Goal: Task Accomplishment & Management: Manage account settings

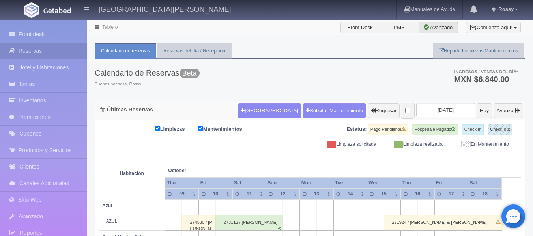
scroll to position [666, 0]
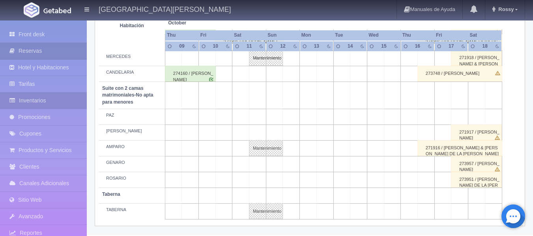
click at [52, 103] on link "Inventarios" at bounding box center [43, 101] width 87 height 16
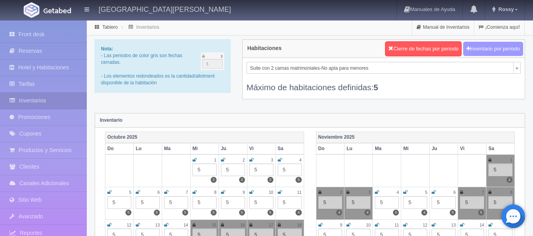
click at [510, 48] on button "Inventario por periodo" at bounding box center [493, 49] width 60 height 15
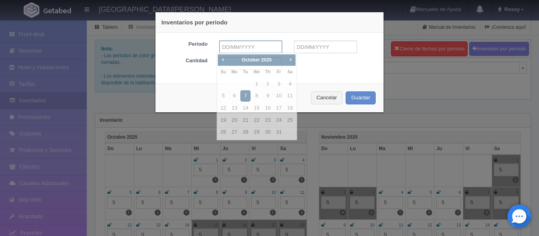
click at [260, 47] on input "text" at bounding box center [250, 47] width 63 height 13
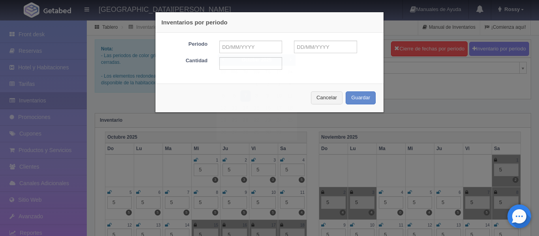
click at [423, 123] on div "Inventarios por periodo Periodo Cantidad Cancelar Guardar" at bounding box center [269, 118] width 539 height 236
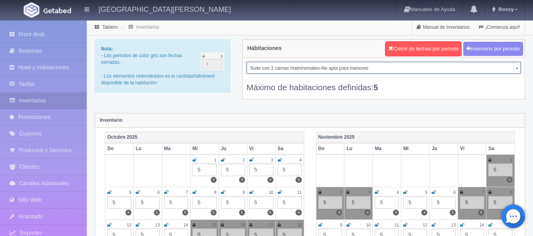
click at [501, 51] on button "Inventario por periodo" at bounding box center [493, 49] width 60 height 15
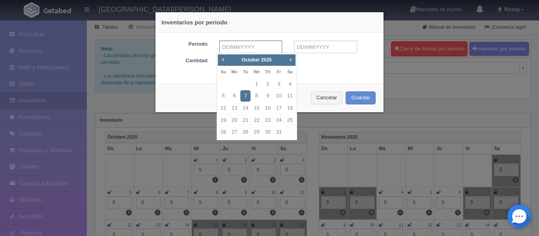
click at [262, 46] on input "text" at bounding box center [250, 47] width 63 height 13
click at [291, 60] on span "Next" at bounding box center [290, 59] width 6 height 6
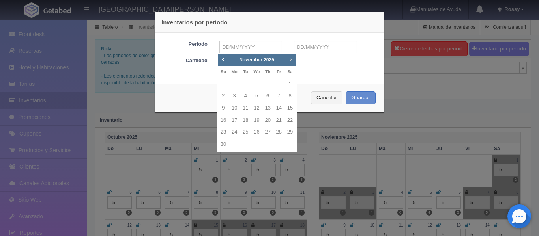
click at [291, 60] on span "Next" at bounding box center [290, 59] width 6 height 6
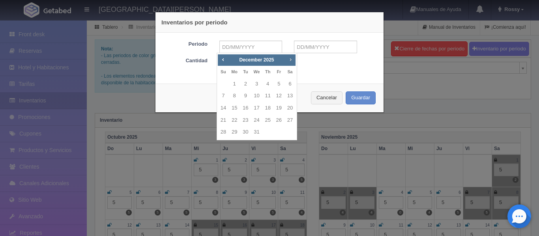
click at [291, 60] on span "Next" at bounding box center [290, 59] width 6 height 6
click at [270, 85] on link "1" at bounding box center [268, 84] width 10 height 11
type input "01-01-2026"
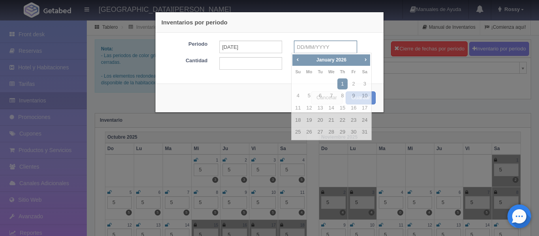
click at [336, 46] on input "text" at bounding box center [325, 47] width 63 height 13
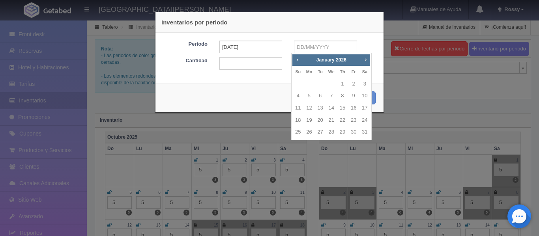
click at [366, 63] on link "Next" at bounding box center [365, 59] width 9 height 9
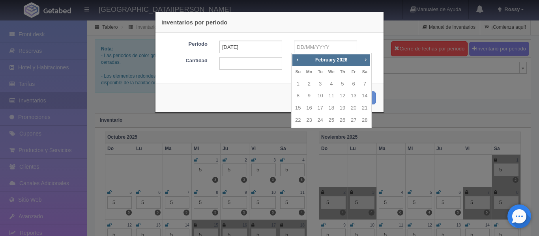
click at [366, 63] on link "Next" at bounding box center [365, 59] width 9 height 9
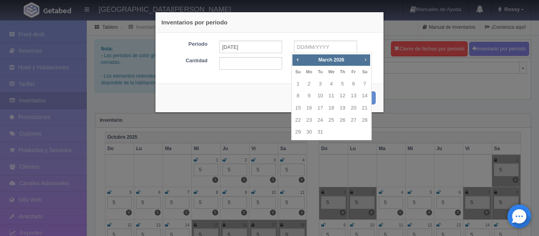
click at [366, 63] on link "Next" at bounding box center [365, 59] width 9 height 9
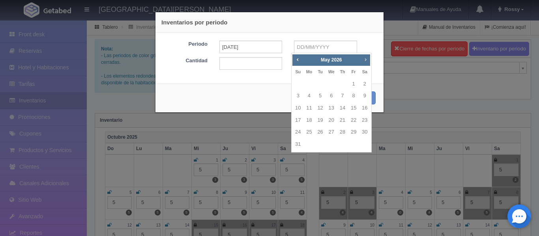
click at [366, 63] on link "Next" at bounding box center [365, 59] width 9 height 9
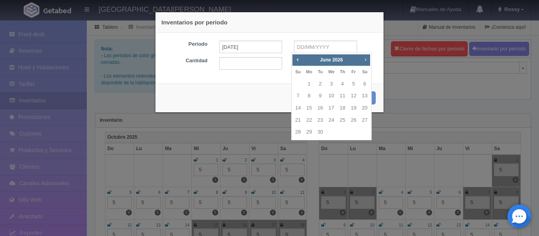
click at [366, 63] on link "Next" at bounding box center [365, 59] width 9 height 9
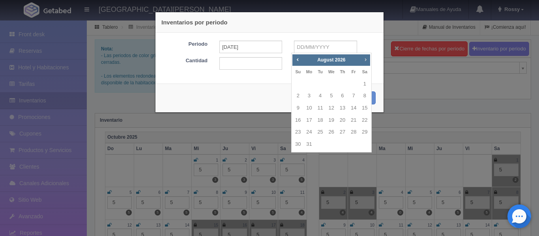
click at [366, 63] on link "Next" at bounding box center [365, 59] width 9 height 9
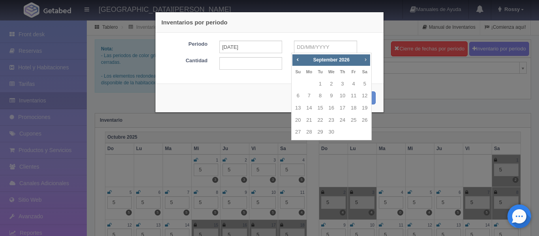
click at [366, 63] on link "Next" at bounding box center [365, 59] width 9 height 9
click at [342, 135] on link "31" at bounding box center [342, 132] width 10 height 11
type input "31-12-2026"
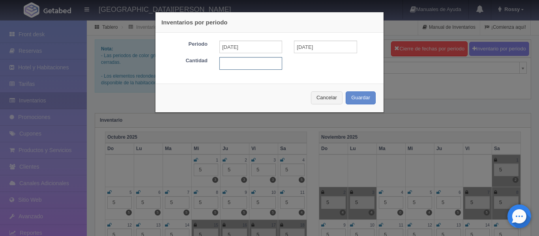
click at [261, 59] on input "text" at bounding box center [250, 63] width 63 height 13
drag, startPoint x: 285, startPoint y: 20, endPoint x: 346, endPoint y: 28, distance: 62.1
click at [346, 28] on div "Inventarios por periodo" at bounding box center [270, 22] width 228 height 21
click at [229, 62] on input "text" at bounding box center [250, 63] width 63 height 13
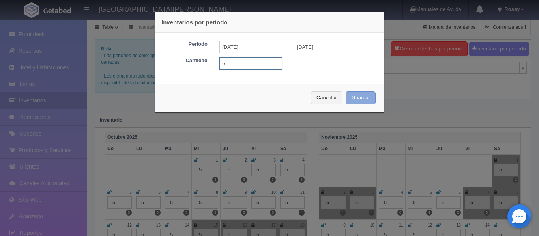
type input "5"
click at [360, 99] on button "Guardar" at bounding box center [361, 98] width 30 height 13
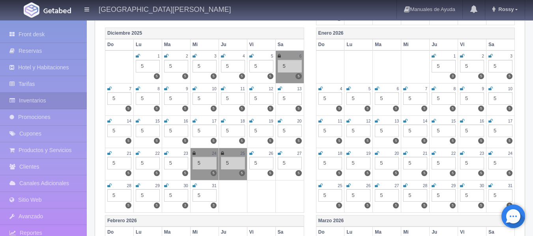
scroll to position [327, 0]
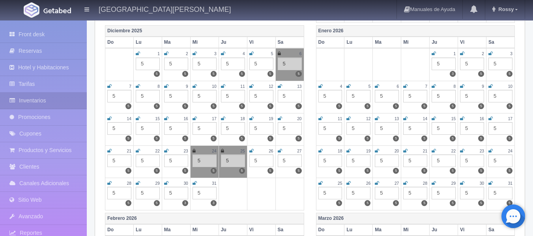
click at [473, 66] on div "5" at bounding box center [472, 64] width 24 height 13
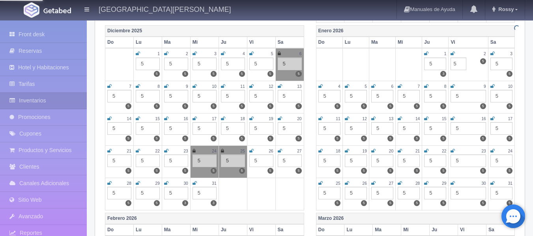
click at [454, 54] on icon at bounding box center [453, 53] width 4 height 5
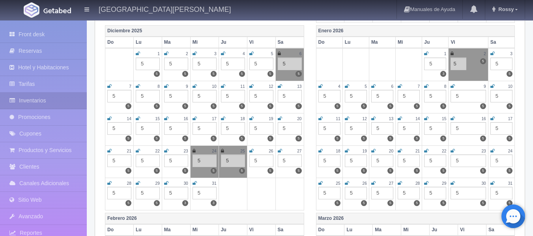
click at [452, 54] on icon at bounding box center [452, 53] width 3 height 5
click at [318, 118] on td "11 5 5" at bounding box center [329, 129] width 26 height 32
click at [320, 119] on icon at bounding box center [321, 118] width 4 height 5
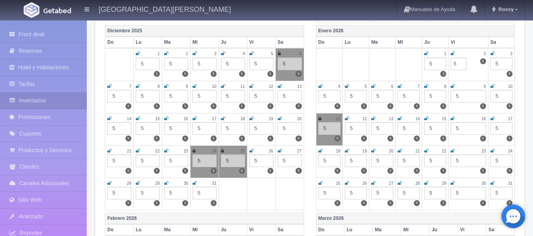
click at [349, 118] on div "12" at bounding box center [356, 119] width 22 height 7
click at [347, 120] on icon at bounding box center [347, 118] width 4 height 5
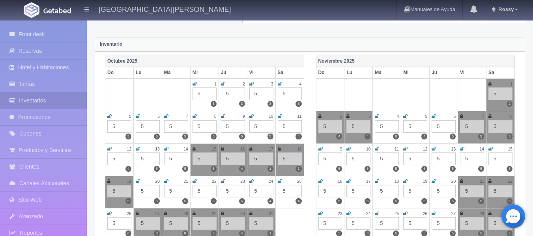
scroll to position [0, 0]
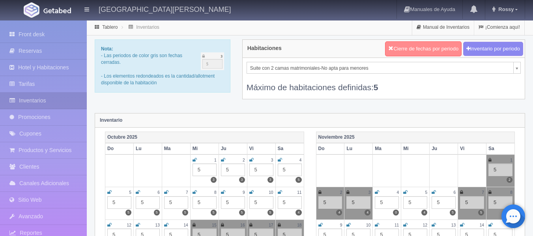
click at [442, 52] on button "Cierre de fechas por periodo" at bounding box center [423, 48] width 77 height 15
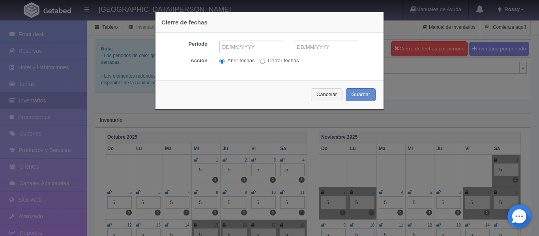
click at [261, 62] on input "Cerrar fechas" at bounding box center [262, 61] width 5 height 5
radio input "true"
click at [256, 40] on div "Periodo Acción Abrir fechas Cerrar fechas" at bounding box center [270, 54] width 228 height 42
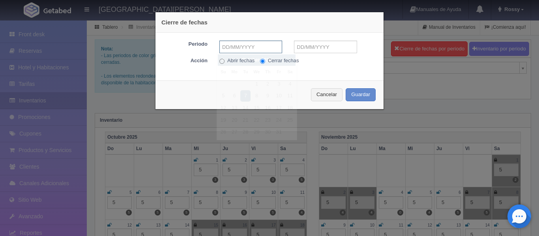
click at [256, 44] on input "text" at bounding box center [250, 47] width 63 height 13
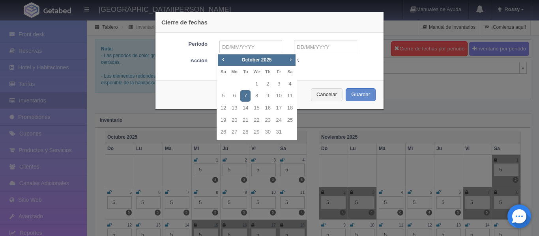
click at [291, 59] on span "Next" at bounding box center [290, 59] width 6 height 6
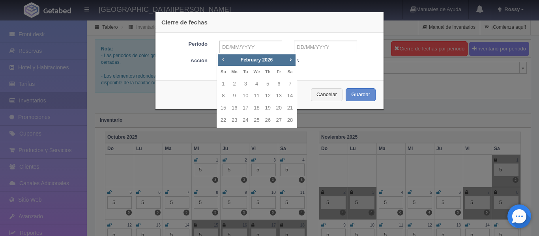
click at [226, 56] on link "Prev" at bounding box center [223, 59] width 9 height 9
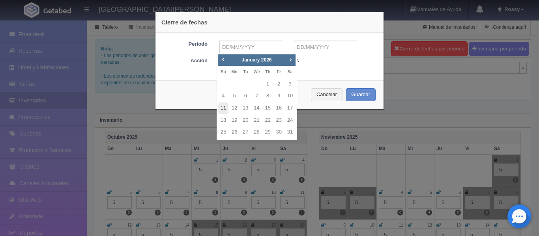
click at [219, 108] on link "11" at bounding box center [223, 108] width 10 height 11
type input "[DATE]"
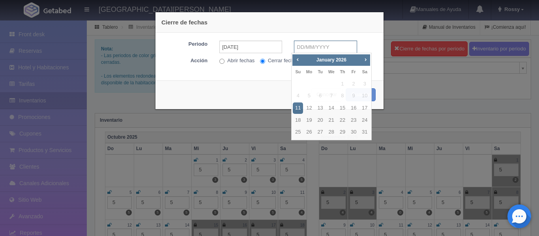
click at [325, 45] on input "text" at bounding box center [325, 47] width 63 height 13
click at [298, 122] on link "18" at bounding box center [298, 120] width 10 height 11
type input "[DATE]"
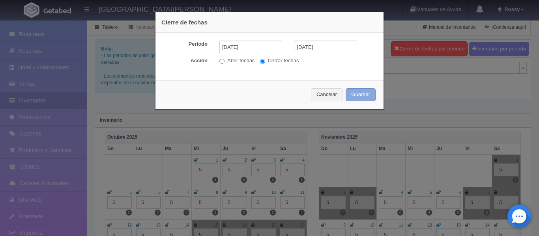
click at [356, 96] on button "Guardar" at bounding box center [361, 94] width 30 height 13
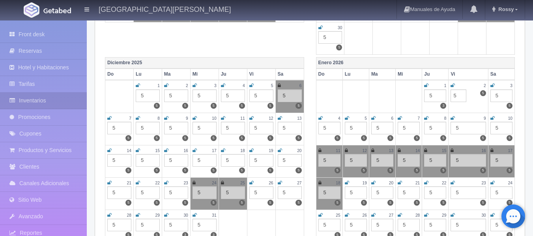
scroll to position [290, 0]
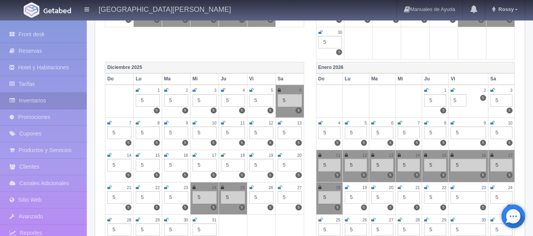
click at [520, 77] on div "Enero 2026 Do Lu Ma Mi Ju Vi Sa 1 5 3 2 5 5 5 3 5 5 4 5 5 5 5 5 6 5 5 7 5 5 8 5…" at bounding box center [415, 156] width 211 height 188
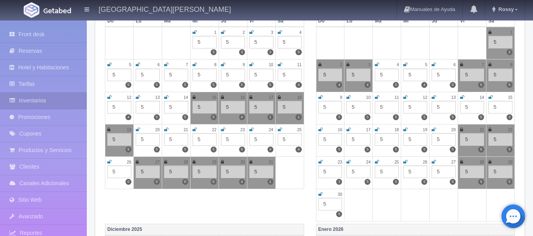
scroll to position [0, 0]
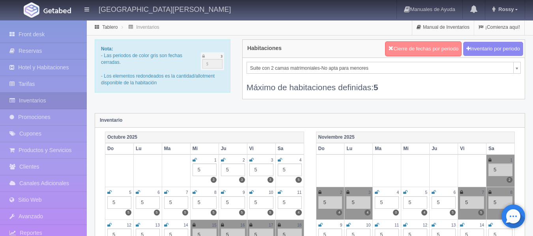
click at [421, 55] on button "Cierre de fechas por periodo" at bounding box center [423, 48] width 77 height 15
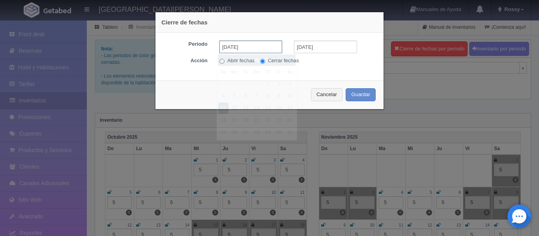
click at [273, 46] on input "[DATE]" at bounding box center [250, 47] width 63 height 13
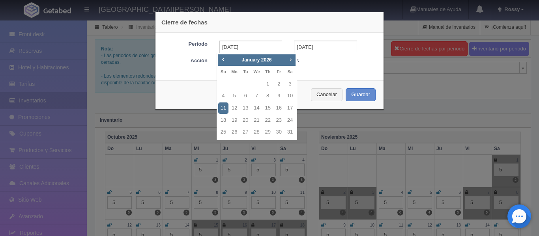
click at [290, 60] on span "Next" at bounding box center [290, 59] width 6 height 6
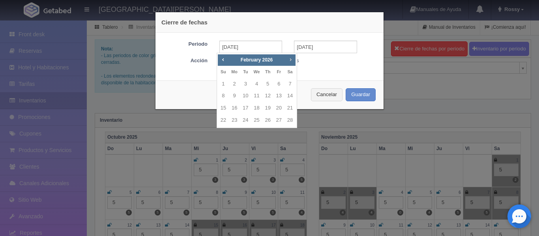
click at [290, 60] on span "Next" at bounding box center [290, 59] width 6 height 6
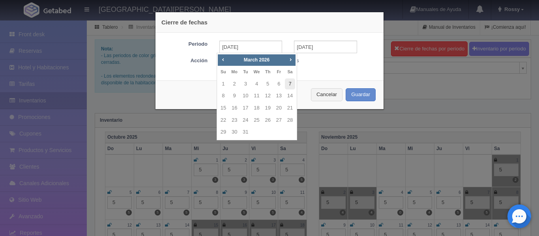
click at [287, 81] on link "7" at bounding box center [290, 84] width 10 height 11
type input "[DATE]"
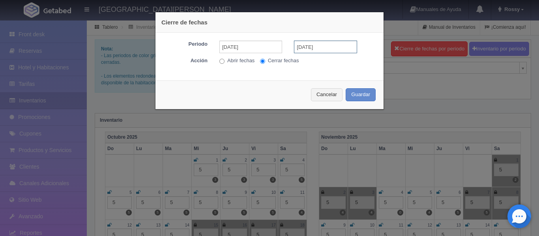
click at [332, 45] on input "[DATE]" at bounding box center [325, 47] width 63 height 13
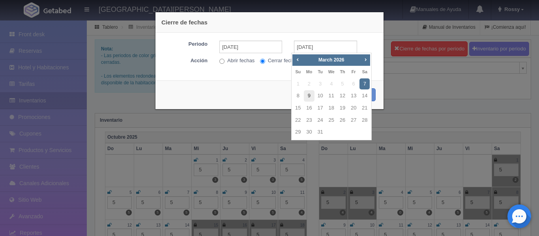
click at [307, 98] on link "9" at bounding box center [309, 95] width 10 height 11
type input "09-03-2026"
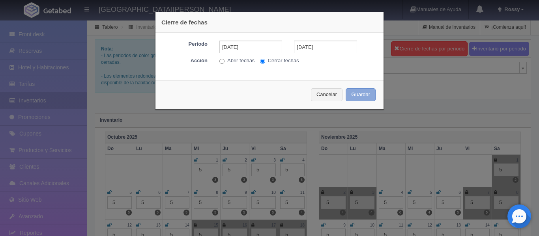
click at [360, 98] on button "Guardar" at bounding box center [361, 94] width 30 height 13
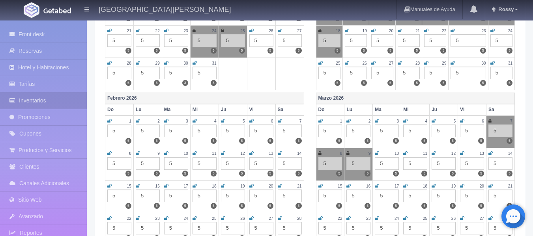
scroll to position [452, 0]
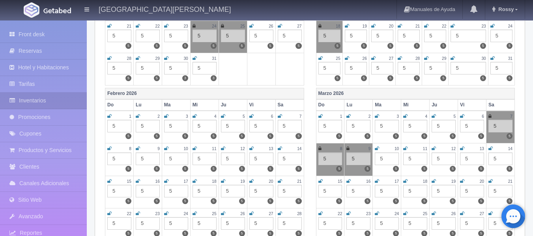
click at [349, 148] on icon at bounding box center [348, 148] width 3 height 5
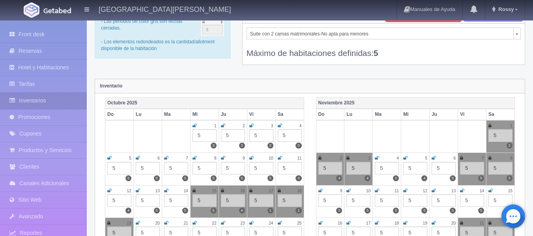
scroll to position [0, 0]
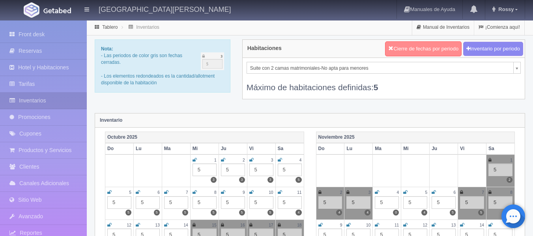
click at [426, 53] on button "Cierre de fechas por periodo" at bounding box center [423, 48] width 77 height 15
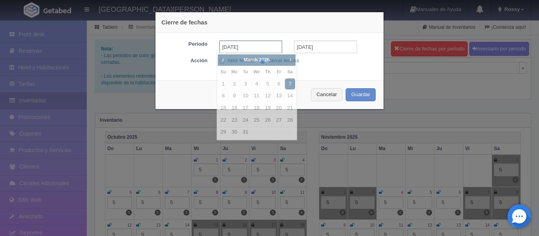
click at [249, 50] on input "[DATE]" at bounding box center [250, 47] width 63 height 13
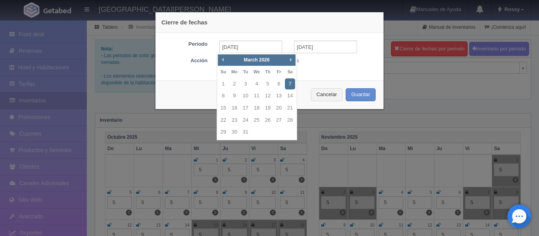
click at [294, 64] on div "Prev Next March 2026" at bounding box center [257, 60] width 78 height 12
click at [289, 60] on span "Next" at bounding box center [290, 59] width 6 height 6
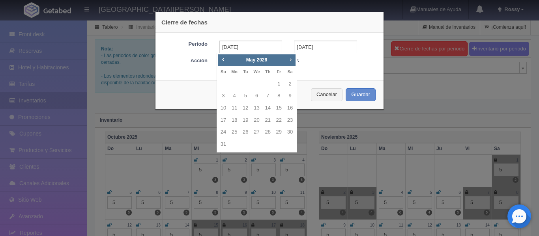
click at [289, 60] on span "Next" at bounding box center [290, 59] width 6 height 6
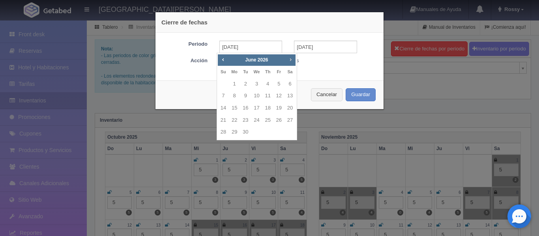
click at [289, 60] on span "Next" at bounding box center [290, 59] width 6 height 6
click at [278, 97] on link "10" at bounding box center [279, 95] width 10 height 11
type input "[DATE]"
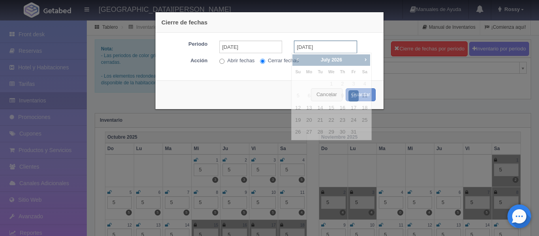
click at [322, 47] on input "[DATE]" at bounding box center [325, 47] width 63 height 13
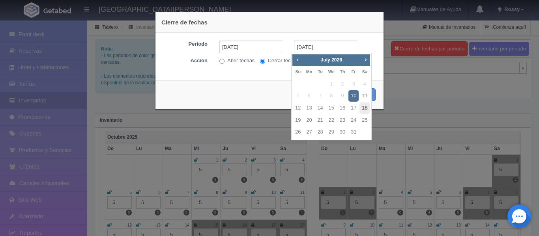
click at [366, 106] on link "18" at bounding box center [365, 108] width 10 height 11
type input "[DATE]"
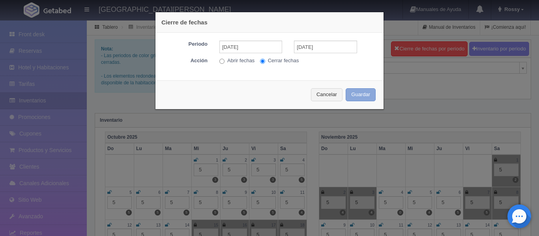
click at [360, 96] on button "Guardar" at bounding box center [361, 94] width 30 height 13
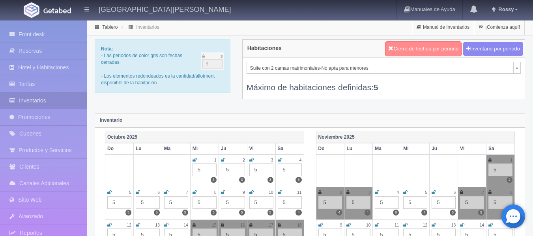
click at [439, 48] on button "Cierre de fechas por periodo" at bounding box center [423, 48] width 77 height 15
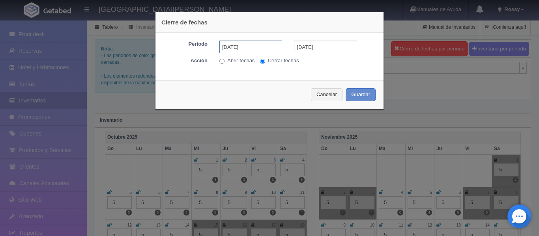
click at [246, 49] on input "[DATE]" at bounding box center [250, 47] width 63 height 13
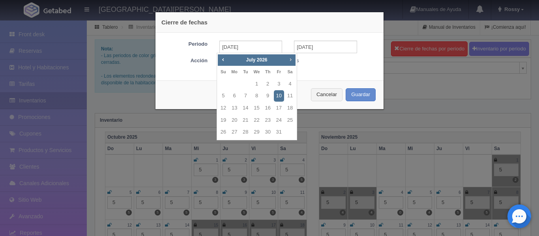
click at [290, 61] on span "Next" at bounding box center [290, 59] width 6 height 6
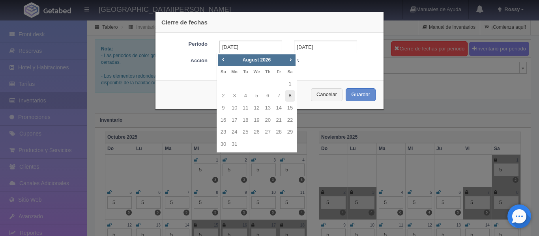
click at [291, 100] on link "8" at bounding box center [290, 95] width 10 height 11
type input "[DATE]"
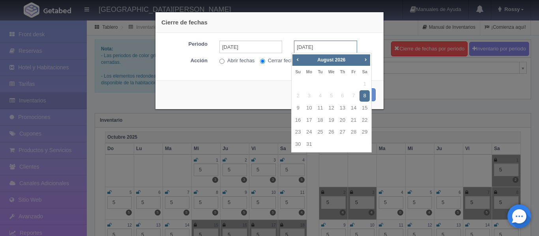
click at [326, 46] on input "[DATE]" at bounding box center [325, 47] width 63 height 13
click at [298, 105] on link "9" at bounding box center [298, 108] width 10 height 11
type input "09-08-2026"
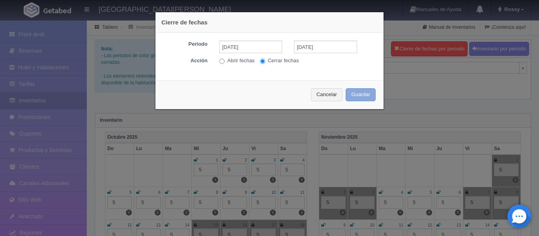
click at [356, 97] on button "Guardar" at bounding box center [361, 94] width 30 height 13
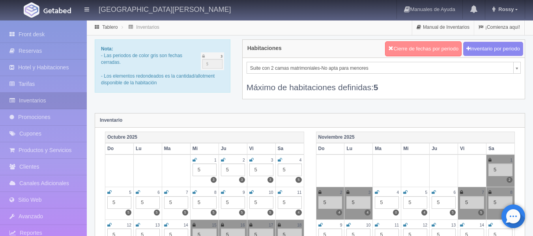
click at [421, 43] on button "Cierre de fechas por periodo" at bounding box center [423, 48] width 77 height 15
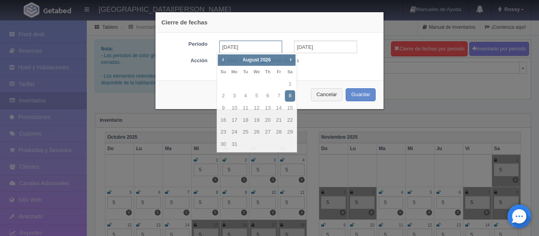
click at [274, 51] on input "[DATE]" at bounding box center [250, 47] width 63 height 13
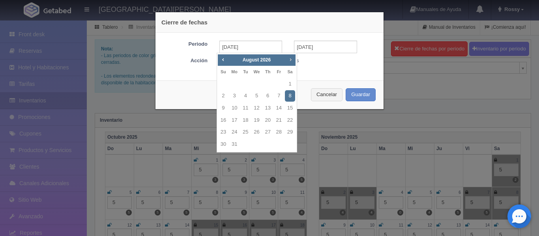
click at [294, 62] on link "Next" at bounding box center [291, 59] width 9 height 9
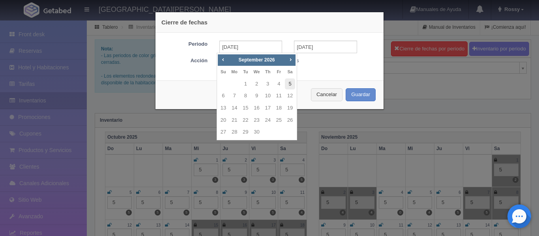
click at [290, 84] on link "5" at bounding box center [290, 84] width 10 height 11
type input "[DATE]"
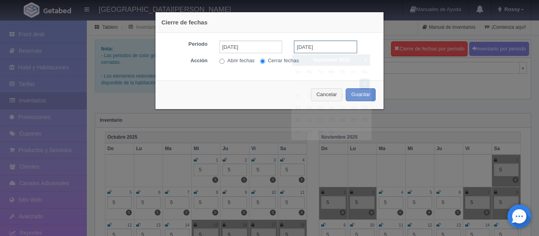
click at [324, 46] on input "[DATE]" at bounding box center [325, 47] width 63 height 13
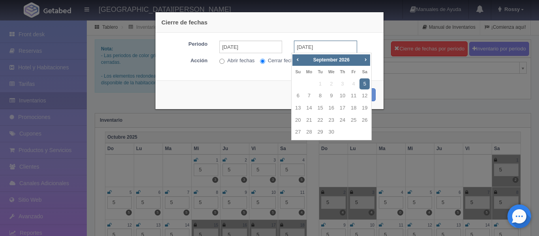
click at [330, 43] on input "[DATE]" at bounding box center [325, 47] width 63 height 13
click at [367, 27] on div "Cierre de fechas" at bounding box center [270, 22] width 228 height 21
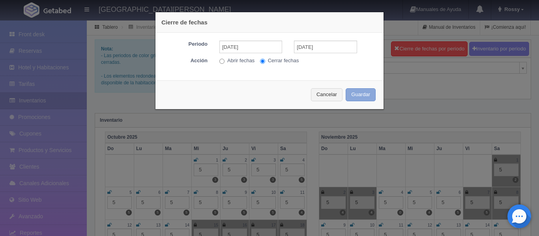
click at [357, 94] on button "Guardar" at bounding box center [361, 94] width 30 height 13
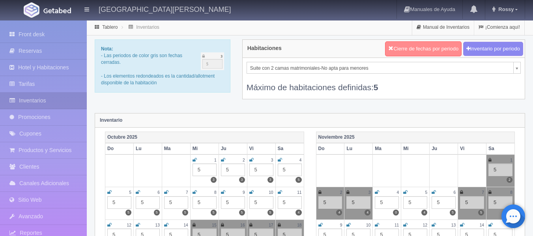
click at [438, 49] on button "Cierre de fechas por periodo" at bounding box center [423, 48] width 77 height 15
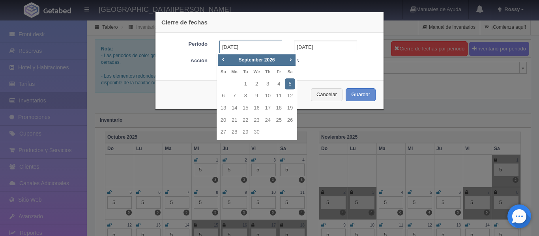
click at [259, 46] on input "[DATE]" at bounding box center [250, 47] width 63 height 13
click at [292, 61] on span "Next" at bounding box center [290, 59] width 6 height 6
click at [220, 60] on span "Prev" at bounding box center [223, 59] width 6 height 6
click at [221, 60] on span "Prev" at bounding box center [223, 59] width 6 height 6
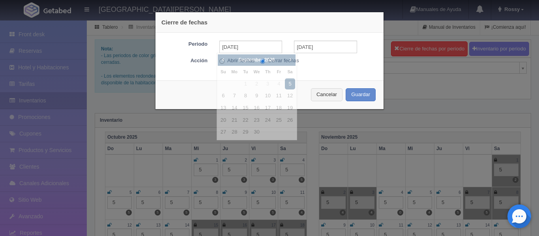
click at [319, 67] on div "Periodo 05-09-2026 05-09-2026 Acción Abrir fechas Cerrar fechas" at bounding box center [270, 54] width 228 height 42
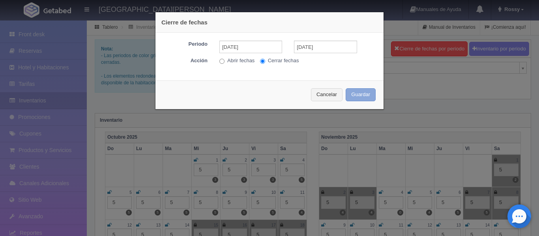
click at [364, 94] on button "Guardar" at bounding box center [361, 94] width 30 height 13
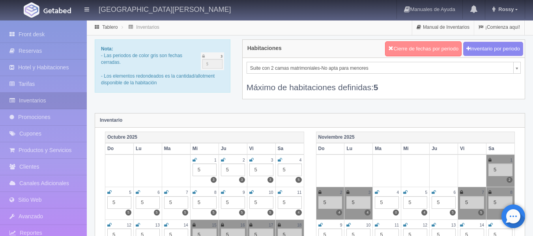
click at [439, 49] on button "Cierre de fechas por periodo" at bounding box center [423, 48] width 77 height 15
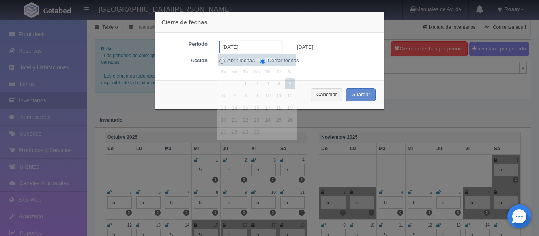
click at [257, 51] on input "[DATE]" at bounding box center [250, 47] width 63 height 13
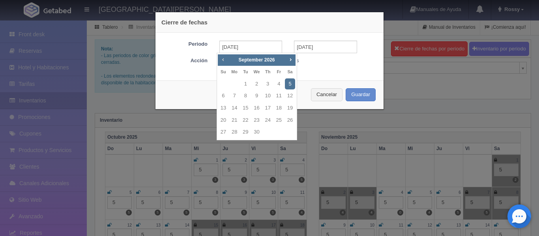
click at [225, 62] on span "Prev" at bounding box center [223, 59] width 6 height 6
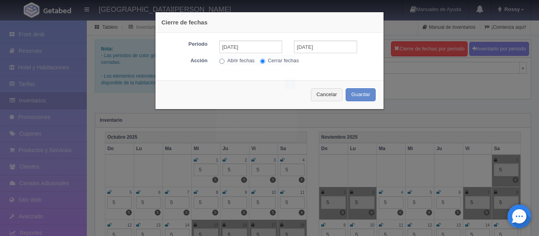
click at [439, 87] on div "Cierre de fechas Periodo 05-09-2026 05-09-2026 Acción Abrir fechas Cerrar fecha…" at bounding box center [269, 118] width 539 height 236
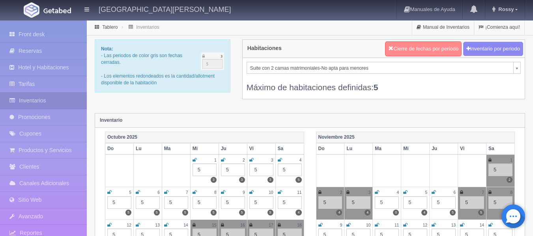
click at [427, 47] on button "Cierre de fechas por periodo" at bounding box center [423, 48] width 77 height 15
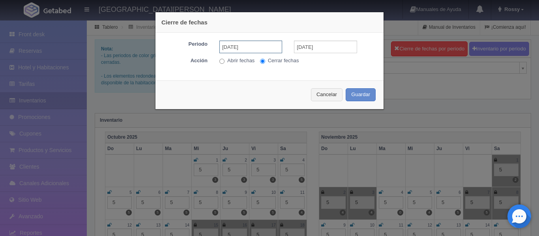
click at [263, 42] on input "[DATE]" at bounding box center [250, 47] width 63 height 13
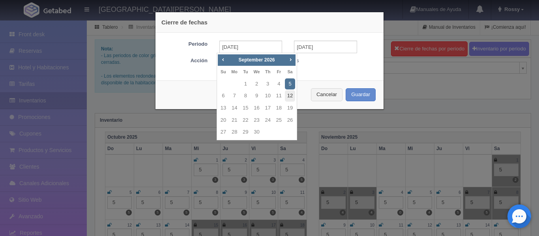
click at [293, 94] on link "12" at bounding box center [290, 95] width 10 height 11
type input "[DATE]"
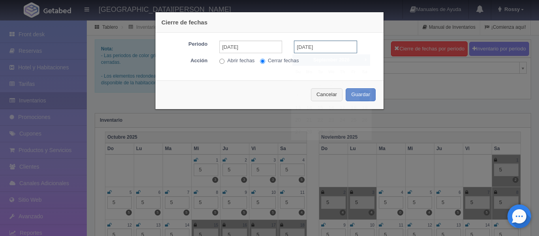
click at [327, 43] on input "[DATE]" at bounding box center [325, 47] width 63 height 13
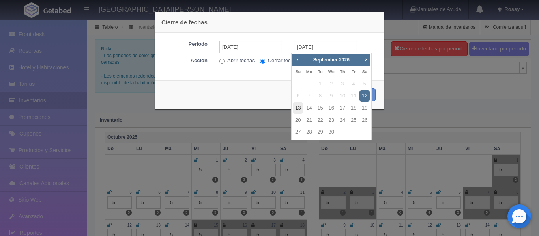
click at [299, 109] on link "13" at bounding box center [298, 108] width 10 height 11
type input "13-09-2026"
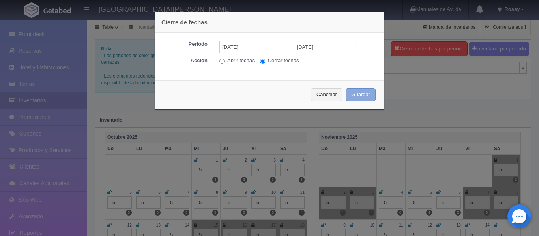
click at [364, 94] on button "Guardar" at bounding box center [361, 94] width 30 height 13
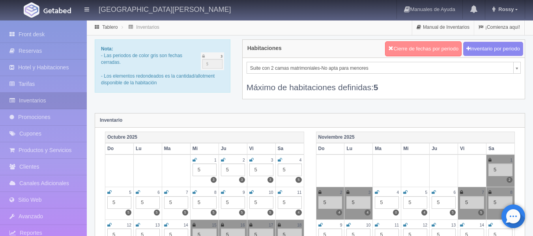
click at [434, 49] on button "Cierre de fechas por periodo" at bounding box center [423, 48] width 77 height 15
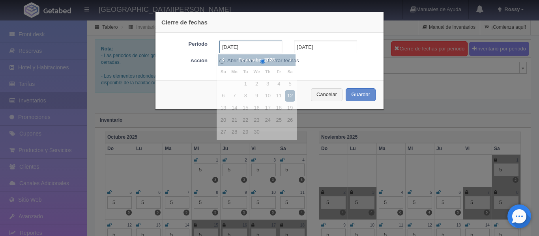
click at [260, 52] on input "[DATE]" at bounding box center [250, 47] width 63 height 13
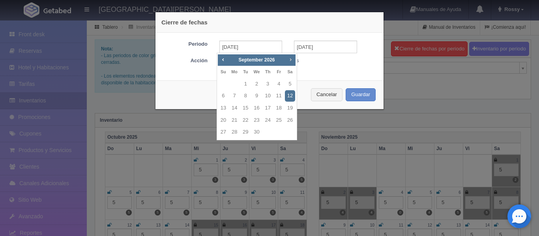
click at [288, 58] on span "Next" at bounding box center [290, 59] width 6 height 6
click at [289, 92] on link "10" at bounding box center [290, 95] width 10 height 11
type input "10-10-2026"
click at [251, 51] on input "10-10-2026" at bounding box center [250, 47] width 63 height 13
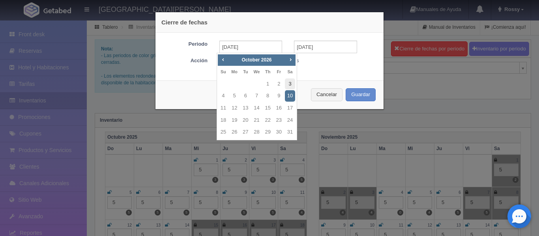
click at [291, 83] on link "3" at bounding box center [290, 84] width 10 height 11
type input "[DATE]"
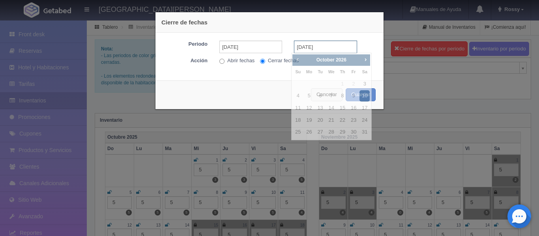
click at [335, 48] on input "10-10-2026" at bounding box center [325, 47] width 63 height 13
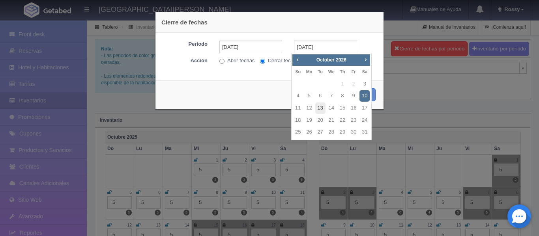
click at [317, 111] on link "13" at bounding box center [320, 108] width 10 height 11
type input "[DATE]"
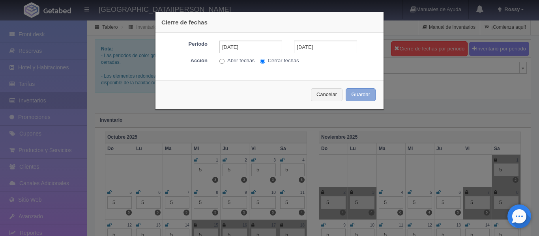
click at [367, 96] on button "Guardar" at bounding box center [361, 94] width 30 height 13
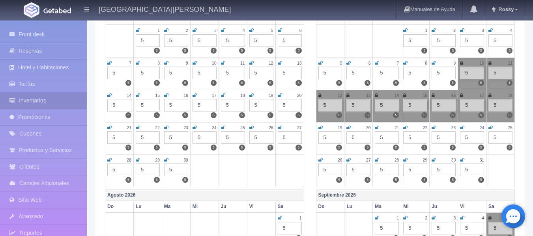
scroll to position [1147, 0]
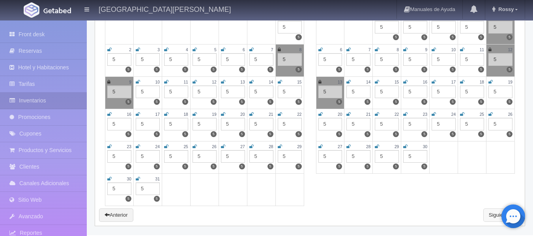
click at [489, 213] on link "Siguiente" at bounding box center [502, 215] width 37 height 13
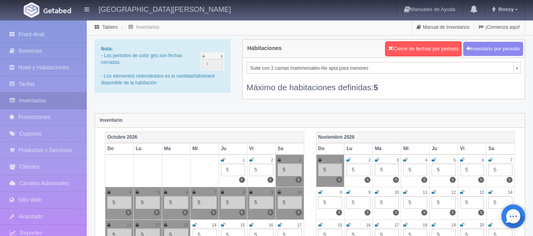
drag, startPoint x: 0, startPoint y: 0, endPoint x: 529, endPoint y: 58, distance: 532.5
click at [529, 58] on div "Habitaciones Cierre de fechas por periodo Inventario por periodo Suite con 2 ca…" at bounding box center [383, 74] width 295 height 70
click at [444, 45] on button "Cierre de fechas por periodo" at bounding box center [423, 48] width 77 height 15
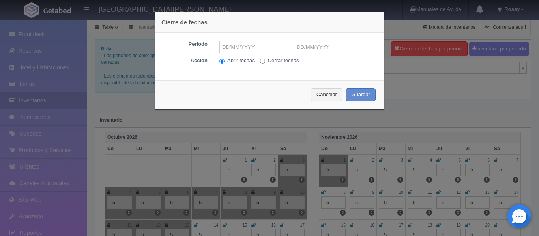
click at [484, 90] on div "Cierre de fechas Periodo Acción Abrir fechas Cerrar fechas Cancelar Guardar" at bounding box center [269, 118] width 539 height 236
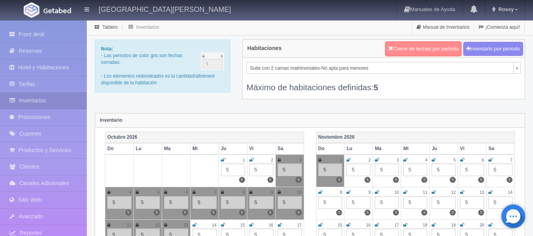
click at [433, 49] on button "Cierre de fechas por periodo" at bounding box center [423, 48] width 77 height 15
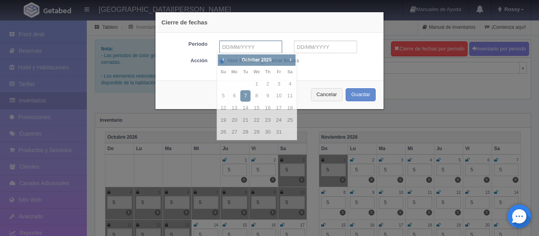
click at [262, 46] on input "text" at bounding box center [250, 47] width 63 height 13
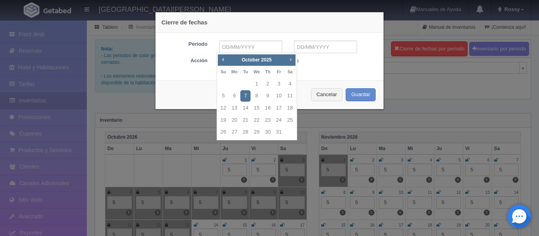
click at [293, 62] on span "Next" at bounding box center [290, 59] width 6 height 6
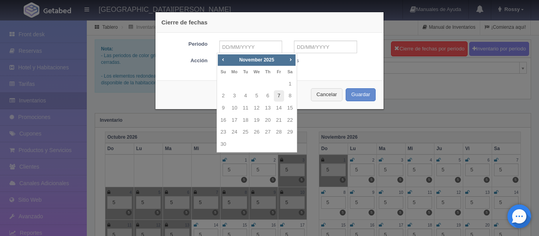
click at [282, 94] on link "7" at bounding box center [279, 95] width 10 height 11
type input "07-11-2025"
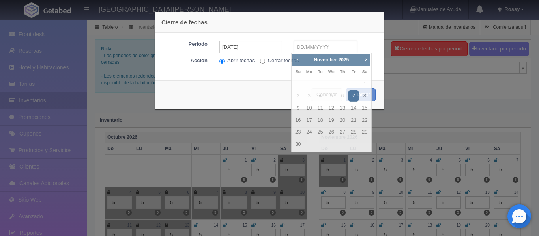
click at [319, 43] on input "text" at bounding box center [325, 47] width 63 height 13
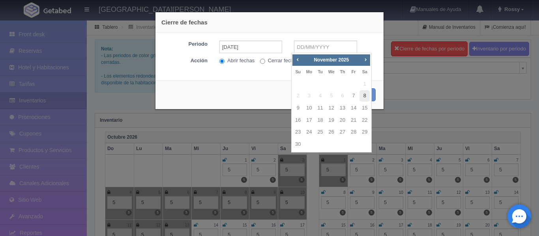
click at [364, 93] on link "8" at bounding box center [365, 95] width 10 height 11
type input "08-11-2025"
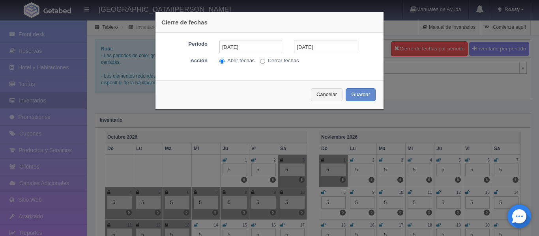
click at [260, 60] on input "Cerrar fechas" at bounding box center [262, 61] width 5 height 5
radio input "true"
click at [357, 95] on button "Guardar" at bounding box center [361, 94] width 30 height 13
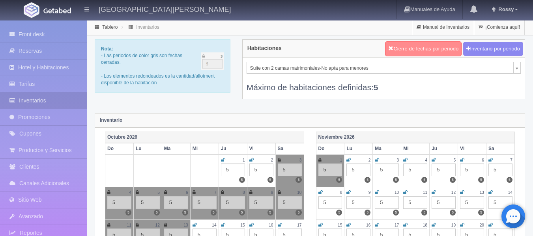
click at [430, 49] on button "Cierre de fechas por periodo" at bounding box center [423, 48] width 77 height 15
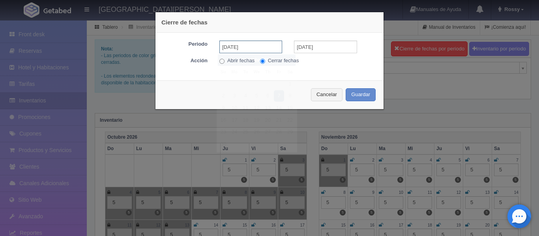
click at [259, 47] on input "07-11-2025" at bounding box center [250, 47] width 63 height 13
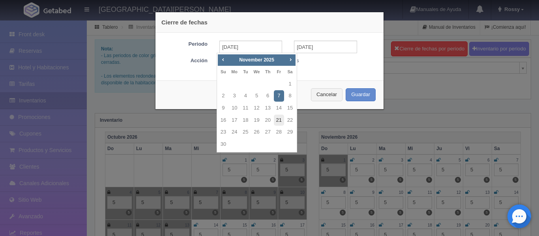
click at [277, 120] on link "21" at bounding box center [279, 120] width 10 height 11
type input "21-11-2025"
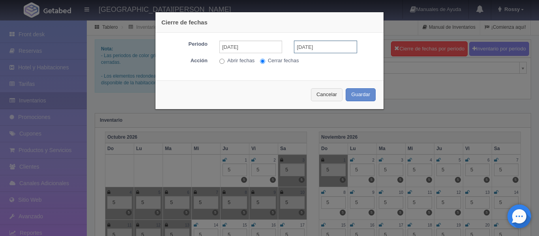
click at [323, 46] on input "21-11-2025" at bounding box center [325, 47] width 63 height 13
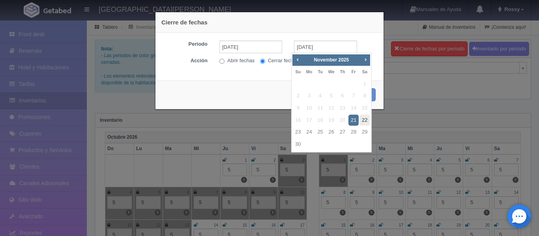
click at [362, 122] on link "22" at bounding box center [365, 120] width 10 height 11
type input "22-11-2025"
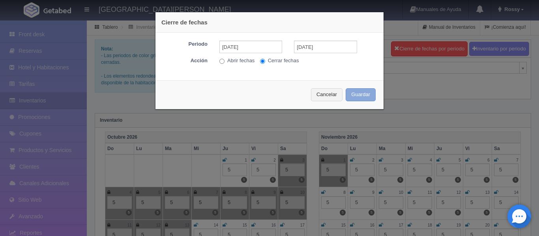
click at [358, 98] on button "Guardar" at bounding box center [361, 94] width 30 height 13
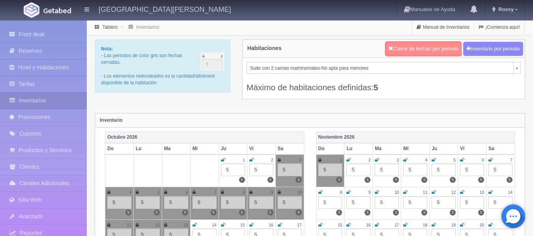
click at [431, 53] on button "Cierre de fechas por periodo" at bounding box center [423, 48] width 77 height 15
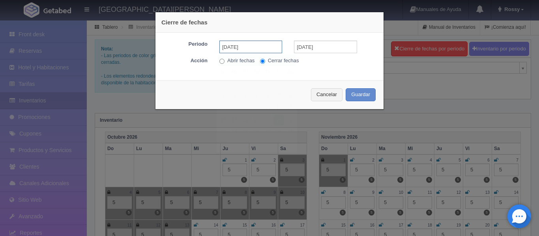
click at [258, 47] on input "21-11-2025" at bounding box center [250, 47] width 63 height 13
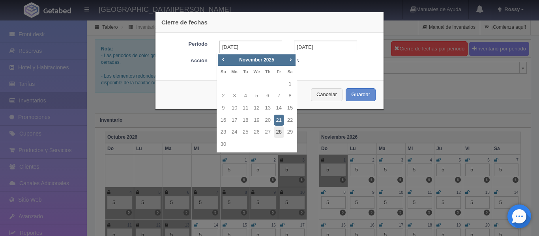
click at [281, 136] on link "28" at bounding box center [279, 132] width 10 height 11
type input "28-11-2025"
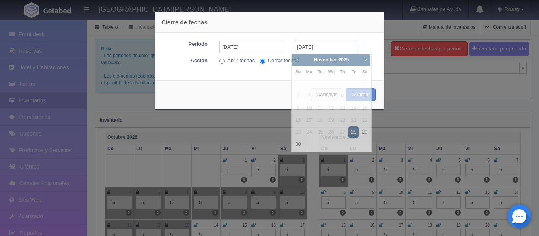
click at [337, 44] on input "28-11-2025" at bounding box center [325, 47] width 63 height 13
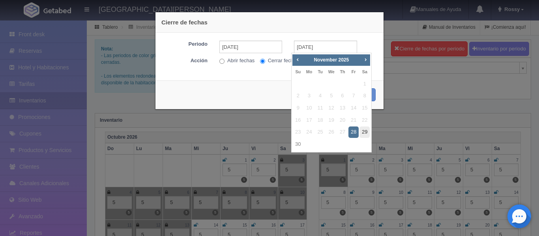
click at [362, 132] on link "29" at bounding box center [365, 132] width 10 height 11
type input "29-11-2025"
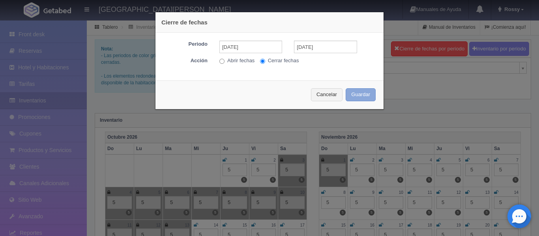
click at [364, 95] on button "Guardar" at bounding box center [361, 94] width 30 height 13
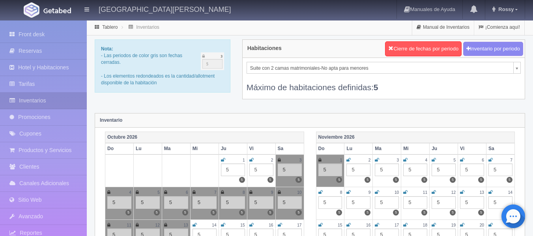
drag, startPoint x: 364, startPoint y: 95, endPoint x: 391, endPoint y: 94, distance: 27.7
click at [391, 94] on div "Suite con 2 camas matrimoniales-No apta para menores Suite con 2 camas matrimon…" at bounding box center [384, 78] width 282 height 41
click at [402, 45] on button "Cierre de fechas por periodo" at bounding box center [423, 48] width 77 height 15
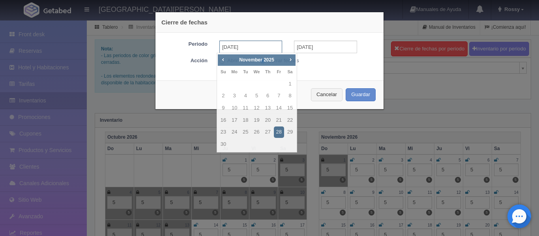
click at [274, 50] on input "28-11-2025" at bounding box center [250, 47] width 63 height 13
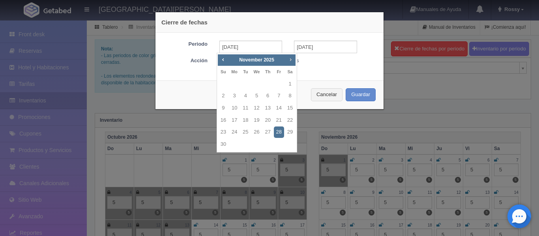
click at [291, 59] on span "Next" at bounding box center [290, 59] width 6 height 6
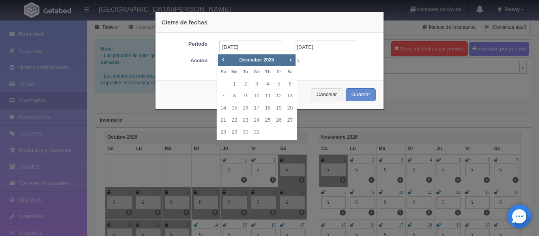
click at [262, 120] on td "25" at bounding box center [267, 120] width 11 height 12
type input "25-12-2025"
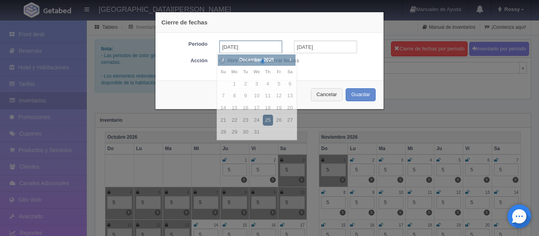
click at [254, 51] on input "25-12-2025" at bounding box center [250, 47] width 63 height 13
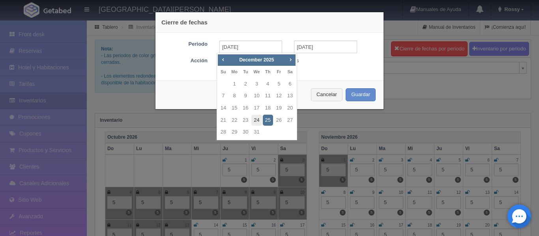
click at [255, 124] on link "24" at bounding box center [256, 120] width 10 height 11
type input "24-12-2025"
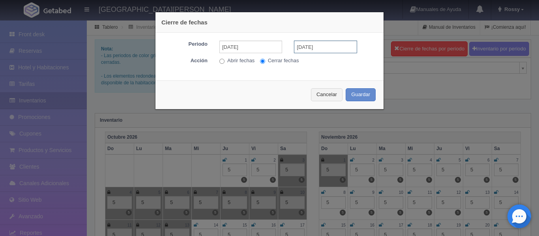
click at [331, 44] on input "25-12-2025" at bounding box center [325, 47] width 63 height 13
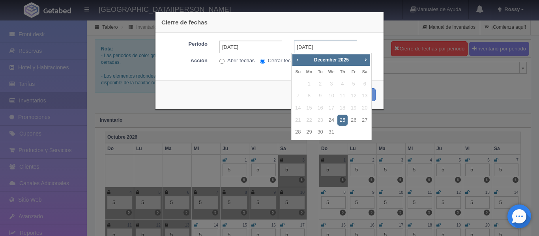
click at [331, 44] on input "25-12-2025" at bounding box center [325, 47] width 63 height 13
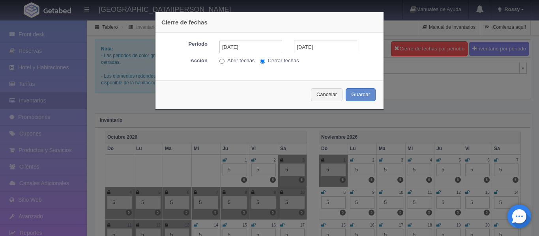
click at [382, 92] on div "Cierre de fechas Periodo 24-12-2025 25-12-2025 Acción Abrir fechas Cerrar fecha…" at bounding box center [269, 61] width 237 height 122
click at [356, 97] on button "Guardar" at bounding box center [361, 94] width 30 height 13
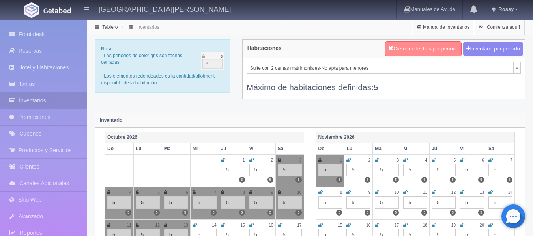
click at [444, 54] on button "Cierre de fechas por periodo" at bounding box center [423, 48] width 77 height 15
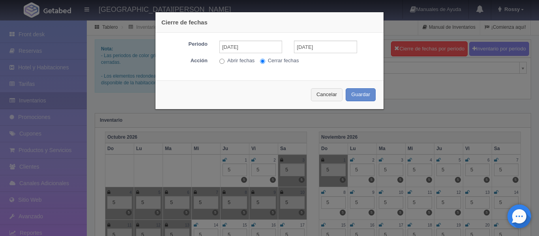
click at [219, 62] on input "Abrir fechas" at bounding box center [221, 61] width 5 height 5
radio input "true"
click at [260, 62] on input "Cerrar fechas" at bounding box center [262, 61] width 5 height 5
radio input "true"
click at [412, 80] on div "Cierre de fechas Periodo 24-12-2025 25-12-2025 Acción Abrir fechas Cerrar fecha…" at bounding box center [269, 118] width 539 height 236
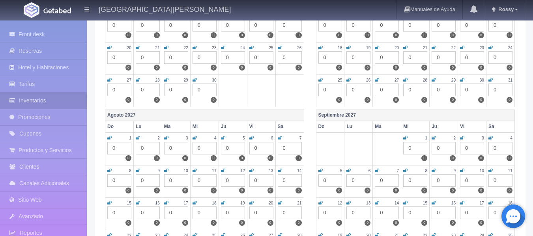
scroll to position [1115, 0]
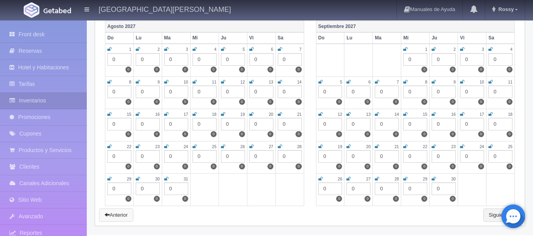
click at [117, 217] on link "Anterior" at bounding box center [116, 215] width 34 height 13
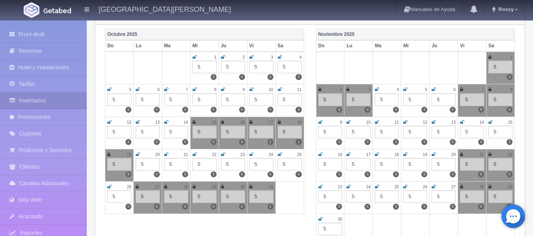
scroll to position [108, 0]
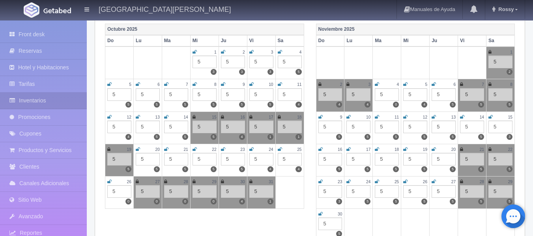
click at [463, 82] on icon at bounding box center [461, 84] width 3 height 5
click at [490, 84] on icon at bounding box center [490, 84] width 3 height 5
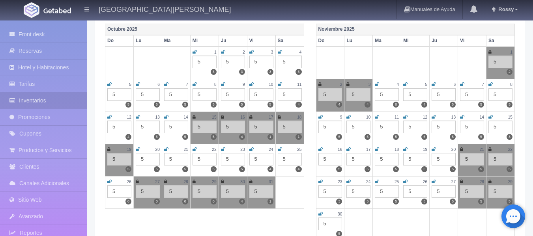
click at [459, 150] on td "21 5 5" at bounding box center [472, 160] width 28 height 32
click at [461, 150] on icon at bounding box center [461, 149] width 3 height 5
click at [490, 150] on icon at bounding box center [490, 149] width 3 height 5
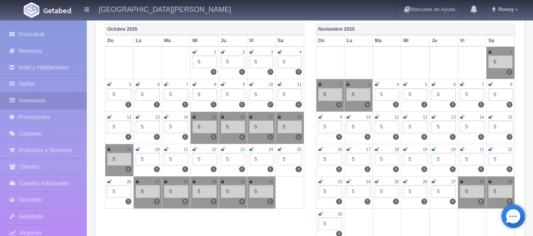
click at [463, 182] on icon at bounding box center [461, 182] width 3 height 5
click at [490, 182] on icon at bounding box center [490, 182] width 3 height 5
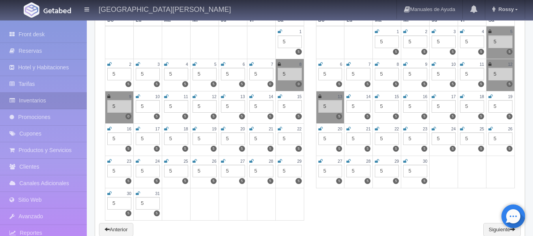
scroll to position [1147, 0]
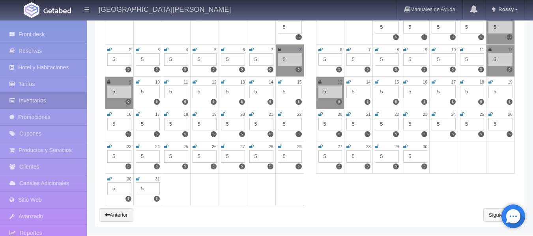
click at [493, 218] on link "Siguiente" at bounding box center [502, 215] width 37 height 13
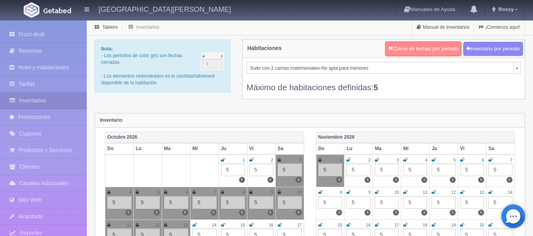
click at [434, 45] on button "Cierre de fechas por periodo" at bounding box center [423, 48] width 77 height 15
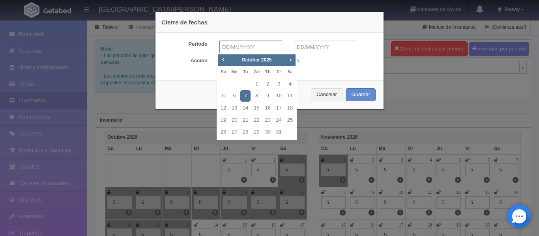
click at [259, 44] on input "text" at bounding box center [250, 47] width 63 height 13
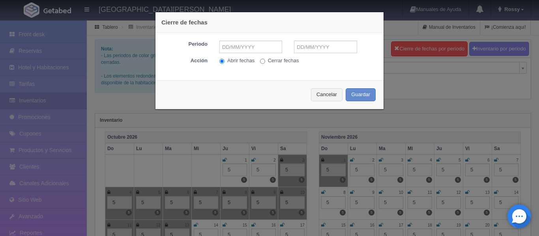
click at [503, 129] on div "Cierre de fechas Periodo Acción Abrir fechas Cerrar fechas Cancelar Guardar" at bounding box center [269, 118] width 539 height 236
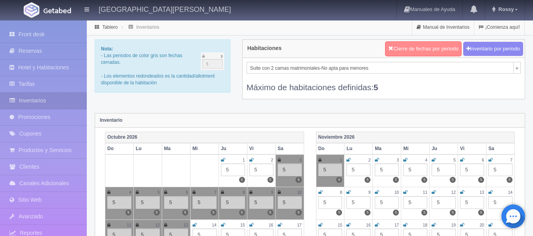
click at [420, 48] on button "Cierre de fechas por periodo" at bounding box center [423, 48] width 77 height 15
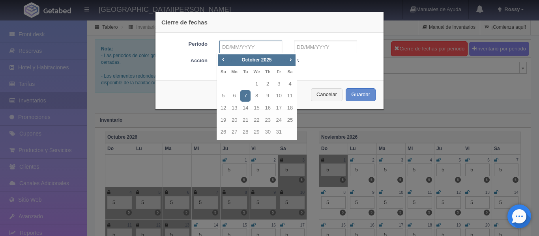
click at [256, 51] on input "text" at bounding box center [250, 47] width 63 height 13
click at [288, 62] on span "Next" at bounding box center [290, 59] width 6 height 6
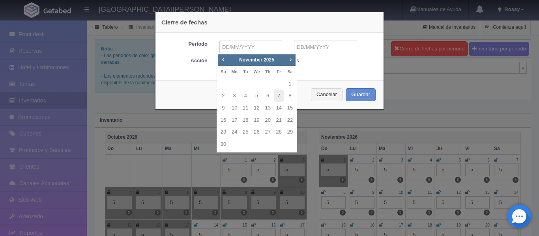
click at [280, 96] on link "7" at bounding box center [279, 95] width 10 height 11
type input "[DATE]"
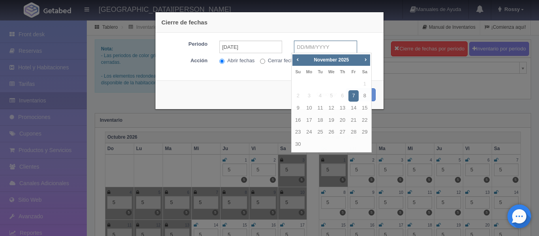
click at [321, 50] on input "text" at bounding box center [325, 47] width 63 height 13
click at [362, 97] on link "8" at bounding box center [365, 95] width 10 height 11
type input "[DATE]"
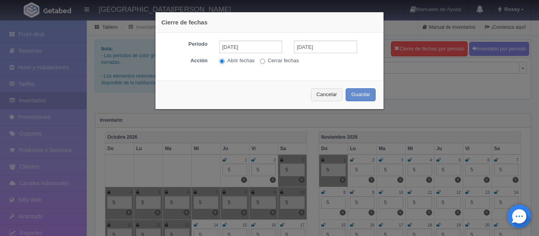
click at [260, 62] on input "Cerrar fechas" at bounding box center [262, 61] width 5 height 5
radio input "true"
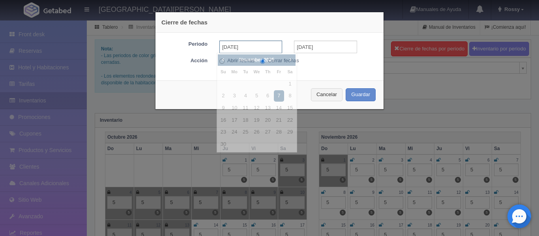
click at [248, 51] on input "07-11-2025" at bounding box center [250, 47] width 63 height 13
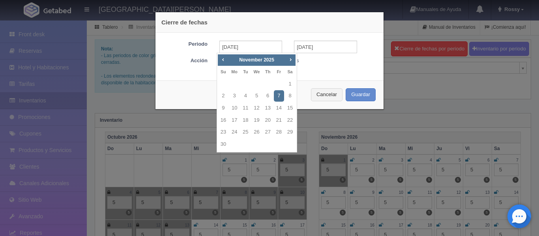
click at [286, 60] on div "Prev Next November 2025" at bounding box center [257, 60] width 78 height 12
drag, startPoint x: 286, startPoint y: 60, endPoint x: 290, endPoint y: 61, distance: 4.0
click at [290, 61] on div "Prev Next November 2025" at bounding box center [257, 60] width 78 height 12
click at [290, 61] on span "Next" at bounding box center [290, 59] width 6 height 6
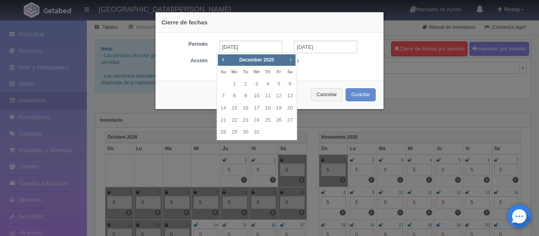
click at [290, 61] on span "Next" at bounding box center [290, 59] width 6 height 6
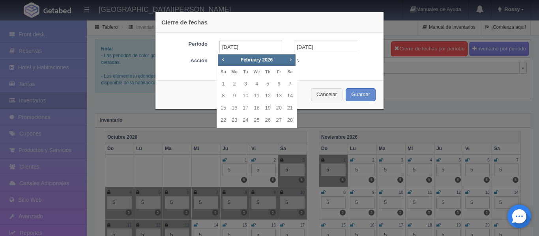
click at [290, 61] on span "Next" at bounding box center [290, 59] width 6 height 6
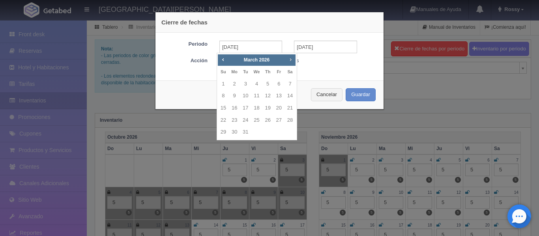
click at [290, 61] on span "Next" at bounding box center [290, 59] width 6 height 6
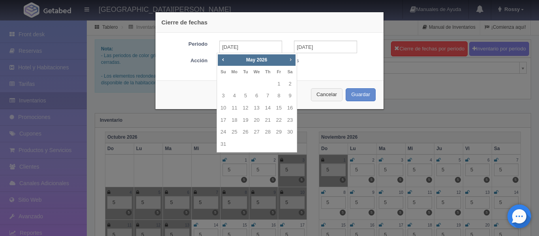
click at [290, 61] on span "Next" at bounding box center [290, 59] width 6 height 6
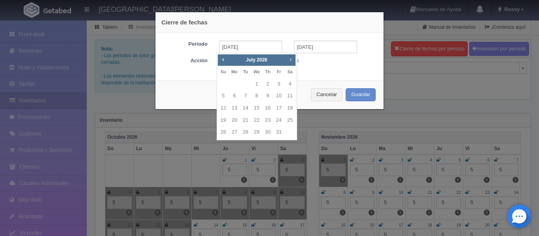
click at [290, 61] on span "Next" at bounding box center [290, 59] width 6 height 6
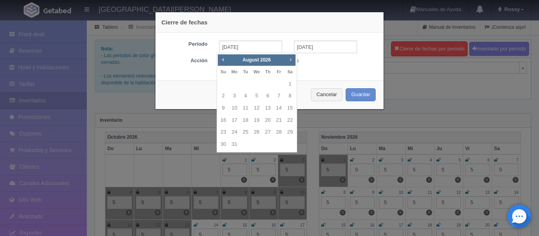
click at [290, 61] on span "Next" at bounding box center [290, 59] width 6 height 6
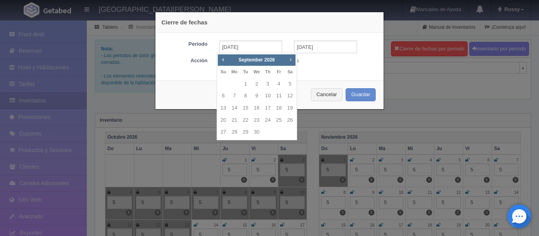
click at [290, 61] on span "Next" at bounding box center [290, 59] width 6 height 6
click at [225, 59] on span "Prev" at bounding box center [223, 59] width 6 height 6
click at [286, 86] on link "7" at bounding box center [290, 84] width 10 height 11
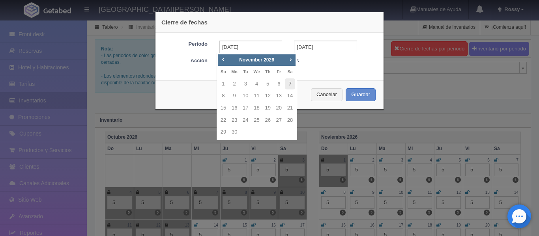
type input "07-11-2026"
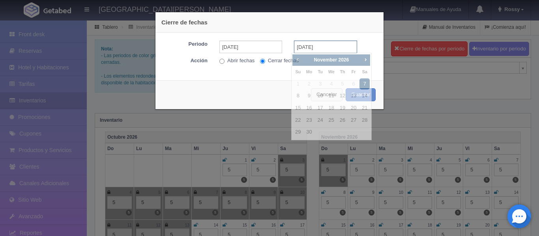
click at [328, 45] on input "07-11-2026" at bounding box center [325, 47] width 63 height 13
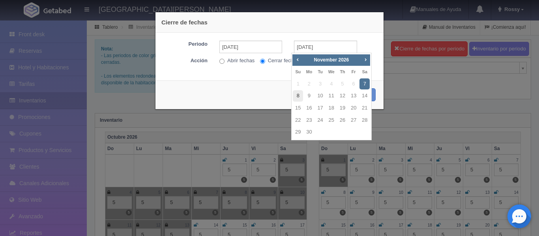
click at [300, 96] on link "8" at bounding box center [298, 95] width 10 height 11
type input "08-11-2026"
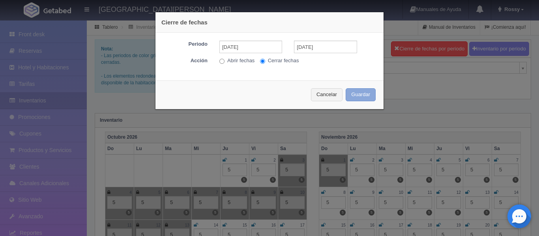
click at [352, 92] on button "Guardar" at bounding box center [361, 94] width 30 height 13
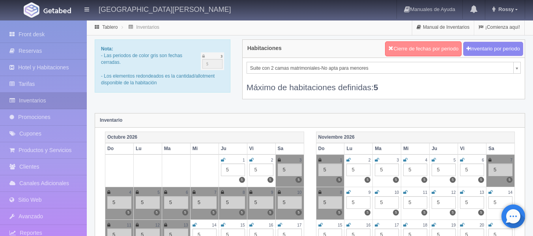
click at [417, 43] on button "Cierre de fechas por periodo" at bounding box center [423, 48] width 77 height 15
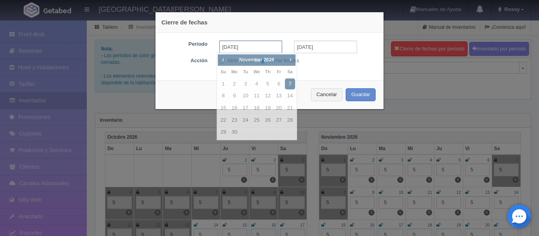
click at [265, 51] on input "07-11-2026" at bounding box center [250, 47] width 63 height 13
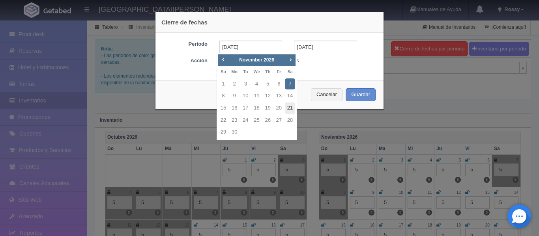
click at [289, 108] on link "21" at bounding box center [290, 108] width 10 height 11
type input "21-11-2026"
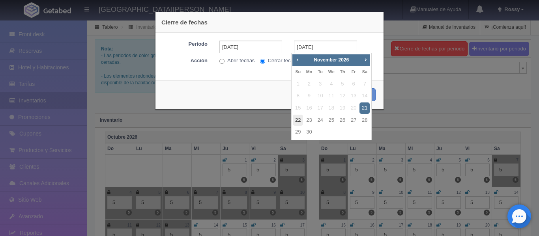
click at [298, 118] on link "22" at bounding box center [298, 120] width 10 height 11
type input "22-11-2026"
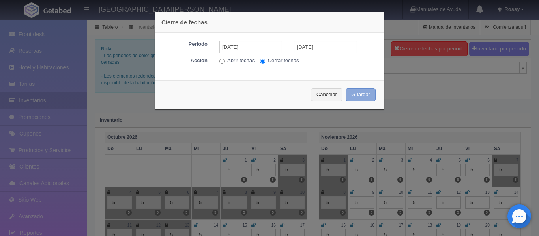
click at [354, 98] on button "Guardar" at bounding box center [361, 94] width 30 height 13
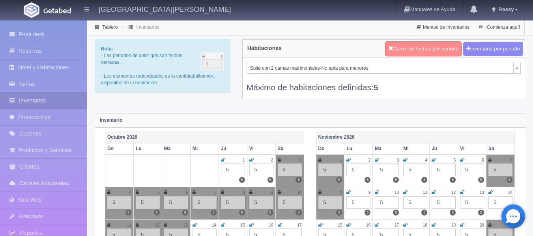
click at [422, 48] on button "Cierre de fechas por periodo" at bounding box center [423, 48] width 77 height 15
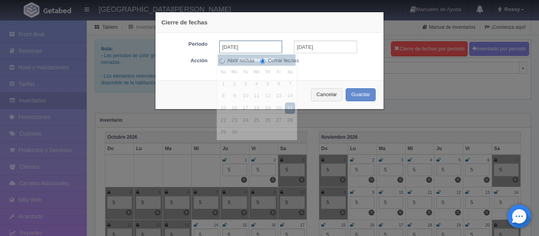
click at [258, 43] on input "21-11-2026" at bounding box center [250, 47] width 63 height 13
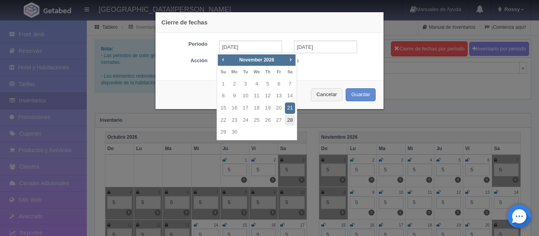
click at [290, 118] on link "28" at bounding box center [290, 120] width 10 height 11
type input "28-11-2026"
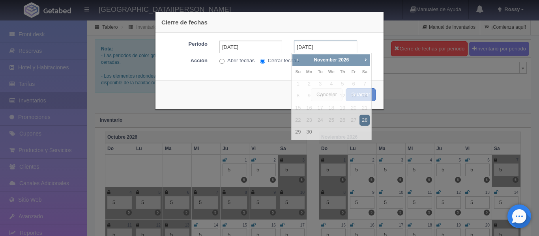
click at [326, 47] on input "28-11-2026" at bounding box center [325, 47] width 63 height 13
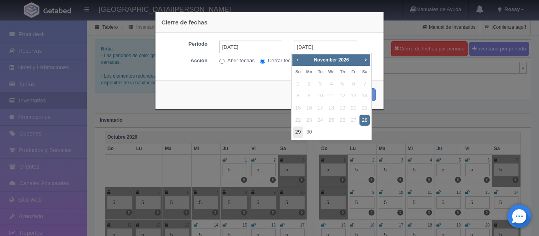
click at [299, 130] on link "29" at bounding box center [298, 132] width 10 height 11
type input "29-11-2026"
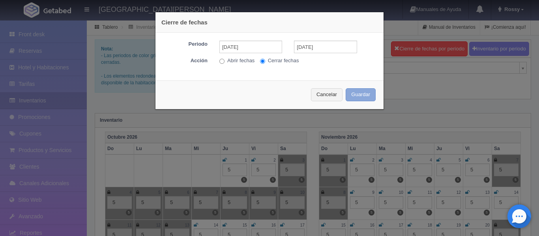
click at [351, 96] on button "Guardar" at bounding box center [361, 94] width 30 height 13
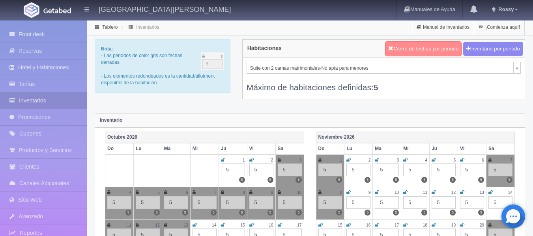
click at [416, 44] on button "Cierre de fechas por periodo" at bounding box center [423, 48] width 77 height 15
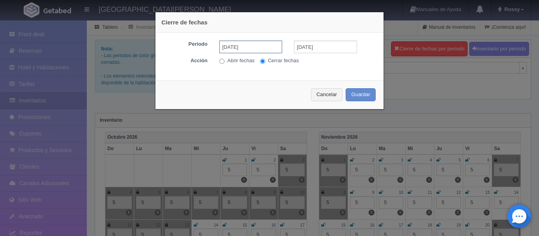
click at [253, 45] on input "28-11-2026" at bounding box center [250, 47] width 63 height 13
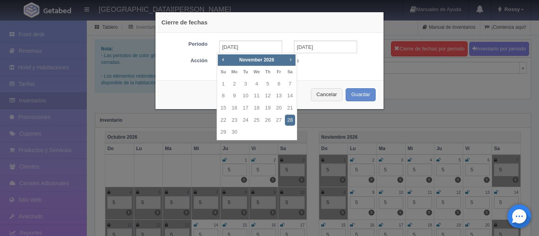
click at [294, 58] on link "Next" at bounding box center [291, 59] width 9 height 9
click at [266, 118] on link "24" at bounding box center [268, 120] width 10 height 11
type input "[DATE]"
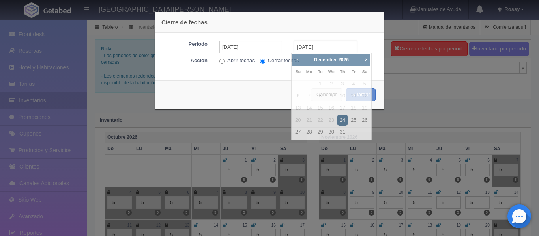
click at [323, 47] on input "[DATE]" at bounding box center [325, 47] width 63 height 13
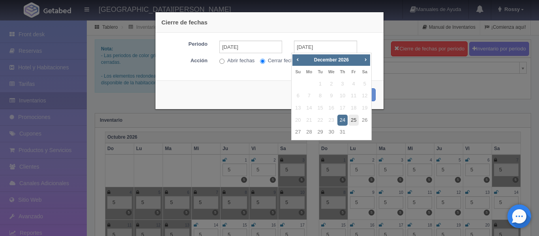
click at [349, 119] on link "25" at bounding box center [354, 120] width 10 height 11
type input "[DATE]"
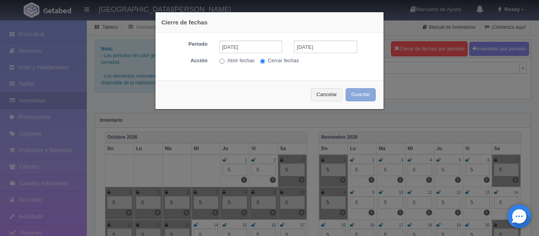
click at [360, 93] on button "Guardar" at bounding box center [361, 94] width 30 height 13
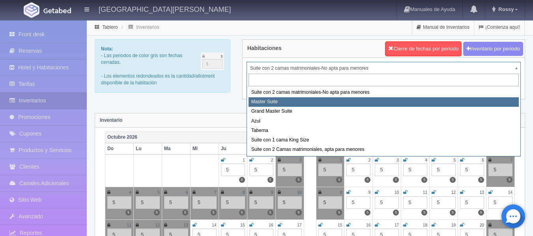
select select "1894"
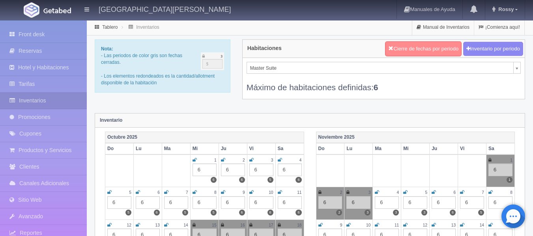
click at [442, 48] on button "Cierre de fechas por periodo" at bounding box center [423, 48] width 77 height 15
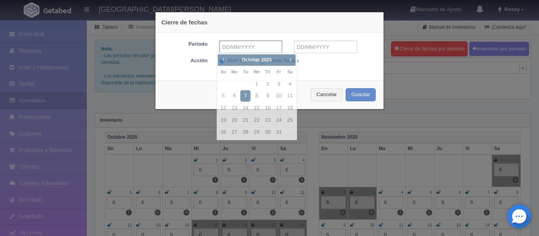
click at [263, 49] on input "text" at bounding box center [250, 47] width 63 height 13
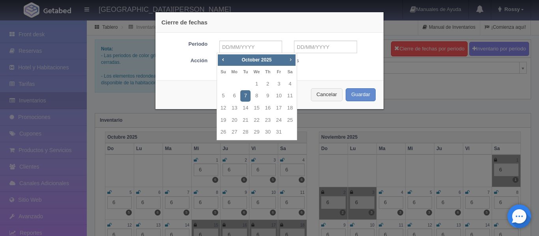
click at [287, 61] on link "Next" at bounding box center [291, 59] width 9 height 9
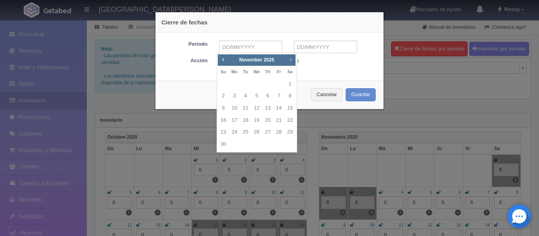
click at [287, 61] on link "Next" at bounding box center [291, 59] width 9 height 9
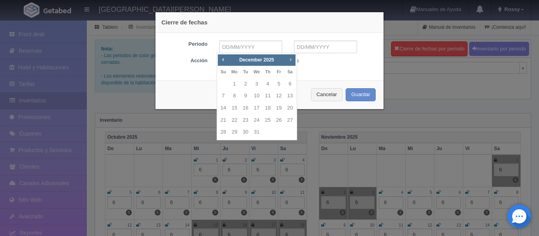
click at [287, 61] on link "Next" at bounding box center [291, 59] width 9 height 9
click at [227, 108] on link "11" at bounding box center [223, 108] width 10 height 11
type input "[DATE]"
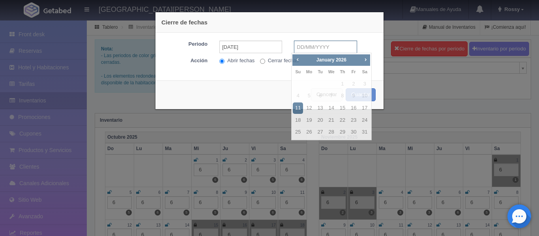
click at [336, 42] on input "text" at bounding box center [325, 47] width 63 height 13
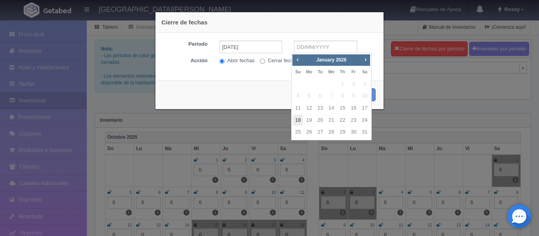
click at [301, 120] on link "18" at bounding box center [298, 120] width 10 height 11
type input "[DATE]"
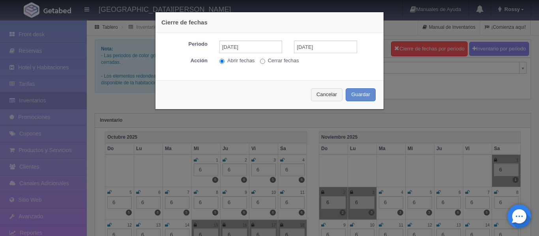
click at [260, 64] on label "Cerrar fechas" at bounding box center [279, 60] width 39 height 7
click at [260, 64] on input "Cerrar fechas" at bounding box center [262, 61] width 5 height 5
radio input "true"
click at [355, 96] on button "Guardar" at bounding box center [361, 94] width 30 height 13
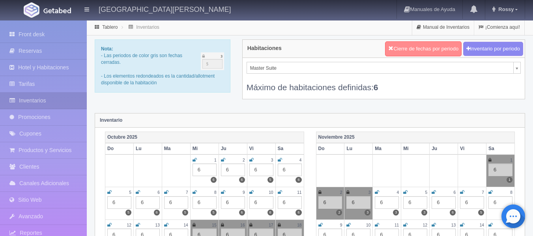
click at [433, 47] on button "Cierre de fechas por periodo" at bounding box center [423, 48] width 77 height 15
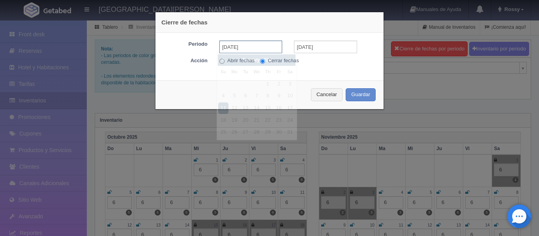
click at [248, 51] on input "[DATE]" at bounding box center [250, 47] width 63 height 13
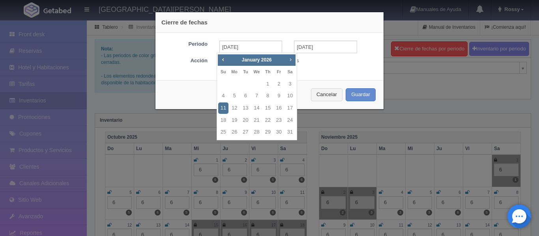
click at [289, 62] on span "Next" at bounding box center [290, 59] width 6 height 6
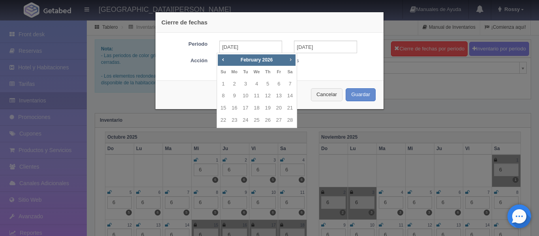
click at [289, 62] on span "Next" at bounding box center [290, 59] width 6 height 6
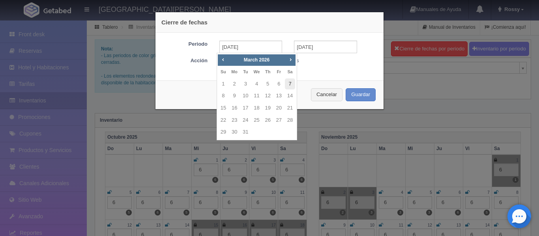
click at [292, 84] on link "7" at bounding box center [290, 84] width 10 height 11
type input "[DATE]"
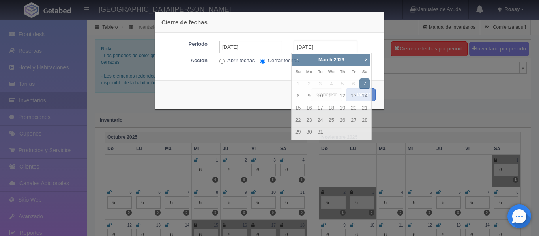
click at [332, 47] on input "[DATE]" at bounding box center [325, 47] width 63 height 13
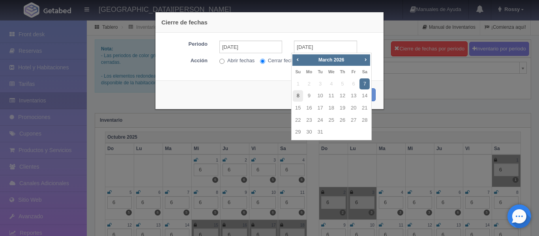
click at [298, 94] on link "8" at bounding box center [298, 95] width 10 height 11
type input "[DATE]"
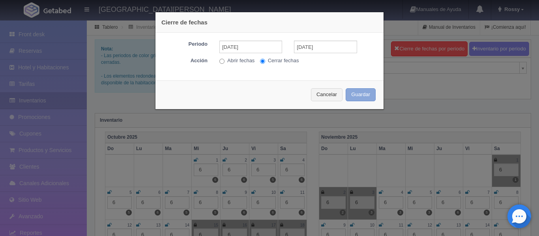
click at [356, 93] on button "Guardar" at bounding box center [361, 94] width 30 height 13
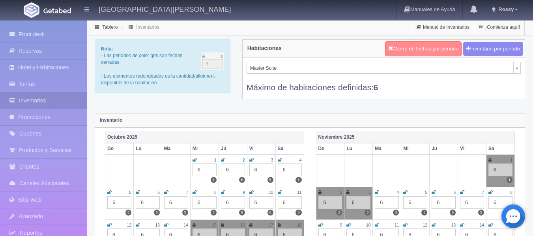
click at [422, 54] on button "Cierre de fechas por periodo" at bounding box center [423, 48] width 77 height 15
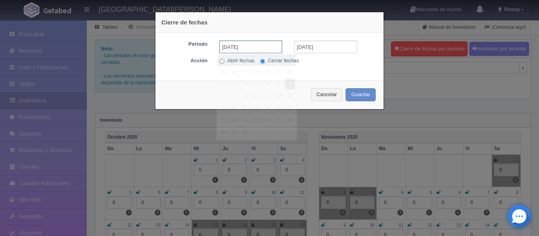
click at [271, 49] on input "[DATE]" at bounding box center [250, 47] width 63 height 13
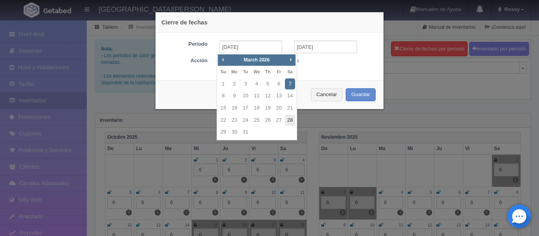
click at [292, 116] on link "28" at bounding box center [290, 120] width 10 height 11
type input "[DATE]"
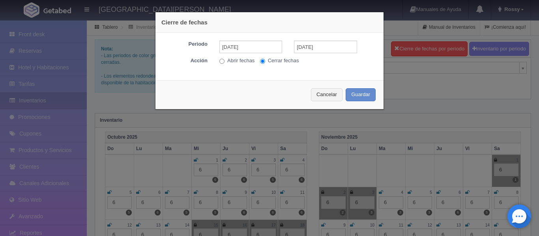
click at [360, 103] on div "Cancelar Guardar" at bounding box center [270, 95] width 228 height 29
click at [360, 95] on button "Guardar" at bounding box center [361, 94] width 30 height 13
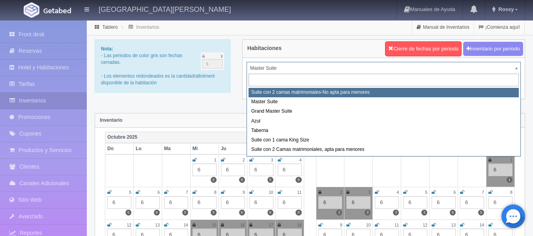
select select "1891"
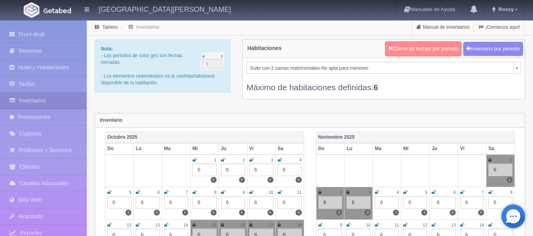
click at [422, 49] on button "Cierre de fechas por periodo" at bounding box center [423, 48] width 77 height 15
click at [439, 49] on button "Cierre de fechas por periodo" at bounding box center [423, 48] width 77 height 15
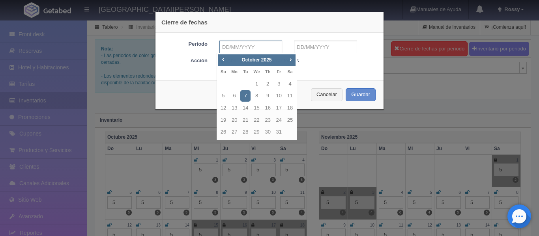
click at [258, 49] on input "text" at bounding box center [250, 47] width 63 height 13
click at [292, 60] on span "Next" at bounding box center [290, 59] width 6 height 6
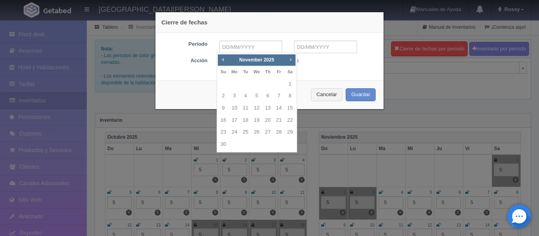
click at [292, 60] on span "Next" at bounding box center [290, 59] width 6 height 6
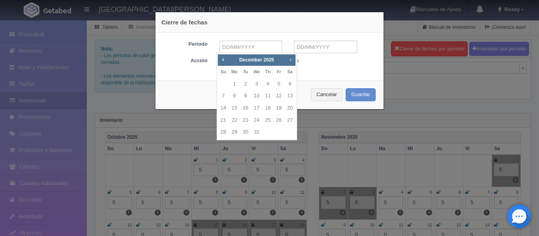
click at [292, 60] on span "Next" at bounding box center [290, 59] width 6 height 6
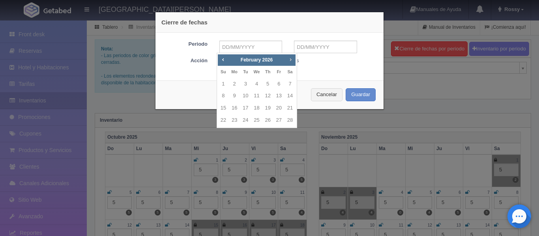
click at [292, 60] on span "Next" at bounding box center [290, 59] width 6 height 6
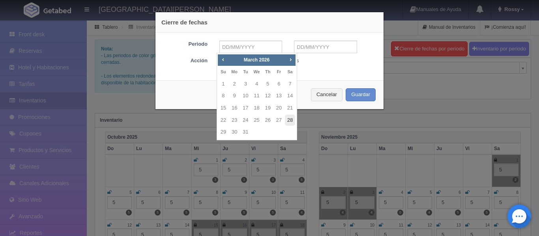
click at [292, 118] on link "28" at bounding box center [290, 120] width 10 height 11
type input "[DATE]"
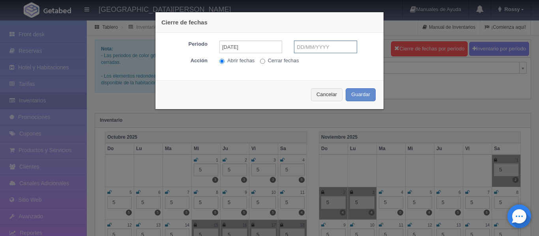
click at [324, 47] on input "text" at bounding box center [325, 47] width 63 height 13
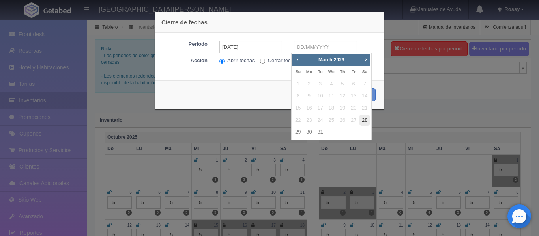
click at [363, 120] on link "28" at bounding box center [365, 120] width 10 height 11
type input "[DATE]"
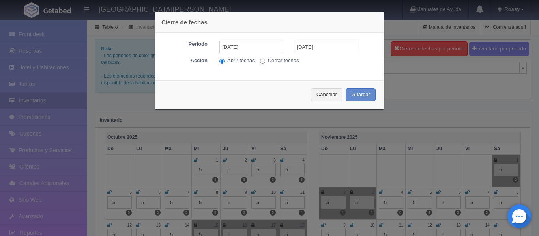
click at [260, 61] on input "Cerrar fechas" at bounding box center [262, 61] width 5 height 5
radio input "true"
click at [353, 93] on button "Guardar" at bounding box center [361, 94] width 30 height 13
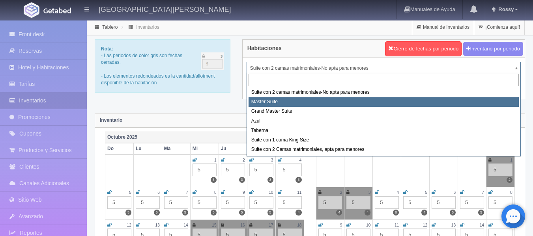
select select "1894"
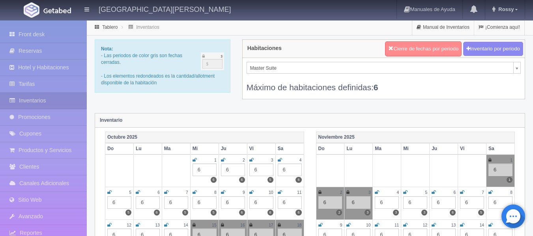
click at [450, 54] on button "Cierre de fechas por periodo" at bounding box center [423, 48] width 77 height 15
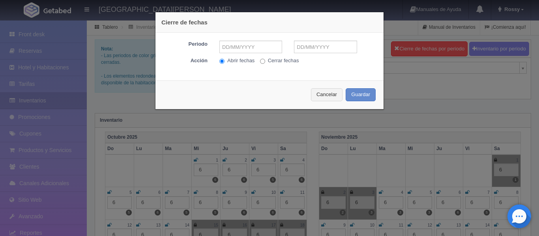
click at [261, 61] on input "Cerrar fechas" at bounding box center [262, 61] width 5 height 5
radio input "true"
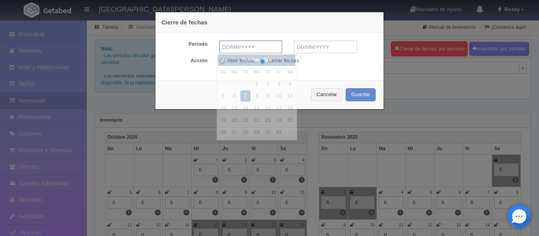
click at [266, 41] on input "text" at bounding box center [250, 47] width 63 height 13
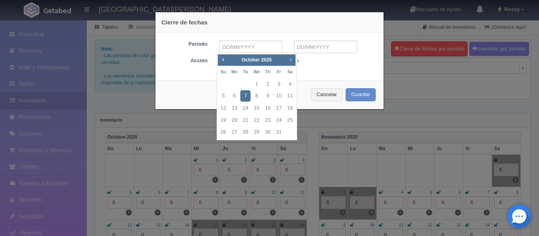
click at [291, 60] on span "Next" at bounding box center [290, 59] width 6 height 6
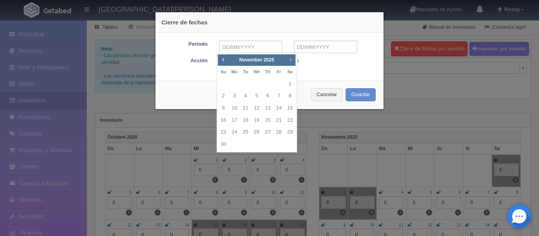
click at [291, 60] on span "Next" at bounding box center [290, 59] width 6 height 6
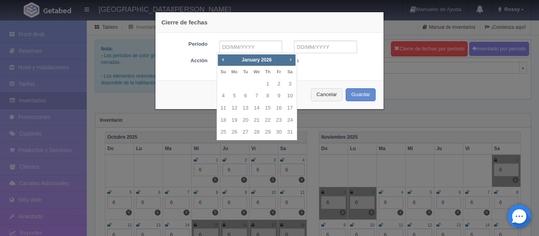
click at [291, 60] on span "Next" at bounding box center [290, 59] width 6 height 6
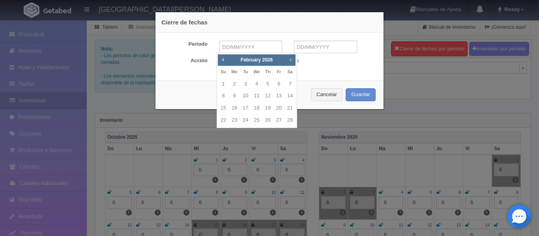
click at [291, 60] on span "Next" at bounding box center [290, 59] width 6 height 6
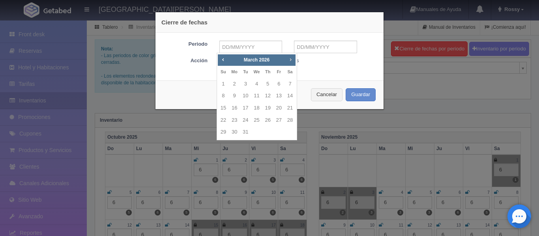
click at [291, 60] on span "Next" at bounding box center [290, 59] width 6 height 6
click at [286, 120] on link "25" at bounding box center [290, 120] width 10 height 11
type input "25-04-2026"
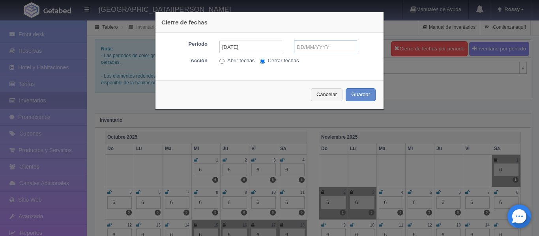
click at [324, 52] on input "text" at bounding box center [325, 47] width 63 height 13
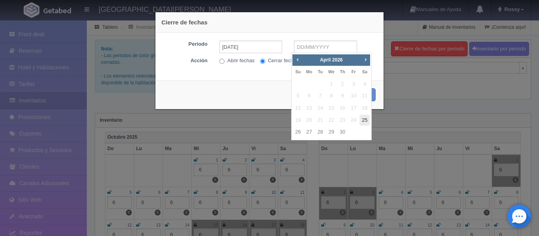
click at [361, 119] on link "25" at bounding box center [365, 120] width 10 height 11
type input "25-04-2026"
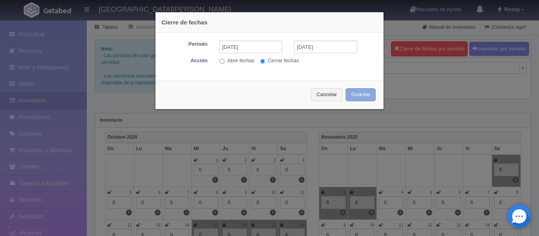
click at [356, 100] on button "Guardar" at bounding box center [361, 94] width 30 height 13
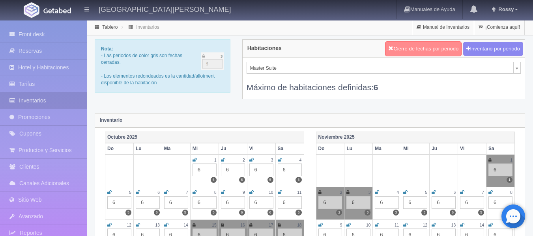
click at [433, 51] on button "Cierre de fechas por periodo" at bounding box center [423, 48] width 77 height 15
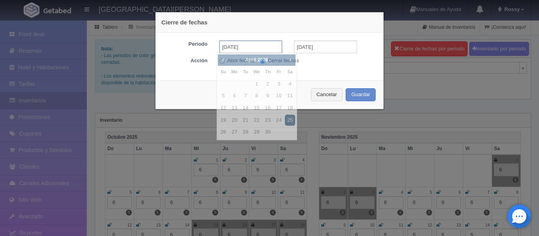
click at [266, 47] on input "25-04-2026" at bounding box center [250, 47] width 63 height 13
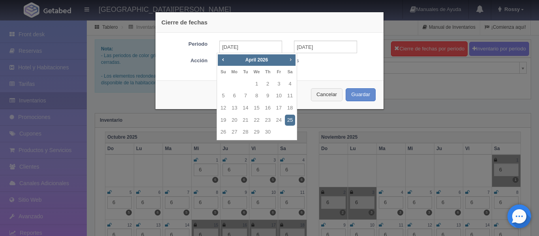
click at [287, 60] on span "Next" at bounding box center [290, 59] width 6 height 6
click at [280, 97] on link "10" at bounding box center [279, 95] width 10 height 11
type input "10-07-2026"
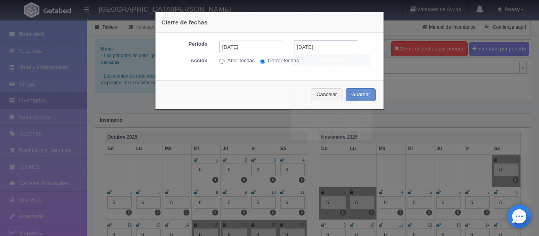
click at [331, 45] on input "10-07-2026" at bounding box center [325, 47] width 63 height 13
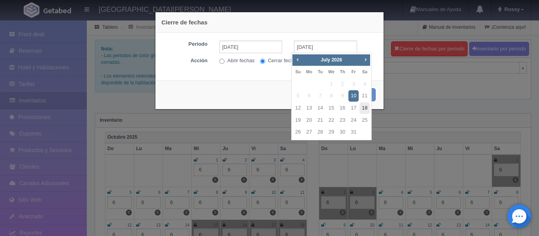
click at [365, 110] on link "18" at bounding box center [365, 108] width 10 height 11
type input "18-07-2026"
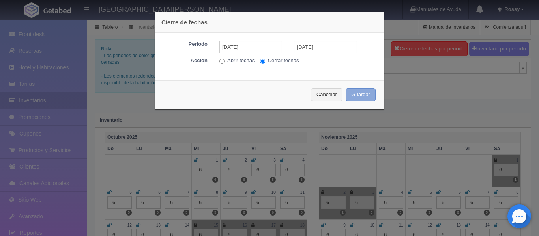
click at [364, 91] on button "Guardar" at bounding box center [361, 94] width 30 height 13
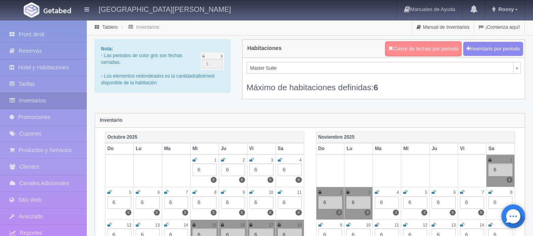
click at [430, 47] on button "Cierre de fechas por periodo" at bounding box center [423, 48] width 77 height 15
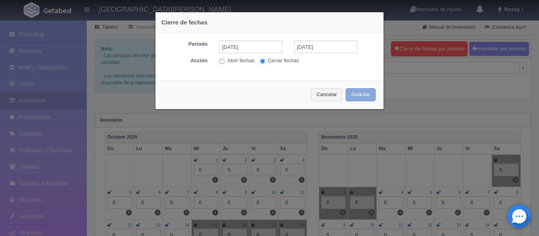
click at [352, 96] on button "Guardar" at bounding box center [361, 94] width 30 height 13
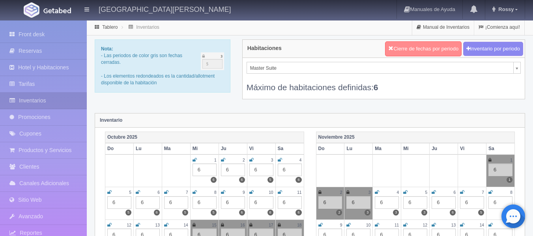
click at [404, 51] on button "Cierre de fechas por periodo" at bounding box center [423, 48] width 77 height 15
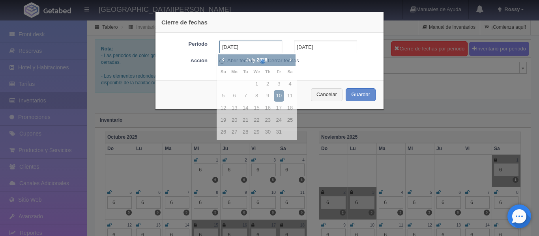
click at [265, 42] on input "10-07-2026" at bounding box center [250, 47] width 63 height 13
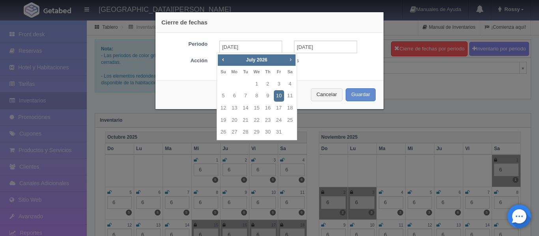
click at [290, 56] on span "Next" at bounding box center [290, 59] width 6 height 6
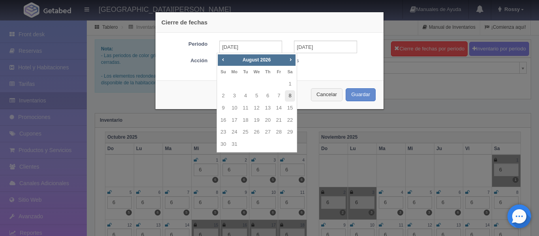
click at [292, 98] on link "8" at bounding box center [290, 95] width 10 height 11
type input "08-08-2026"
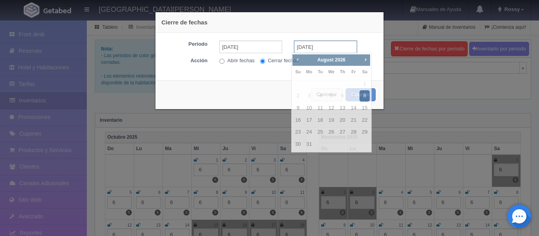
click at [307, 51] on input "08-08-2026" at bounding box center [325, 47] width 63 height 13
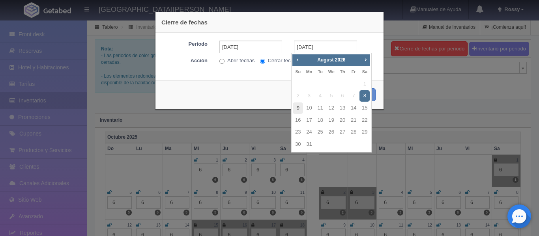
click at [301, 105] on link "9" at bounding box center [298, 108] width 10 height 11
type input "09-08-2026"
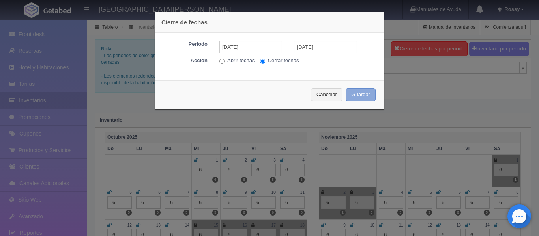
click at [358, 94] on button "Guardar" at bounding box center [361, 94] width 30 height 13
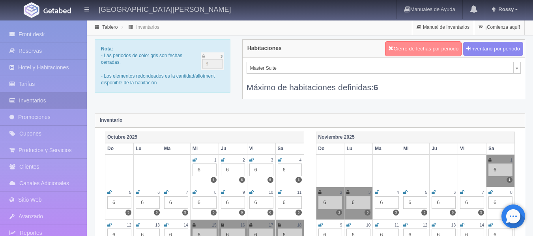
click at [429, 45] on button "Cierre de fechas por periodo" at bounding box center [423, 48] width 77 height 15
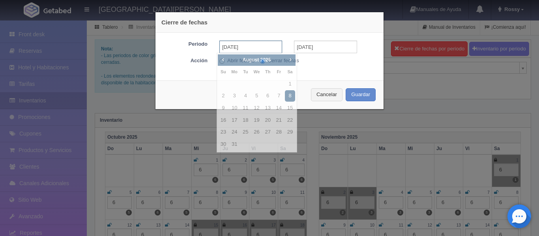
click at [270, 45] on input "[DATE]" at bounding box center [250, 47] width 63 height 13
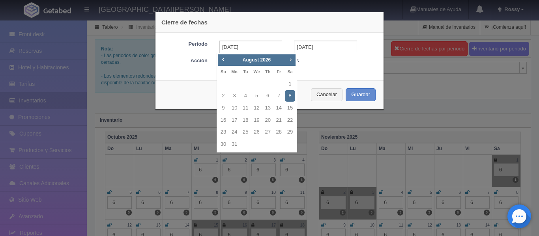
click at [292, 62] on span "Next" at bounding box center [290, 59] width 6 height 6
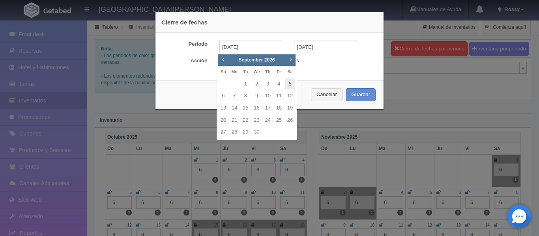
click at [290, 79] on link "5" at bounding box center [290, 84] width 10 height 11
type input "[DATE]"
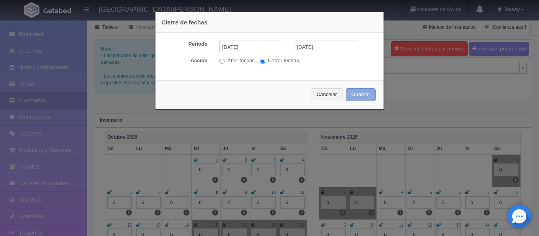
click at [365, 98] on button "Guardar" at bounding box center [361, 94] width 30 height 13
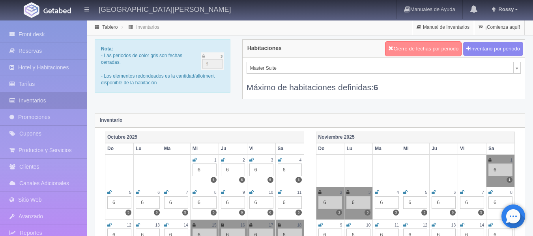
click at [439, 49] on button "Cierre de fechas por periodo" at bounding box center [423, 48] width 77 height 15
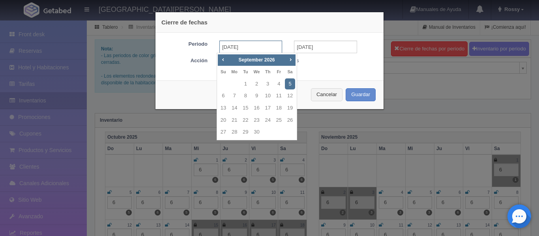
click at [271, 42] on input "[DATE]" at bounding box center [250, 47] width 63 height 13
click at [292, 94] on link "12" at bounding box center [290, 95] width 10 height 11
type input "[DATE]"
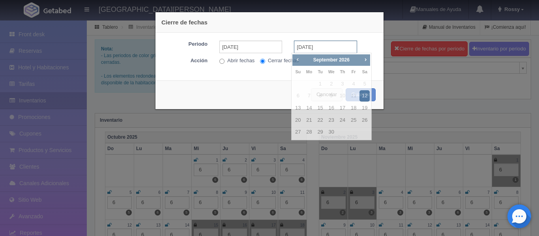
click at [307, 51] on input "[DATE]" at bounding box center [325, 47] width 63 height 13
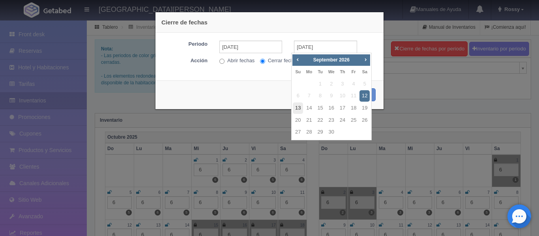
click at [300, 110] on link "13" at bounding box center [298, 108] width 10 height 11
type input "[DATE]"
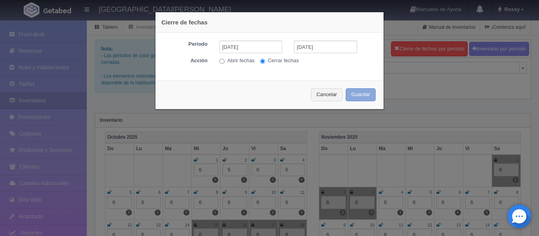
click at [356, 94] on button "Guardar" at bounding box center [361, 94] width 30 height 13
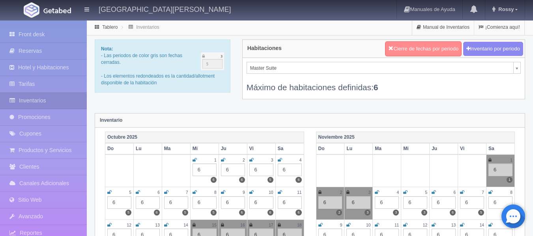
click at [400, 46] on button "Cierre de fechas por periodo" at bounding box center [423, 48] width 77 height 15
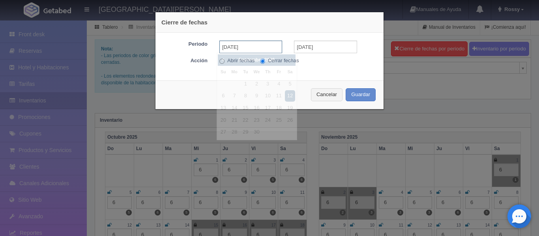
click at [263, 49] on input "[DATE]" at bounding box center [250, 47] width 63 height 13
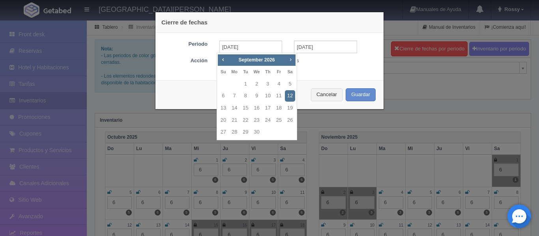
click at [291, 61] on span "Next" at bounding box center [290, 59] width 6 height 6
click at [292, 83] on link "3" at bounding box center [290, 84] width 10 height 11
type input "[DATE]"
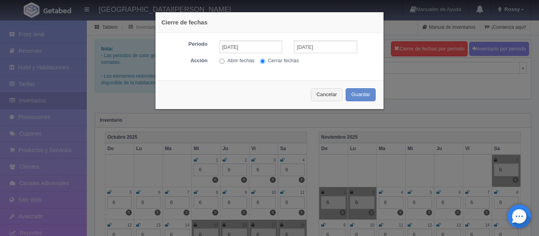
click at [323, 40] on div "Periodo 03-10-2026 03-10-2026 Acción Abrir fechas Cerrar fechas" at bounding box center [270, 54] width 228 height 42
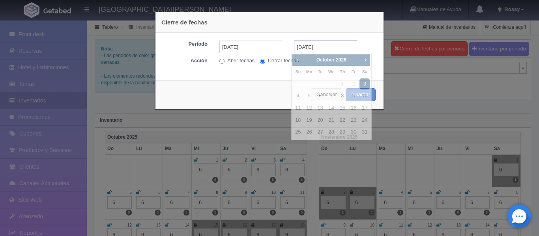
click at [323, 41] on input "[DATE]" at bounding box center [325, 47] width 63 height 13
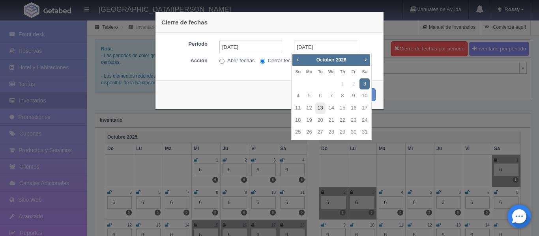
click at [318, 107] on link "13" at bounding box center [320, 108] width 10 height 11
type input "[DATE]"
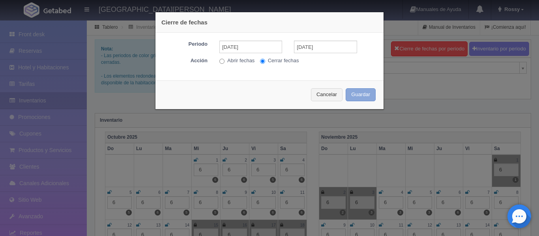
click at [358, 95] on button "Guardar" at bounding box center [361, 94] width 30 height 13
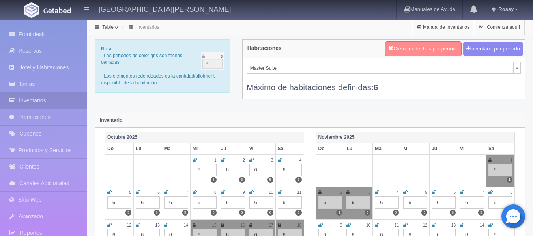
click at [428, 48] on button "Cierre de fechas por periodo" at bounding box center [423, 48] width 77 height 15
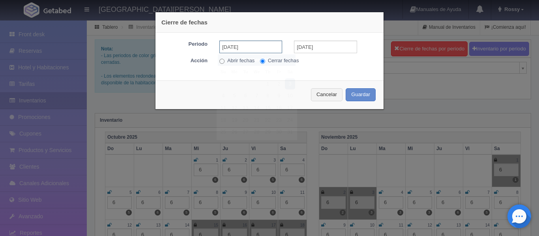
click at [255, 52] on input "[DATE]" at bounding box center [250, 47] width 63 height 13
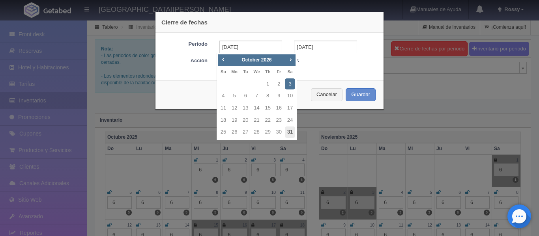
click at [291, 131] on link "31" at bounding box center [290, 132] width 10 height 11
type input "[DATE]"
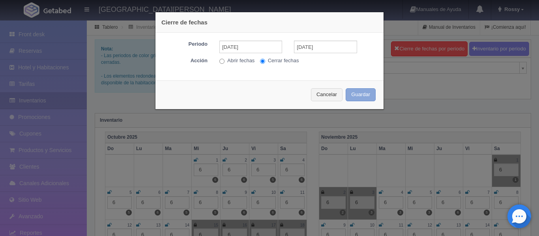
click at [356, 95] on button "Guardar" at bounding box center [361, 94] width 30 height 13
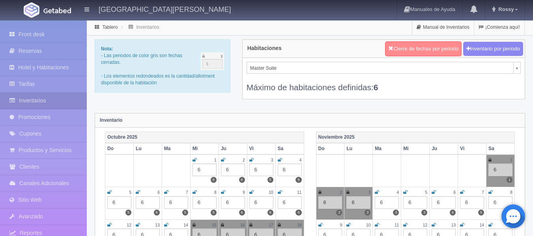
click at [417, 46] on button "Cierre de fechas por periodo" at bounding box center [423, 48] width 77 height 15
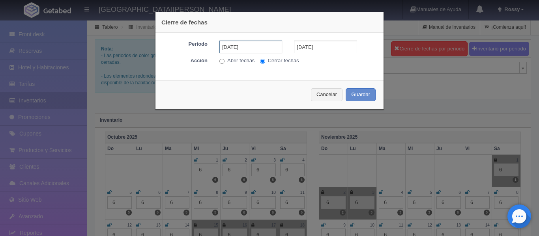
click at [257, 44] on input "[DATE]" at bounding box center [250, 47] width 63 height 13
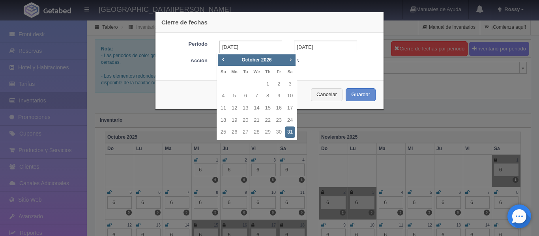
click at [291, 59] on span "Next" at bounding box center [290, 59] width 6 height 6
click at [287, 84] on link "7" at bounding box center [290, 84] width 10 height 11
type input "[DATE]"
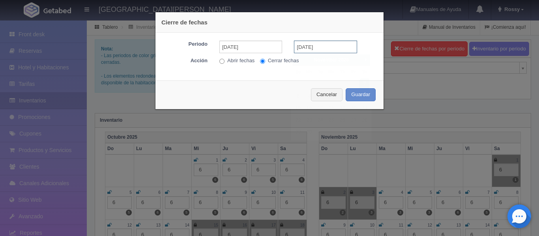
click at [319, 45] on input "[DATE]" at bounding box center [325, 47] width 63 height 13
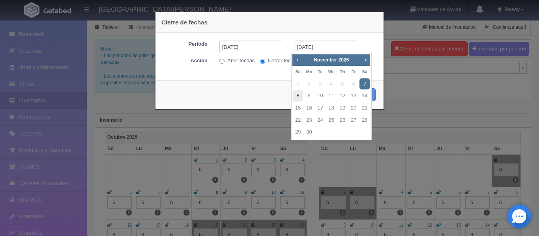
click at [301, 95] on link "8" at bounding box center [298, 95] width 10 height 11
type input "08-11-2026"
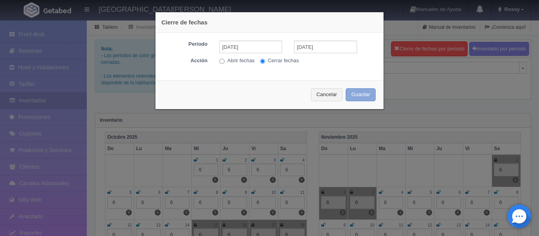
click at [363, 95] on button "Guardar" at bounding box center [361, 94] width 30 height 13
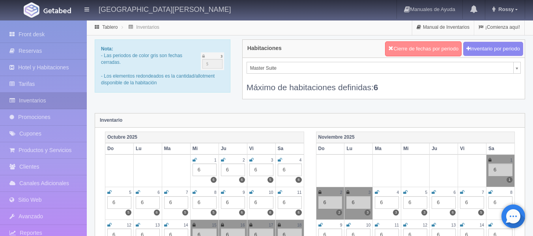
click at [418, 42] on button "Cierre de fechas por periodo" at bounding box center [423, 48] width 77 height 15
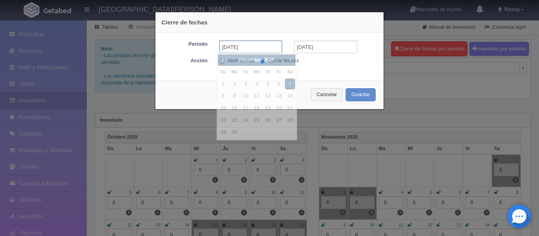
click at [260, 49] on input "[DATE]" at bounding box center [250, 47] width 63 height 13
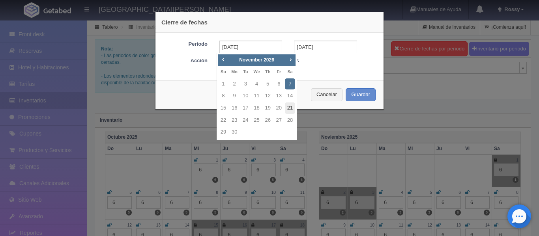
click at [289, 107] on link "21" at bounding box center [290, 108] width 10 height 11
type input "[DATE]"
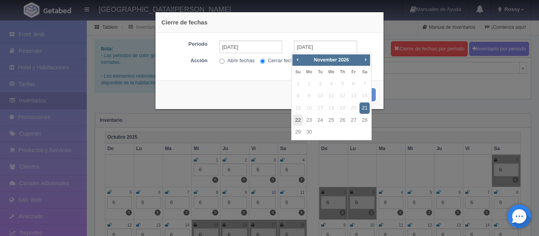
click at [298, 116] on link "22" at bounding box center [298, 120] width 10 height 11
type input "[DATE]"
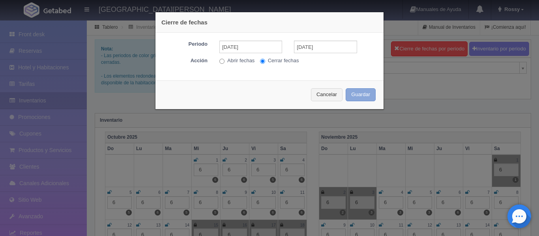
click at [363, 91] on button "Guardar" at bounding box center [361, 94] width 30 height 13
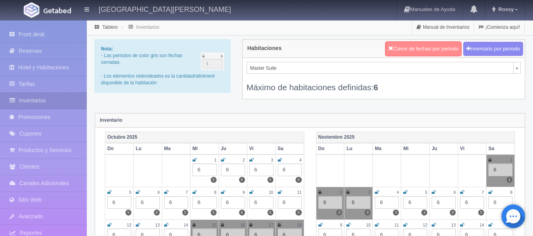
click at [414, 45] on button "Cierre de fechas por periodo" at bounding box center [423, 48] width 77 height 15
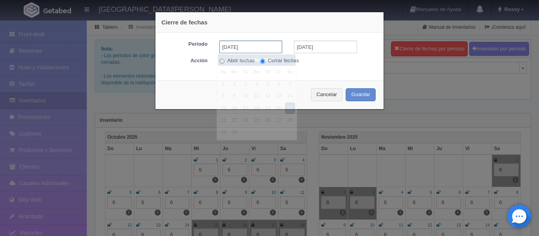
click at [264, 47] on input "[DATE]" at bounding box center [250, 47] width 63 height 13
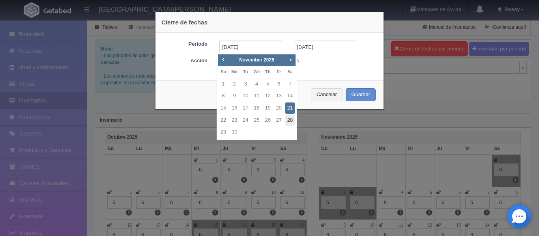
click at [286, 120] on link "28" at bounding box center [290, 120] width 10 height 11
type input "[DATE]"
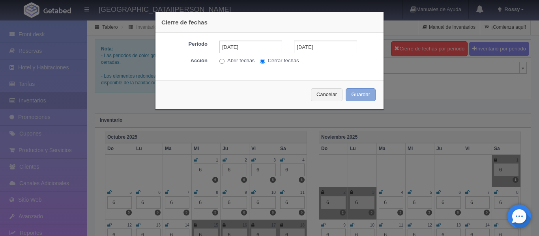
click at [367, 96] on button "Guardar" at bounding box center [361, 94] width 30 height 13
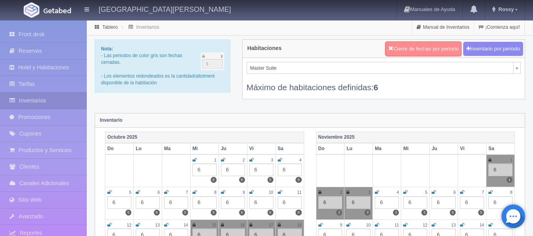
click at [423, 53] on button "Cierre de fechas por periodo" at bounding box center [423, 48] width 77 height 15
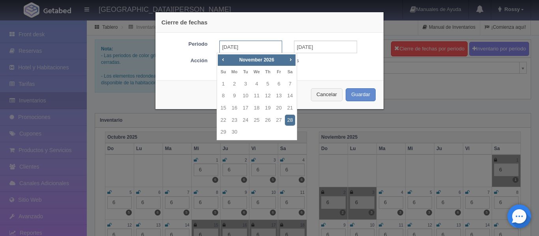
click at [260, 45] on input "[DATE]" at bounding box center [250, 47] width 63 height 13
click at [247, 121] on link "24" at bounding box center [245, 120] width 10 height 11
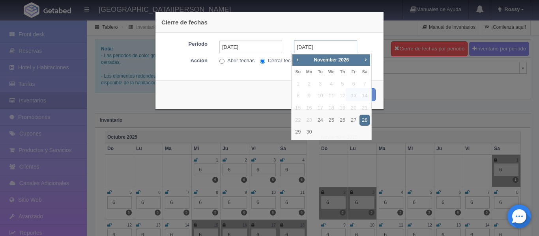
click at [332, 49] on input "[DATE]" at bounding box center [325, 47] width 63 height 13
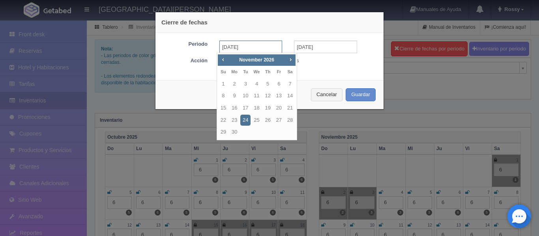
click at [264, 46] on input "24-11-2026" at bounding box center [250, 47] width 63 height 13
click at [289, 58] on span "Next" at bounding box center [290, 59] width 6 height 6
click at [267, 121] on link "24" at bounding box center [268, 120] width 10 height 11
type input "[DATE]"
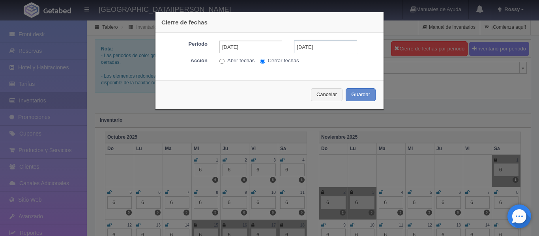
click at [331, 45] on input "[DATE]" at bounding box center [325, 47] width 63 height 13
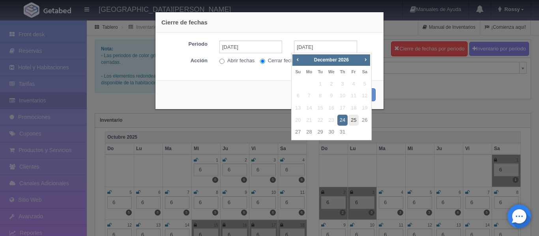
click at [352, 119] on link "25" at bounding box center [354, 120] width 10 height 11
type input "[DATE]"
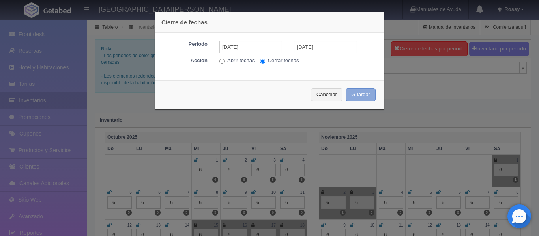
click at [368, 93] on button "Guardar" at bounding box center [361, 94] width 30 height 13
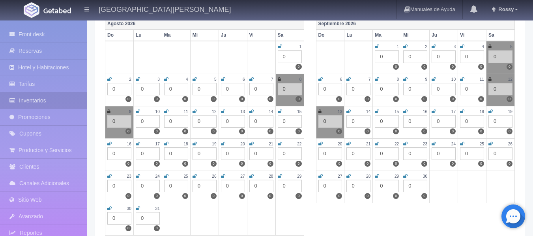
scroll to position [1147, 0]
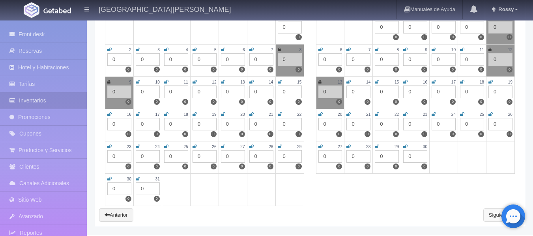
click at [497, 216] on link "Siguiente" at bounding box center [502, 215] width 37 height 13
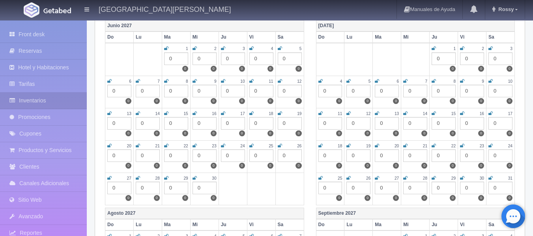
scroll to position [1115, 0]
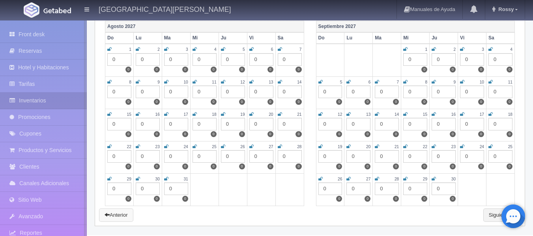
click at [128, 211] on link "Anterior" at bounding box center [116, 215] width 34 height 13
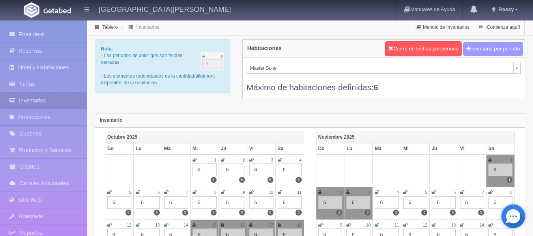
click at [499, 54] on button "Inventario por periodo" at bounding box center [493, 49] width 60 height 15
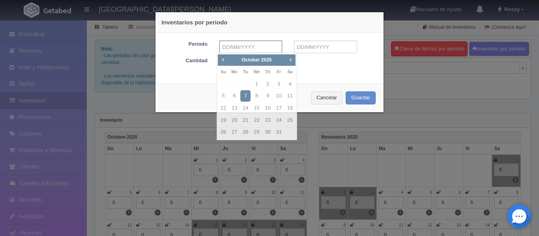
click at [253, 48] on input "text" at bounding box center [250, 47] width 63 height 13
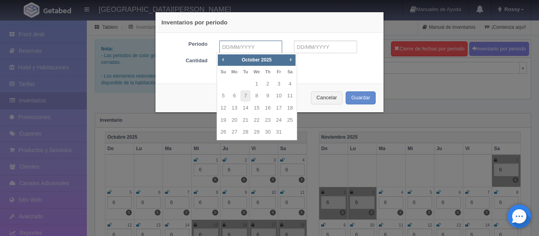
type input "[DATE]"
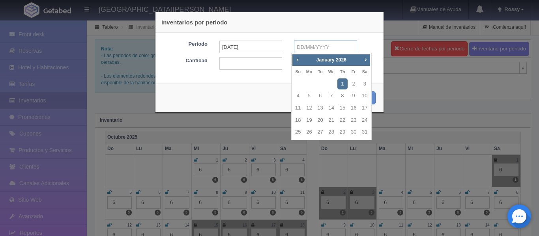
click at [319, 44] on input "text" at bounding box center [325, 47] width 63 height 13
type input "[DATE]"
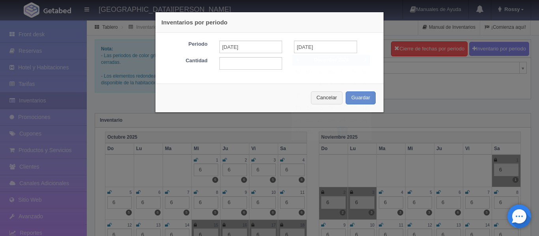
click at [401, 81] on div "Inventarios por periodo Periodo [DATE] [DATE] Cantidad Cancelar Guardar" at bounding box center [269, 118] width 539 height 236
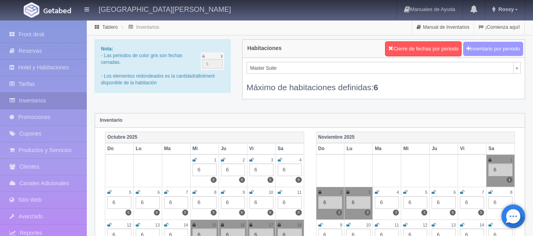
click at [492, 48] on button "Inventario por periodo" at bounding box center [493, 49] width 60 height 15
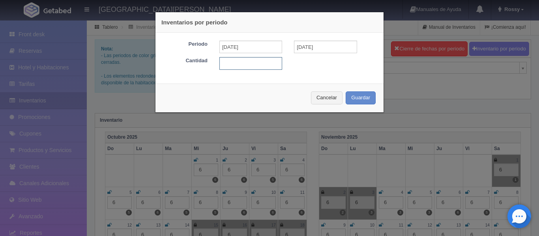
click at [246, 66] on input "text" at bounding box center [250, 63] width 63 height 13
type input "6"
click at [358, 99] on button "Guardar" at bounding box center [361, 98] width 30 height 13
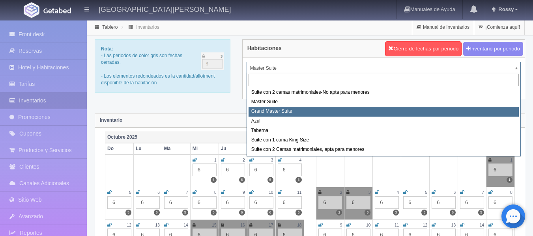
select select "1918"
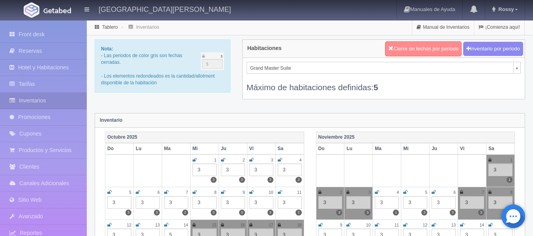
click at [433, 49] on button "Cierre de fechas por periodo" at bounding box center [423, 48] width 77 height 15
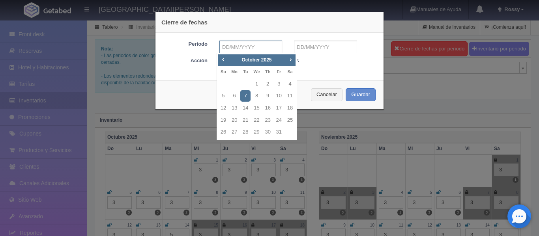
click at [253, 52] on input "text" at bounding box center [250, 47] width 63 height 13
click at [290, 58] on span "Next" at bounding box center [290, 59] width 6 height 6
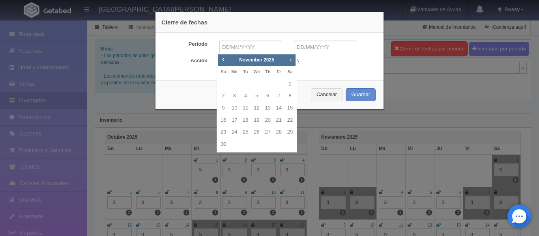
click at [290, 58] on span "Next" at bounding box center [290, 59] width 6 height 6
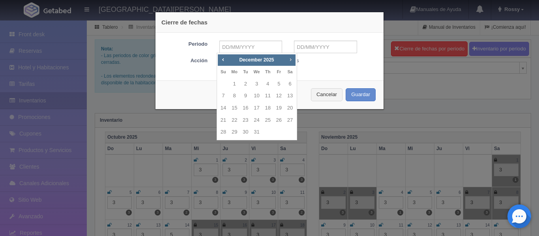
click at [290, 58] on span "Next" at bounding box center [290, 59] width 6 height 6
click at [225, 107] on link "11" at bounding box center [223, 108] width 10 height 11
type input "[DATE]"
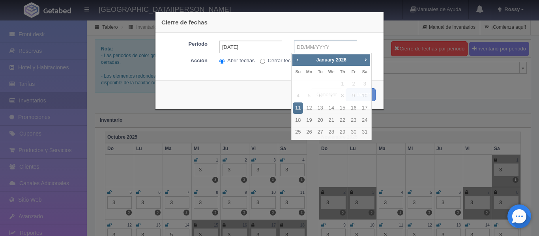
click at [313, 52] on input "text" at bounding box center [325, 47] width 63 height 13
click at [300, 117] on link "18" at bounding box center [298, 120] width 10 height 11
type input "[DATE]"
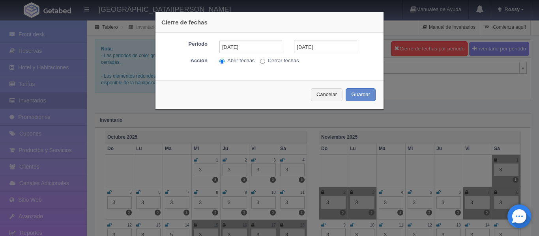
click at [261, 59] on input "Cerrar fechas" at bounding box center [262, 61] width 5 height 5
radio input "true"
click at [362, 93] on button "Guardar" at bounding box center [361, 94] width 30 height 13
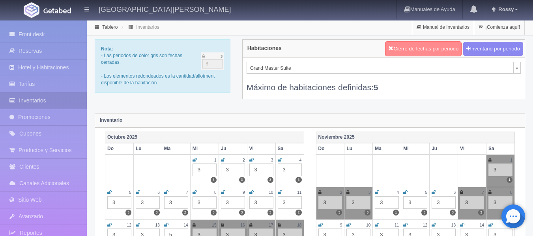
click at [443, 44] on button "Cierre de fechas por periodo" at bounding box center [423, 48] width 77 height 15
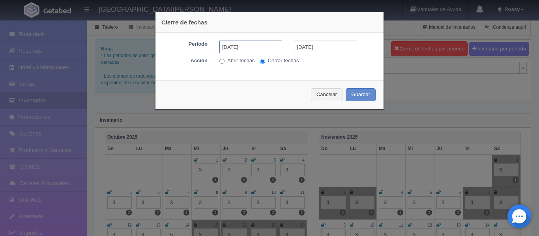
click at [262, 49] on input "[DATE]" at bounding box center [250, 47] width 63 height 13
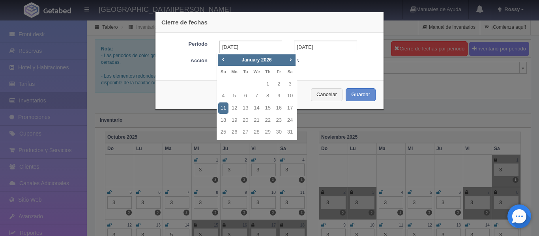
click at [285, 58] on div "Prev Next [DATE]" at bounding box center [257, 60] width 78 height 12
click at [289, 59] on span "Next" at bounding box center [290, 59] width 6 height 6
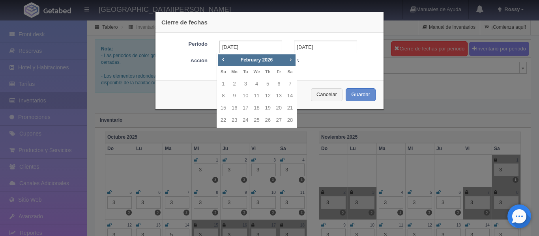
click at [289, 59] on span "Next" at bounding box center [290, 59] width 6 height 6
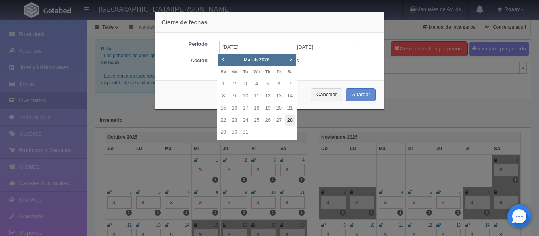
click at [290, 119] on link "28" at bounding box center [290, 120] width 10 height 11
type input "[DATE]"
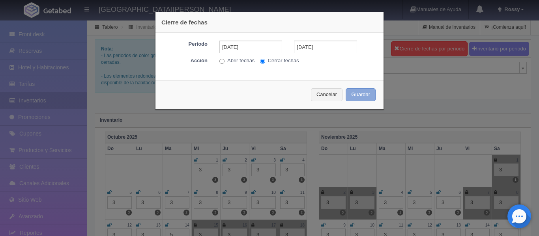
click at [355, 94] on button "Guardar" at bounding box center [361, 94] width 30 height 13
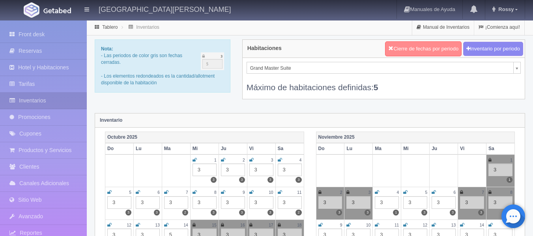
click at [425, 45] on button "Cierre de fechas por periodo" at bounding box center [423, 48] width 77 height 15
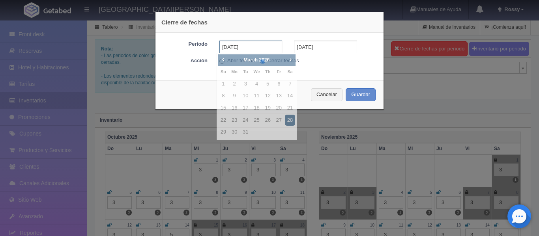
click at [260, 49] on input "[DATE]" at bounding box center [250, 47] width 63 height 13
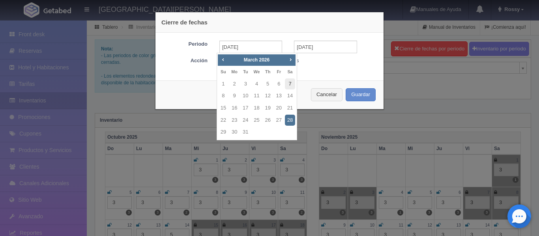
click at [289, 83] on link "7" at bounding box center [290, 84] width 10 height 11
type input "[DATE]"
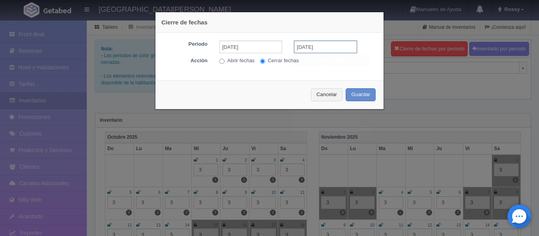
click at [321, 43] on input "[DATE]" at bounding box center [325, 47] width 63 height 13
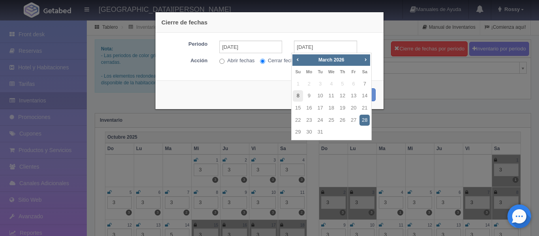
click at [300, 99] on link "8" at bounding box center [298, 95] width 10 height 11
type input "[DATE]"
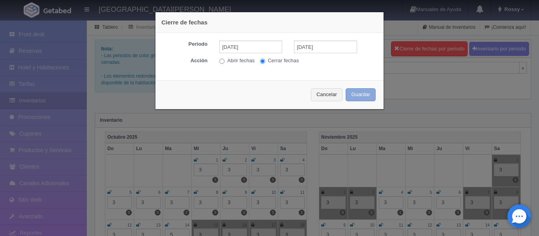
click at [353, 98] on button "Guardar" at bounding box center [361, 94] width 30 height 13
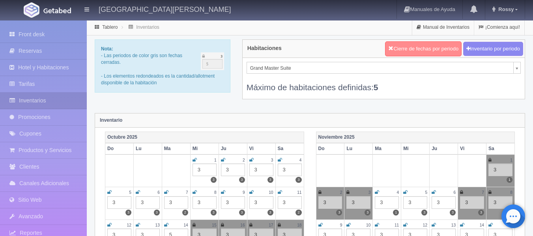
click at [409, 48] on button "Cierre de fechas por periodo" at bounding box center [423, 48] width 77 height 15
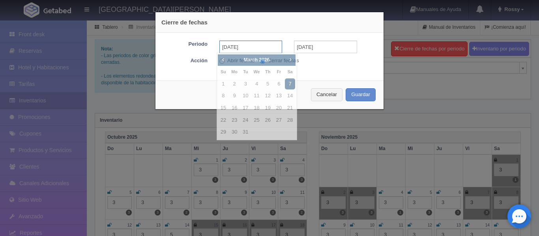
click at [265, 44] on input "[DATE]" at bounding box center [250, 47] width 63 height 13
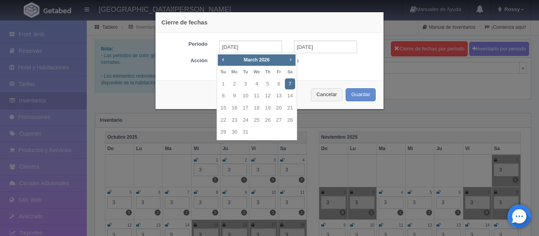
click at [289, 61] on span "Next" at bounding box center [290, 59] width 6 height 6
click at [293, 119] on link "25" at bounding box center [290, 120] width 10 height 11
type input "[DATE]"
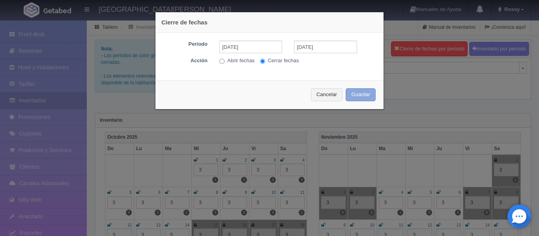
click at [354, 94] on button "Guardar" at bounding box center [361, 94] width 30 height 13
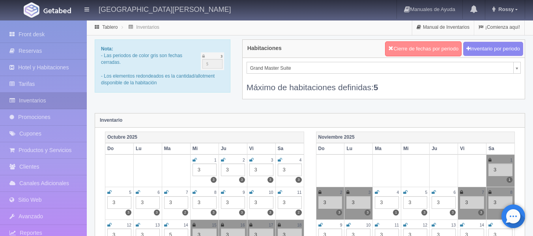
click at [405, 43] on button "Cierre de fechas por periodo" at bounding box center [423, 48] width 77 height 15
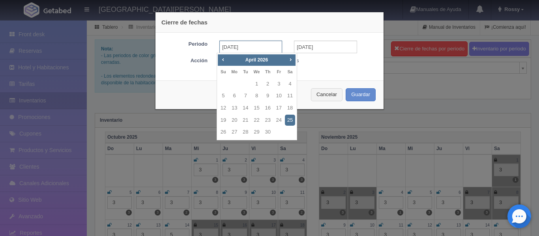
click at [267, 45] on input "[DATE]" at bounding box center [250, 47] width 63 height 13
click at [289, 59] on span "Next" at bounding box center [290, 59] width 6 height 6
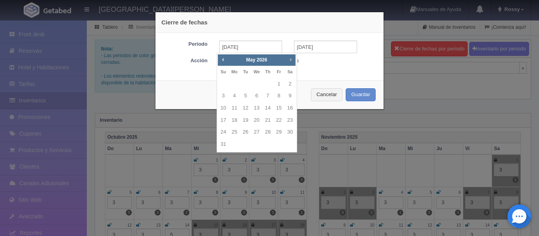
click at [289, 59] on span "Next" at bounding box center [290, 59] width 6 height 6
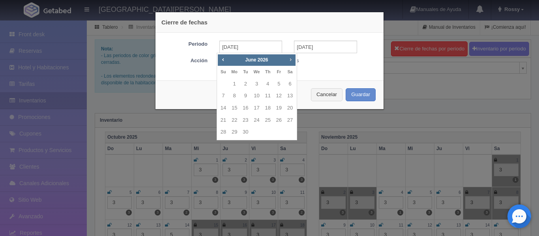
click at [289, 59] on span "Next" at bounding box center [290, 59] width 6 height 6
click at [256, 95] on link "8" at bounding box center [256, 95] width 10 height 11
type input "[DATE]"
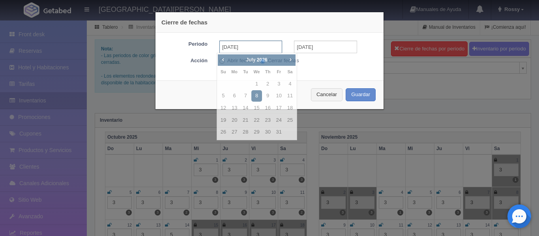
click at [257, 43] on input "[DATE]" at bounding box center [250, 47] width 63 height 13
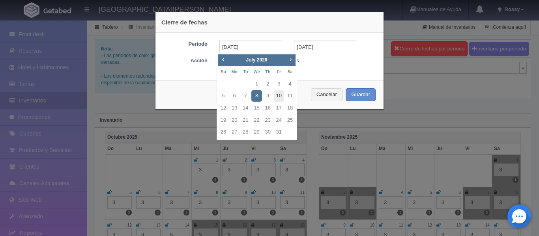
click at [278, 94] on link "10" at bounding box center [279, 95] width 10 height 11
type input "[DATE]"
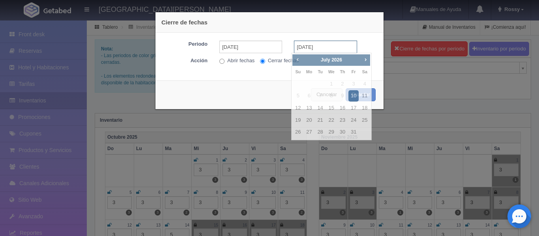
click at [328, 47] on input "[DATE]" at bounding box center [325, 47] width 63 height 13
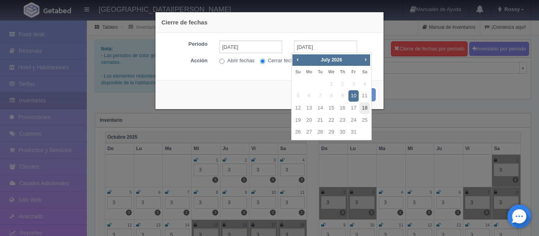
click at [364, 110] on link "18" at bounding box center [365, 108] width 10 height 11
type input "[DATE]"
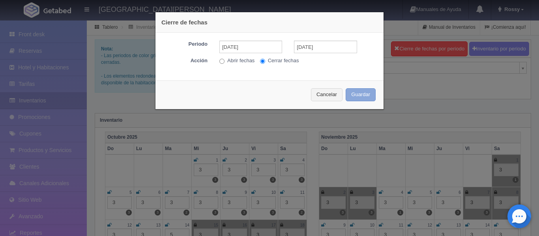
click at [369, 95] on button "Guardar" at bounding box center [361, 94] width 30 height 13
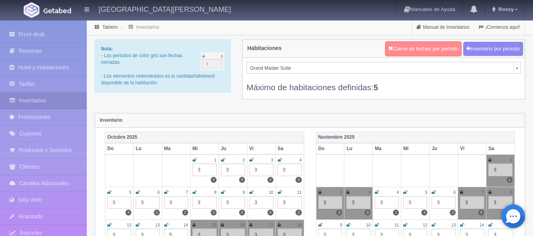
click at [399, 45] on button "Cierre de fechas por periodo" at bounding box center [423, 48] width 77 height 15
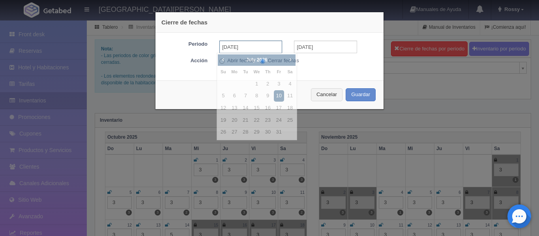
click at [263, 42] on input "[DATE]" at bounding box center [250, 47] width 63 height 13
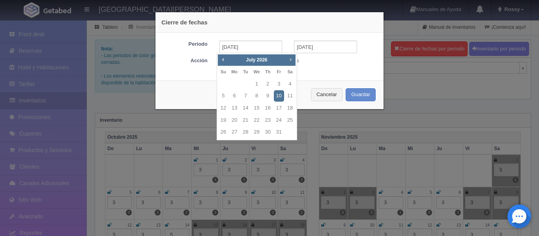
click at [293, 60] on span "Next" at bounding box center [290, 59] width 6 height 6
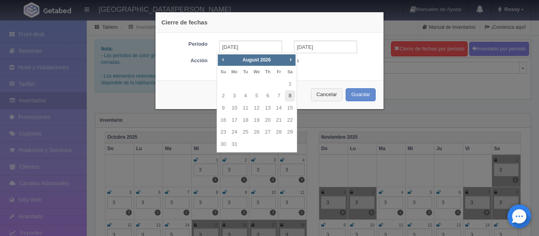
click at [290, 94] on link "8" at bounding box center [290, 95] width 10 height 11
type input "[DATE]"
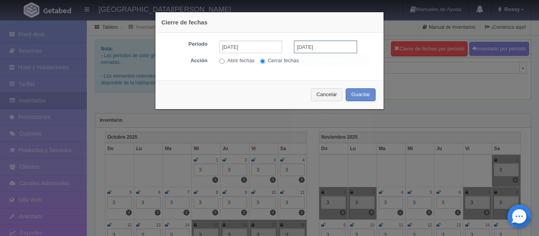
click at [324, 47] on input "[DATE]" at bounding box center [325, 47] width 63 height 13
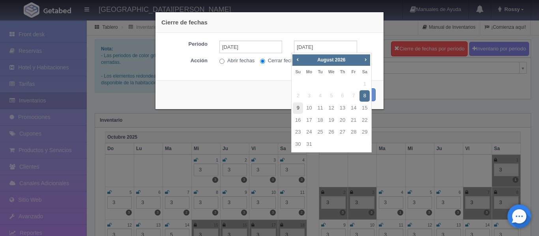
click at [298, 109] on link "9" at bounding box center [298, 108] width 10 height 11
type input "[DATE]"
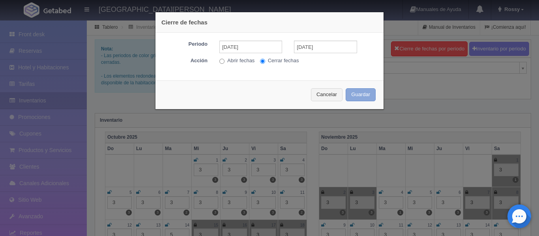
click at [360, 96] on button "Guardar" at bounding box center [361, 94] width 30 height 13
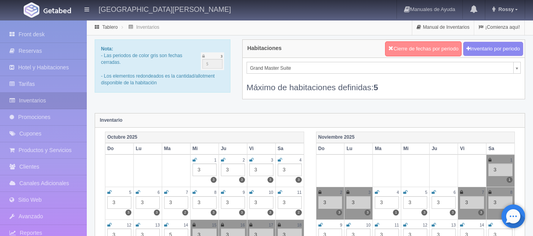
click at [416, 49] on button "Cierre de fechas por periodo" at bounding box center [423, 48] width 77 height 15
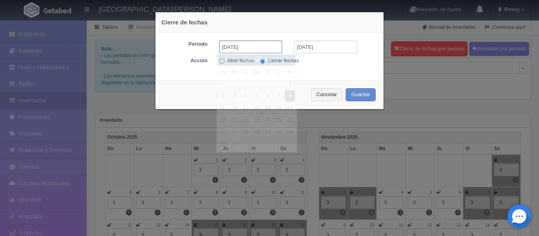
click at [258, 46] on input "[DATE]" at bounding box center [250, 47] width 63 height 13
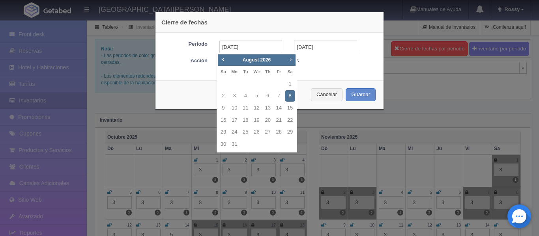
click at [292, 60] on span "Next" at bounding box center [290, 59] width 6 height 6
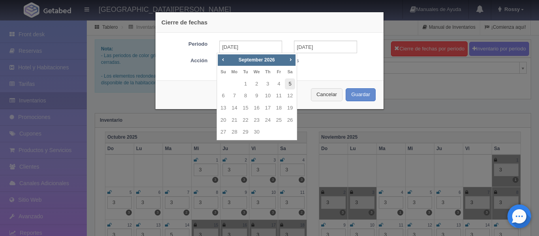
click at [289, 82] on link "5" at bounding box center [290, 84] width 10 height 11
type input "[DATE]"
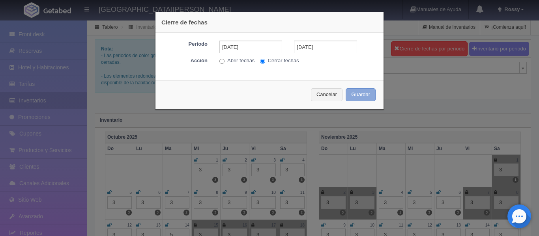
click at [356, 101] on button "Guardar" at bounding box center [361, 94] width 30 height 13
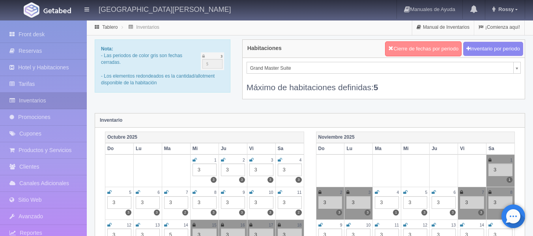
click at [414, 47] on button "Cierre de fechas por periodo" at bounding box center [423, 48] width 77 height 15
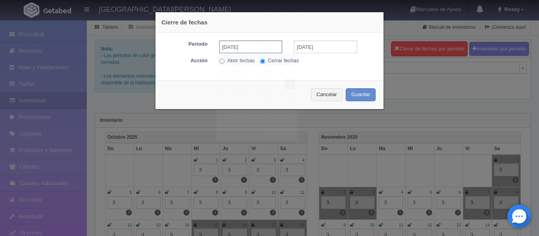
click at [264, 47] on input "[DATE]" at bounding box center [250, 47] width 63 height 13
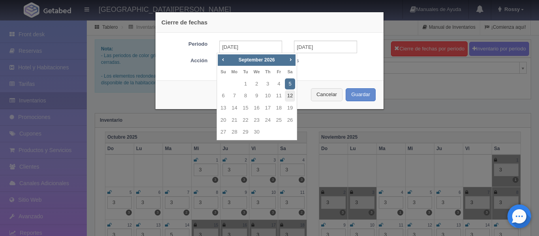
click at [290, 95] on link "12" at bounding box center [290, 95] width 10 height 11
type input "[DATE]"
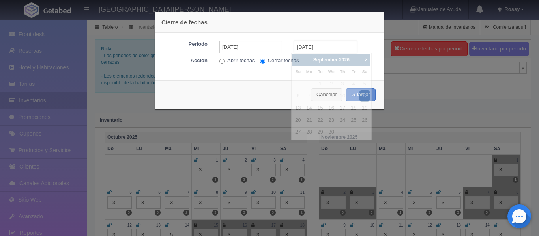
click at [327, 49] on input "[DATE]" at bounding box center [325, 47] width 63 height 13
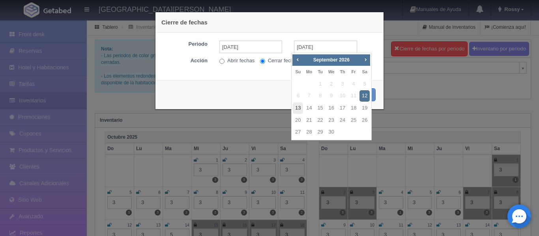
click at [302, 105] on link "13" at bounding box center [298, 108] width 10 height 11
type input "[DATE]"
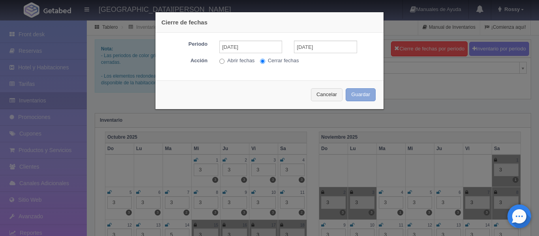
click at [361, 95] on button "Guardar" at bounding box center [361, 94] width 30 height 13
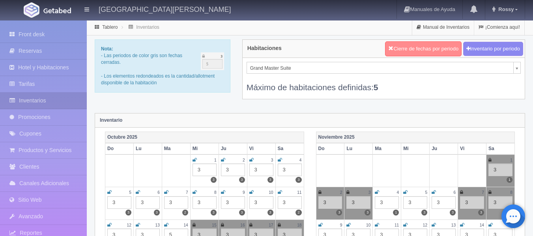
click at [426, 48] on button "Cierre de fechas por periodo" at bounding box center [423, 48] width 77 height 15
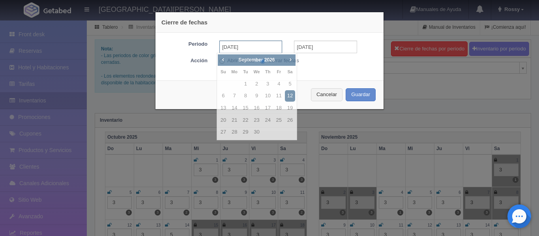
click at [270, 47] on input "[DATE]" at bounding box center [250, 47] width 63 height 13
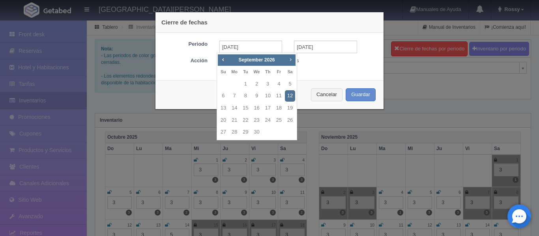
click at [289, 62] on span "Next" at bounding box center [290, 59] width 6 height 6
click at [292, 81] on link "3" at bounding box center [290, 84] width 10 height 11
type input "[DATE]"
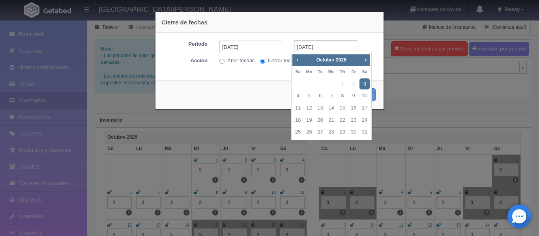
click at [329, 45] on input "[DATE]" at bounding box center [325, 47] width 63 height 13
click at [320, 109] on link "13" at bounding box center [320, 108] width 10 height 11
type input "[DATE]"
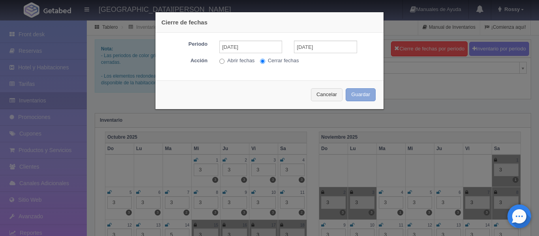
click at [362, 99] on button "Guardar" at bounding box center [361, 94] width 30 height 13
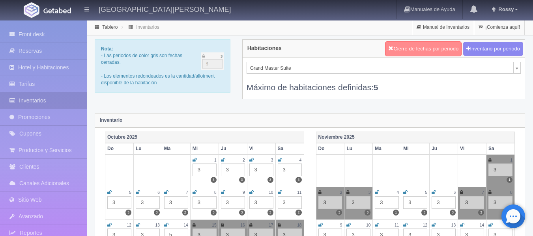
click at [406, 42] on button "Cierre de fechas por periodo" at bounding box center [423, 48] width 77 height 15
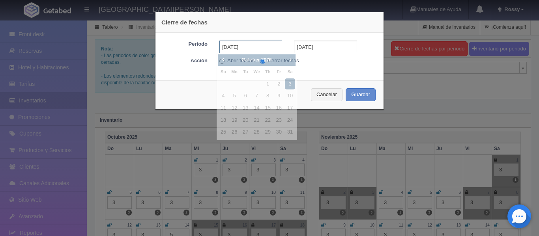
click at [261, 51] on input "[DATE]" at bounding box center [250, 47] width 63 height 13
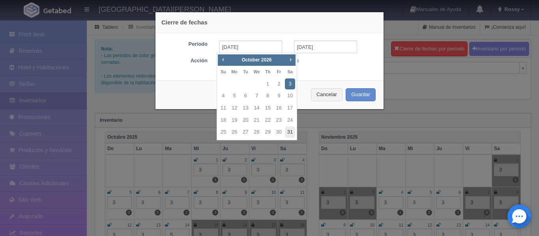
click at [290, 129] on link "31" at bounding box center [290, 132] width 10 height 11
type input "[DATE]"
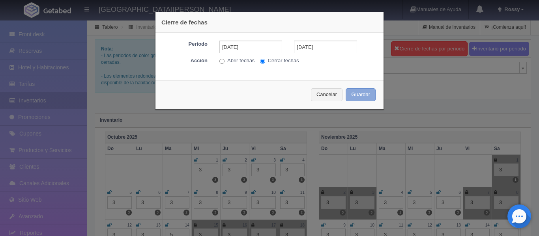
click at [358, 95] on button "Guardar" at bounding box center [361, 94] width 30 height 13
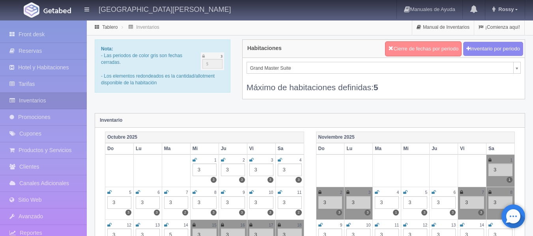
click at [416, 51] on button "Cierre de fechas por periodo" at bounding box center [423, 48] width 77 height 15
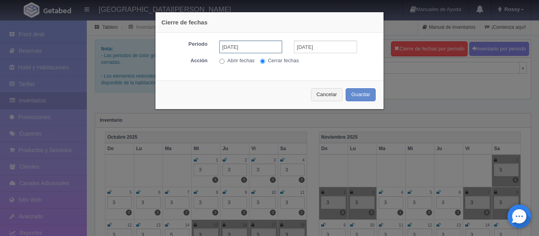
click at [267, 43] on input "[DATE]" at bounding box center [250, 47] width 63 height 13
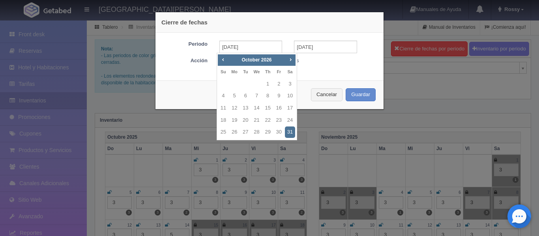
click at [285, 60] on div "[DATE]" at bounding box center [257, 60] width 56 height 9
click at [292, 60] on span "Next" at bounding box center [290, 59] width 6 height 6
click at [291, 82] on link "7" at bounding box center [290, 84] width 10 height 11
type input "[DATE]"
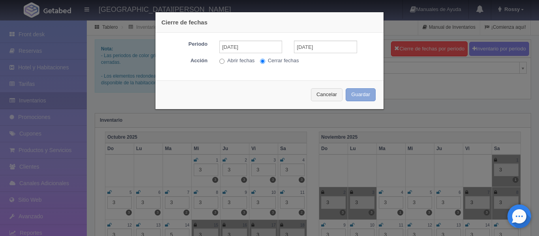
click at [358, 92] on button "Guardar" at bounding box center [361, 94] width 30 height 13
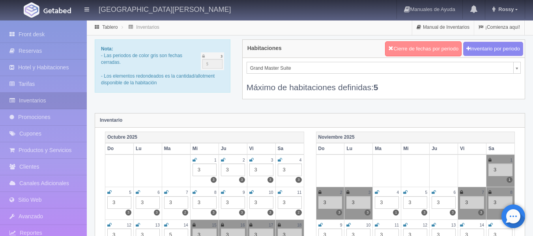
click at [407, 45] on button "Cierre de fechas por periodo" at bounding box center [423, 48] width 77 height 15
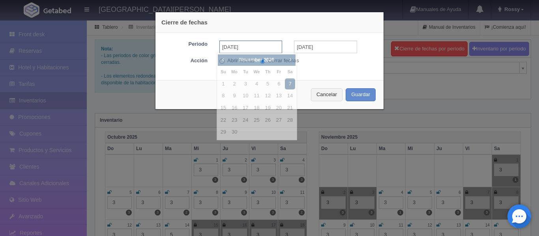
click at [270, 44] on input "[DATE]" at bounding box center [250, 47] width 63 height 13
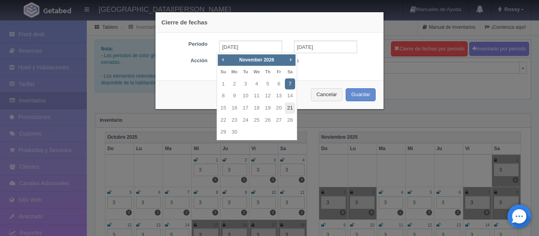
click at [287, 109] on link "21" at bounding box center [290, 108] width 10 height 11
type input "[DATE]"
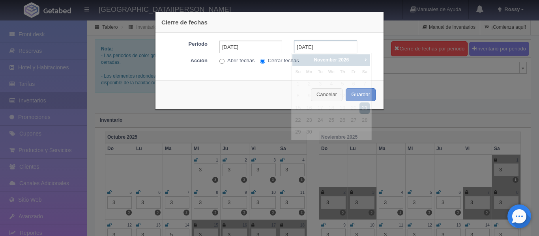
click at [338, 46] on input "[DATE]" at bounding box center [325, 47] width 63 height 13
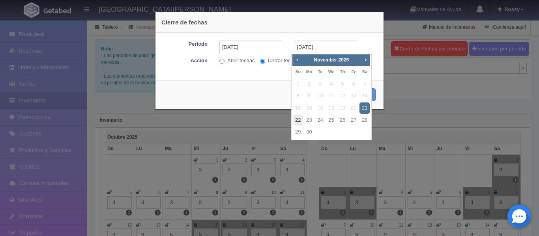
click at [300, 120] on link "22" at bounding box center [298, 120] width 10 height 11
type input "[DATE]"
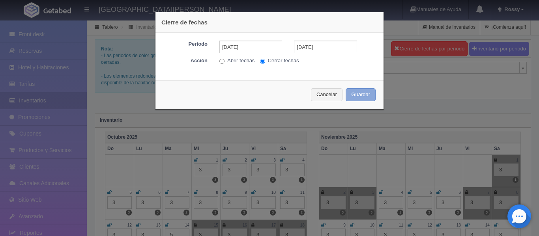
click at [356, 94] on button "Guardar" at bounding box center [361, 94] width 30 height 13
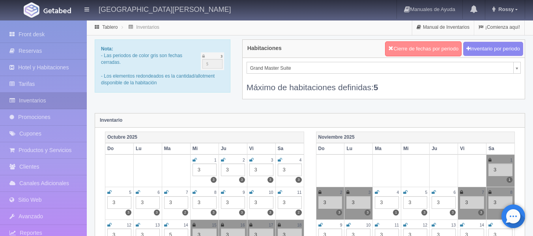
click at [404, 47] on button "Cierre de fechas por periodo" at bounding box center [423, 48] width 77 height 15
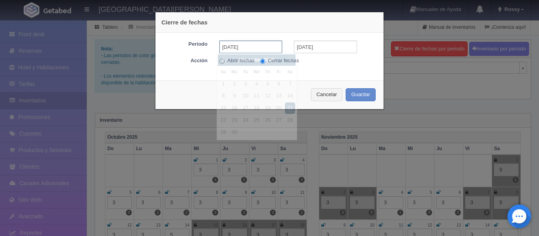
click at [271, 47] on input "[DATE]" at bounding box center [250, 47] width 63 height 13
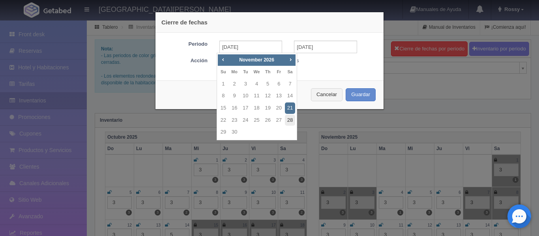
click at [290, 116] on link "28" at bounding box center [290, 120] width 10 height 11
type input "[DATE]"
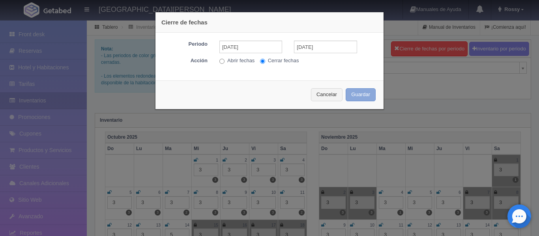
click at [362, 93] on button "Guardar" at bounding box center [361, 94] width 30 height 13
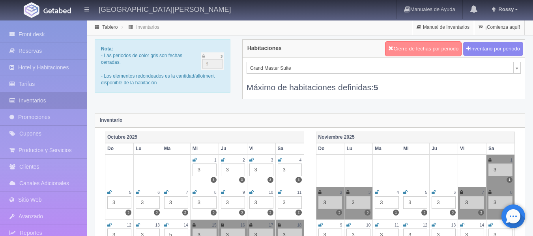
click at [420, 46] on button "Cierre de fechas por periodo" at bounding box center [423, 48] width 77 height 15
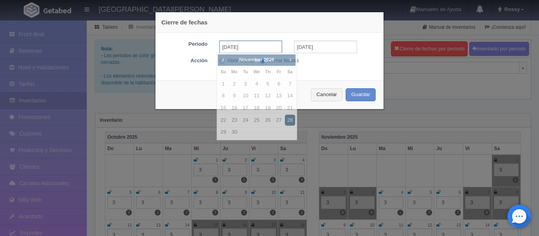
click at [267, 48] on input "[DATE]" at bounding box center [250, 47] width 63 height 13
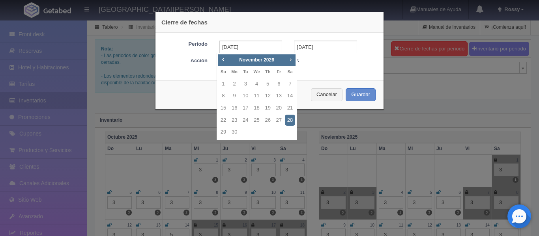
click at [289, 62] on span "Next" at bounding box center [290, 59] width 6 height 6
click at [268, 120] on link "24" at bounding box center [268, 120] width 10 height 11
type input "[DATE]"
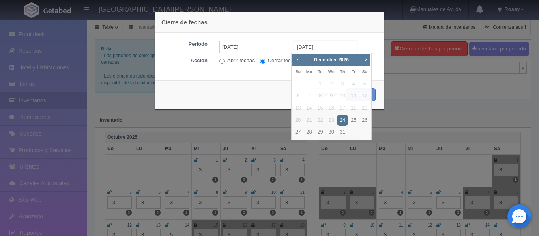
click at [327, 52] on input "[DATE]" at bounding box center [325, 47] width 63 height 13
click at [351, 122] on link "25" at bounding box center [354, 120] width 10 height 11
type input "[DATE]"
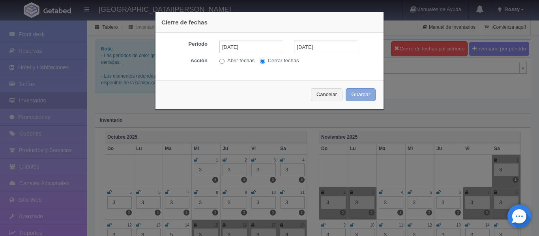
click at [360, 97] on button "Guardar" at bounding box center [361, 94] width 30 height 13
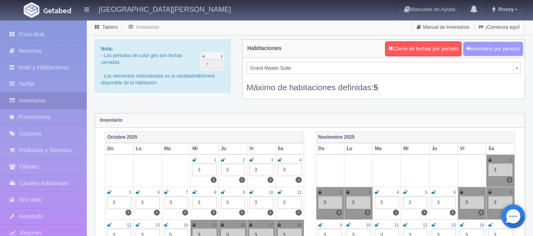
click at [492, 51] on button "Inventario por periodo" at bounding box center [493, 49] width 60 height 15
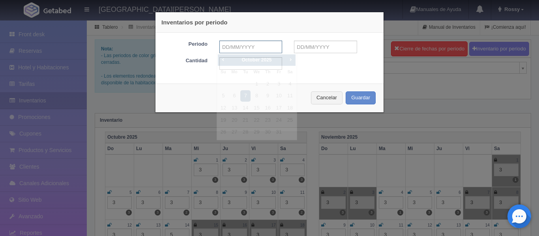
click at [270, 42] on input "text" at bounding box center [250, 47] width 63 height 13
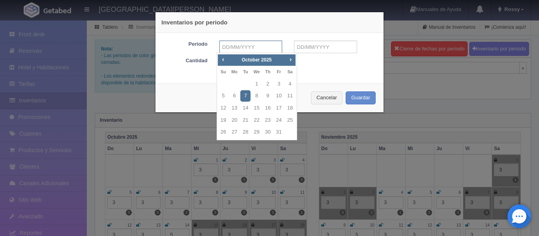
type input "[DATE]"
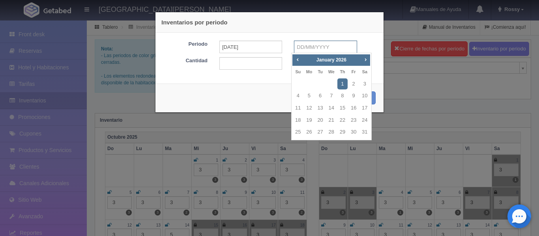
click at [320, 46] on input "text" at bounding box center [325, 47] width 63 height 13
type input "[DATE]"
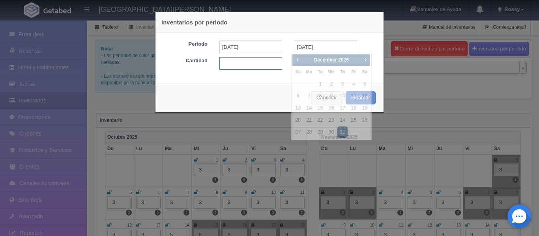
click at [249, 64] on input "text" at bounding box center [250, 63] width 63 height 13
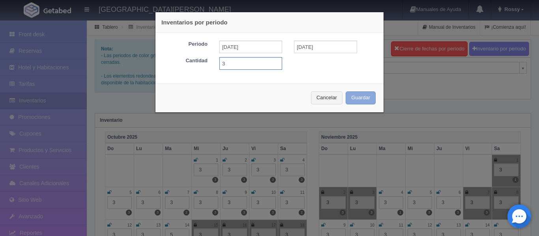
type input "3"
click at [354, 101] on button "Guardar" at bounding box center [361, 98] width 30 height 13
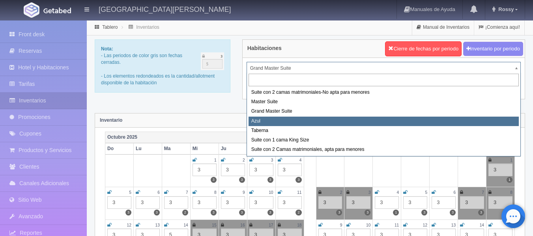
select select "1919"
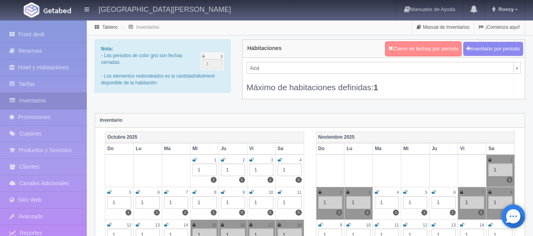
click at [435, 51] on button "Cierre de fechas por periodo" at bounding box center [423, 48] width 77 height 15
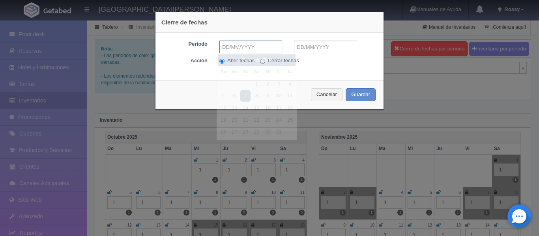
click at [264, 48] on input "text" at bounding box center [250, 47] width 63 height 13
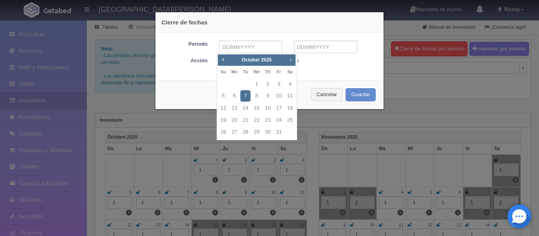
click at [289, 60] on span "Next" at bounding box center [290, 59] width 6 height 6
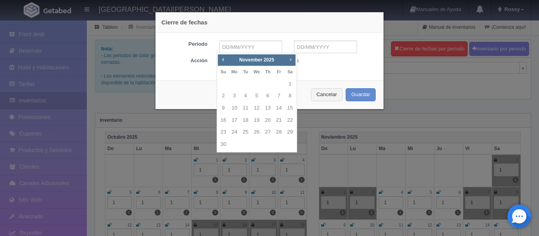
click at [289, 60] on span "Next" at bounding box center [290, 59] width 6 height 6
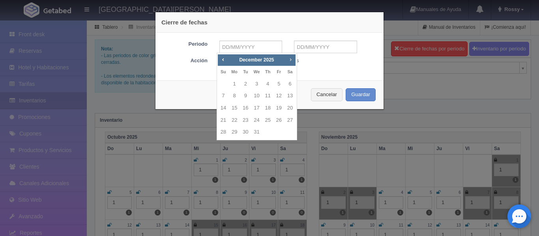
click at [289, 60] on span "Next" at bounding box center [290, 59] width 6 height 6
click at [223, 105] on link "11" at bounding box center [223, 108] width 10 height 11
type input "[DATE]"
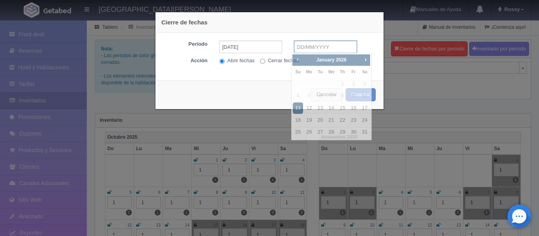
click at [316, 45] on input "text" at bounding box center [325, 47] width 63 height 13
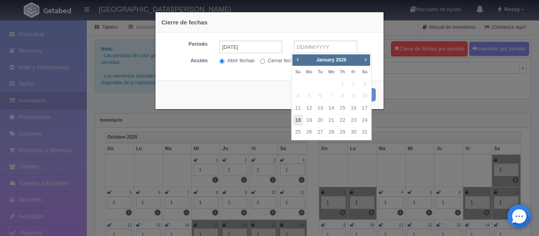
click at [296, 120] on link "18" at bounding box center [298, 120] width 10 height 11
type input "[DATE]"
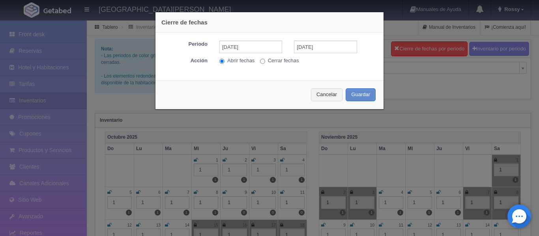
click at [262, 60] on input "Cerrar fechas" at bounding box center [262, 61] width 5 height 5
radio input "true"
click at [355, 99] on button "Guardar" at bounding box center [361, 94] width 30 height 13
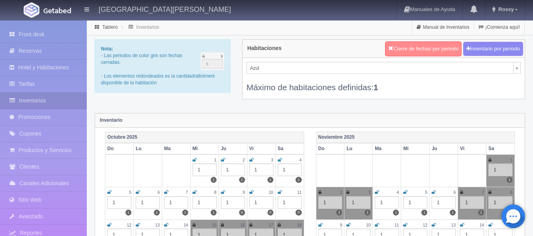
click at [422, 44] on button "Cierre de fechas por periodo" at bounding box center [423, 48] width 77 height 15
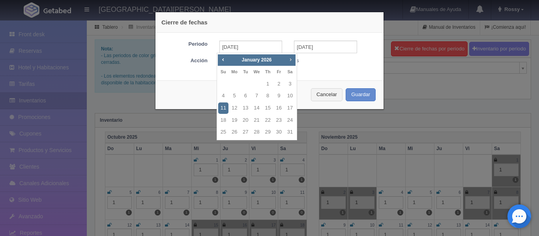
click at [289, 61] on span "Next" at bounding box center [290, 59] width 6 height 6
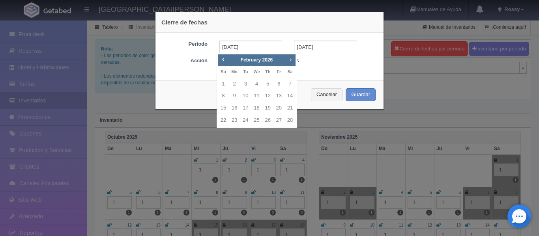
click at [289, 61] on span "Next" at bounding box center [290, 59] width 6 height 6
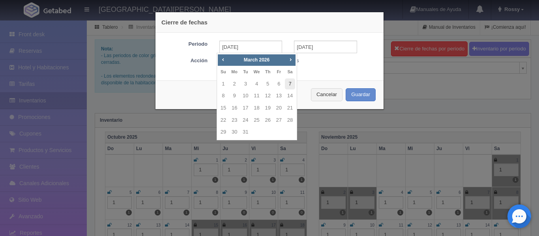
click at [291, 84] on link "7" at bounding box center [290, 84] width 10 height 11
type input "[DATE]"
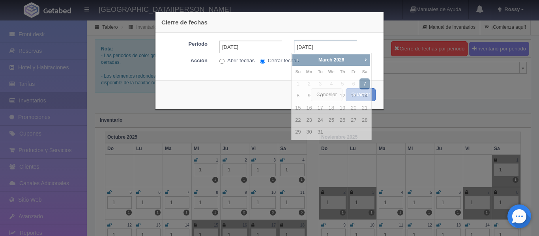
click at [319, 44] on input "[DATE]" at bounding box center [325, 47] width 63 height 13
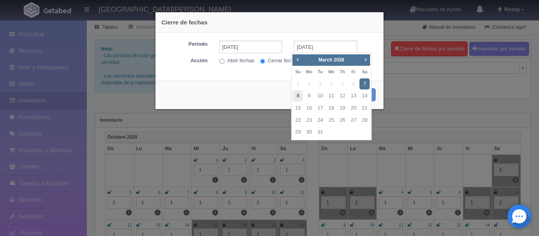
click at [297, 95] on link "8" at bounding box center [298, 95] width 10 height 11
type input "[DATE]"
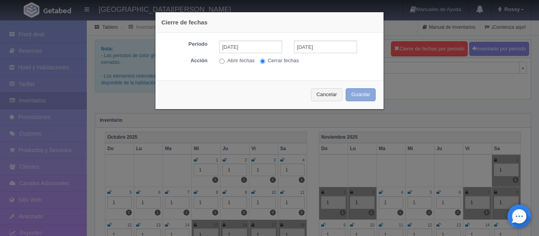
click at [357, 98] on button "Guardar" at bounding box center [361, 94] width 30 height 13
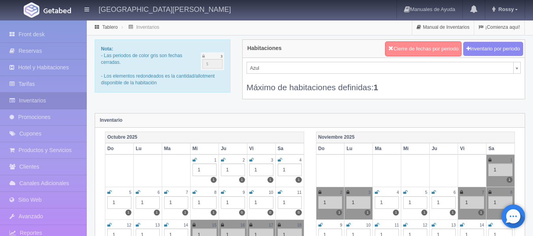
click at [426, 50] on button "Cierre de fechas por periodo" at bounding box center [423, 48] width 77 height 15
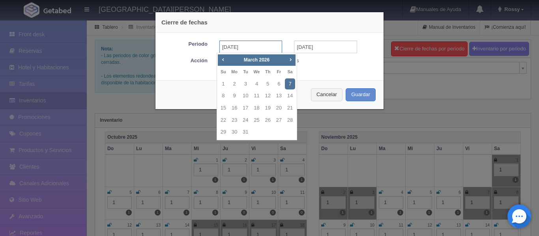
click at [259, 41] on input "[DATE]" at bounding box center [250, 47] width 63 height 13
click at [289, 120] on link "28" at bounding box center [290, 120] width 10 height 11
type input "[DATE]"
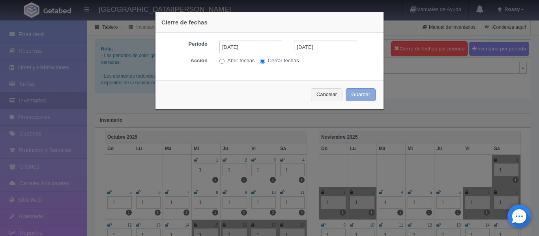
click at [353, 94] on button "Guardar" at bounding box center [361, 94] width 30 height 13
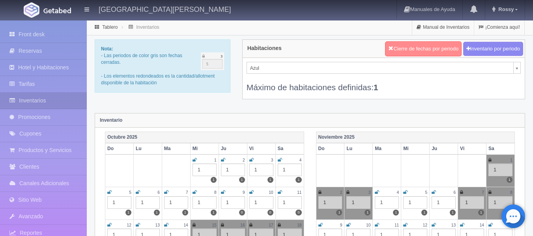
click at [432, 48] on button "Cierre de fechas por periodo" at bounding box center [423, 48] width 77 height 15
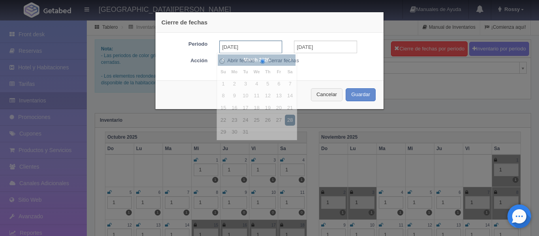
click at [259, 45] on input "[DATE]" at bounding box center [250, 47] width 63 height 13
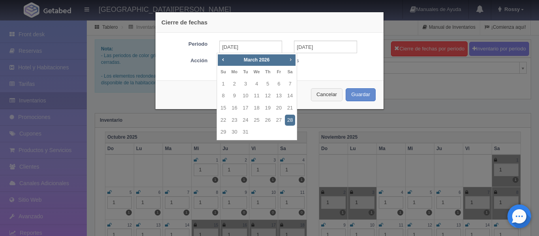
click at [291, 62] on span "Next" at bounding box center [290, 59] width 6 height 6
click at [288, 124] on link "25" at bounding box center [290, 120] width 10 height 11
type input "[DATE]"
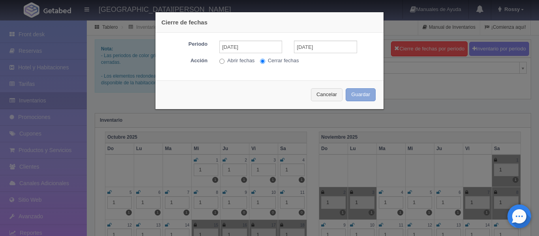
click at [361, 95] on button "Guardar" at bounding box center [361, 94] width 30 height 13
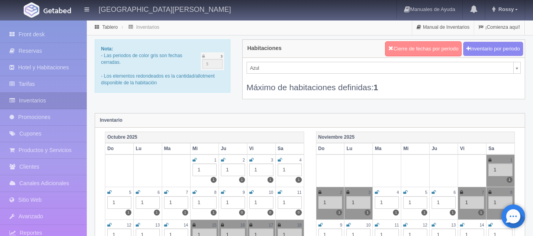
click at [409, 54] on button "Cierre de fechas por periodo" at bounding box center [423, 48] width 77 height 15
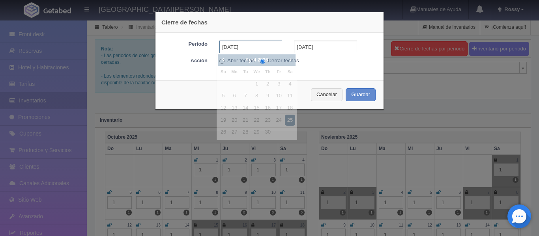
click at [268, 48] on input "[DATE]" at bounding box center [250, 47] width 63 height 13
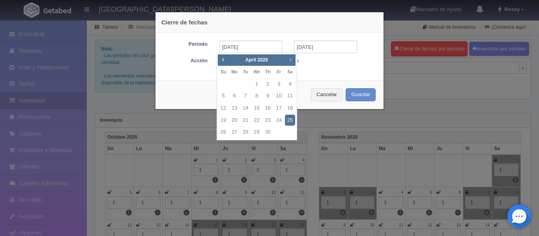
click at [289, 60] on span "Next" at bounding box center [290, 59] width 6 height 6
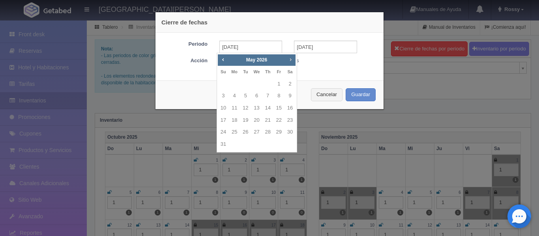
click at [289, 60] on span "Next" at bounding box center [290, 59] width 6 height 6
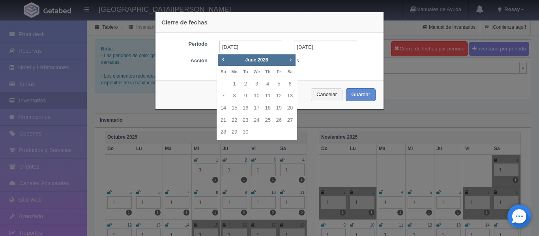
click at [289, 60] on span "Next" at bounding box center [290, 59] width 6 height 6
click at [279, 99] on link "10" at bounding box center [279, 95] width 10 height 11
type input "[DATE]"
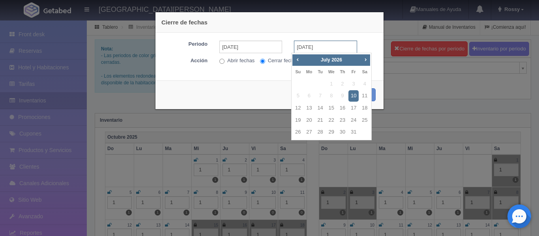
click at [324, 50] on input "[DATE]" at bounding box center [325, 47] width 63 height 13
drag, startPoint x: 371, startPoint y: 108, endPoint x: 365, endPoint y: 108, distance: 6.7
click at [365, 108] on div "Prev Next July 2026 Su Mo Tu We Th Fr Sa 1 2 3 4 5 6 7 8 9 10 11 12 13 14 15 16…" at bounding box center [331, 97] width 81 height 88
click at [365, 108] on link "18" at bounding box center [365, 108] width 10 height 11
type input "[DATE]"
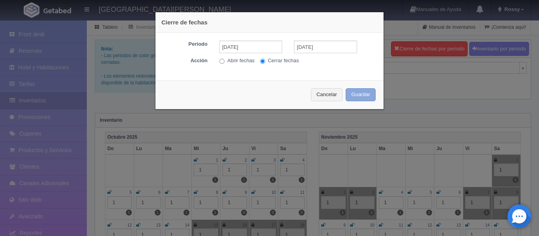
click at [360, 97] on button "Guardar" at bounding box center [361, 94] width 30 height 13
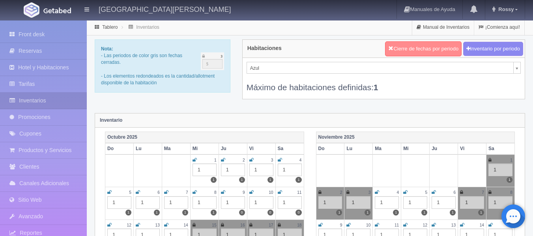
click at [409, 48] on button "Cierre de fechas por periodo" at bounding box center [423, 48] width 77 height 15
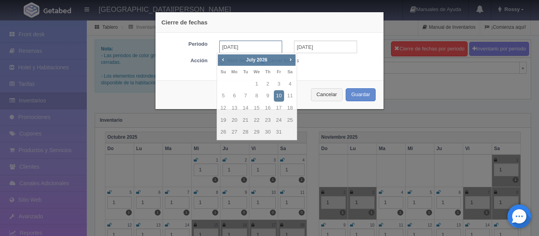
click at [251, 47] on input "[DATE]" at bounding box center [250, 47] width 63 height 13
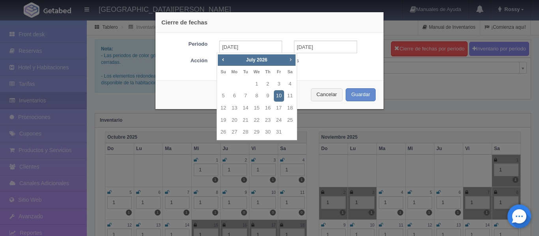
click at [292, 59] on span "Next" at bounding box center [290, 59] width 6 height 6
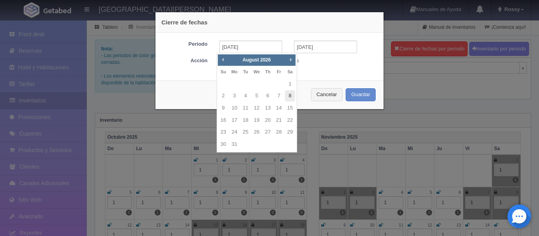
click at [291, 96] on link "8" at bounding box center [290, 95] width 10 height 11
type input "[DATE]"
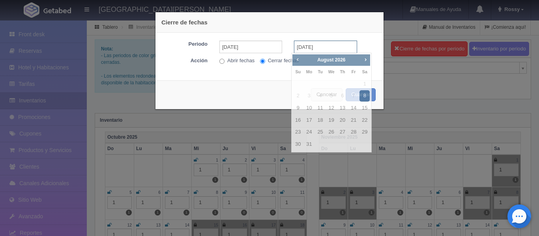
click at [324, 49] on input "[DATE]" at bounding box center [325, 47] width 63 height 13
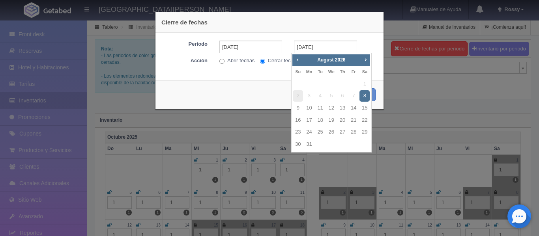
click at [299, 99] on span "2" at bounding box center [298, 95] width 10 height 11
click at [298, 105] on link "9" at bounding box center [298, 108] width 10 height 11
type input "09-08-2026"
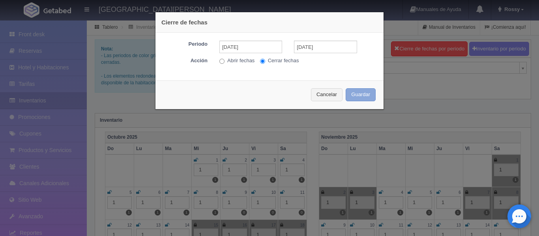
click at [363, 91] on button "Guardar" at bounding box center [361, 94] width 30 height 13
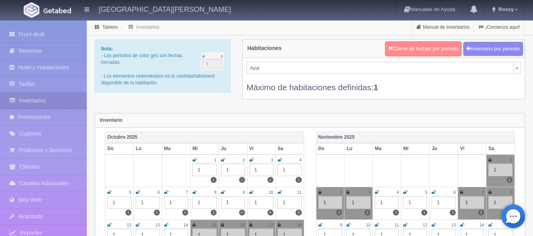
click at [432, 49] on button "Cierre de fechas por periodo" at bounding box center [423, 48] width 77 height 15
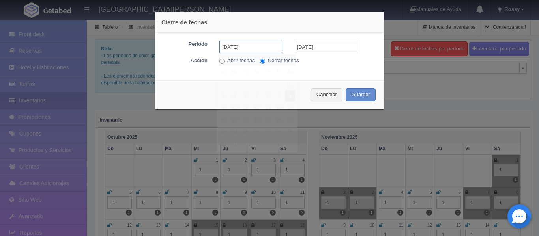
click at [270, 49] on input "[DATE]" at bounding box center [250, 47] width 63 height 13
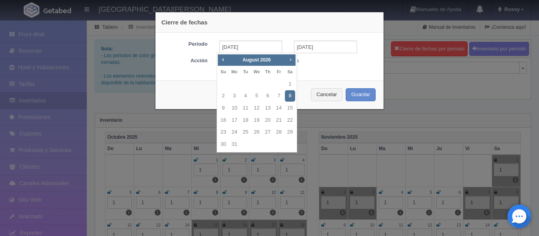
click at [291, 60] on span "Next" at bounding box center [290, 59] width 6 height 6
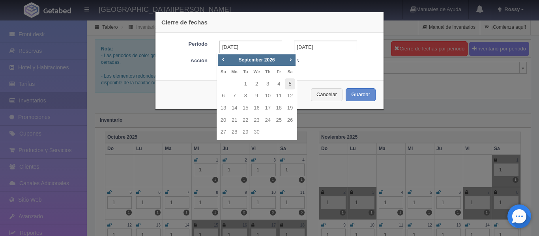
click at [290, 85] on link "5" at bounding box center [290, 84] width 10 height 11
type input "[DATE]"
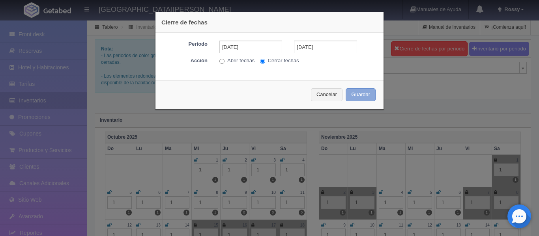
click at [350, 90] on button "Guardar" at bounding box center [361, 94] width 30 height 13
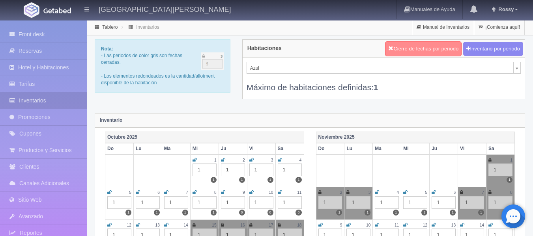
click at [408, 47] on button "Cierre de fechas por periodo" at bounding box center [423, 48] width 77 height 15
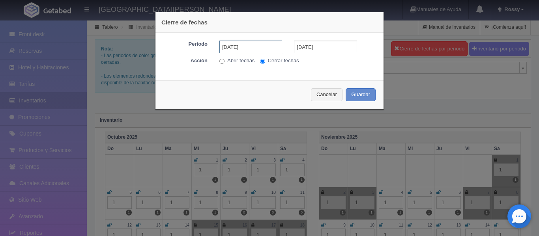
click at [261, 48] on input "[DATE]" at bounding box center [250, 47] width 63 height 13
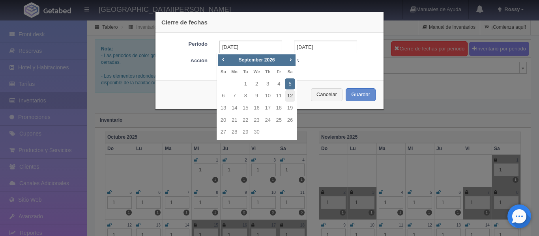
click at [288, 92] on link "12" at bounding box center [290, 95] width 10 height 11
type input "[DATE]"
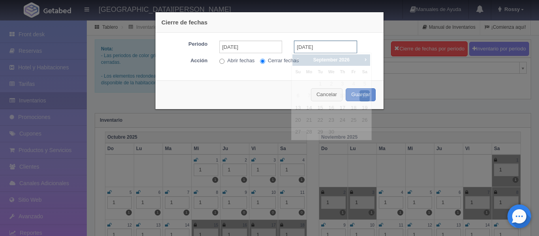
click at [313, 49] on input "[DATE]" at bounding box center [325, 47] width 63 height 13
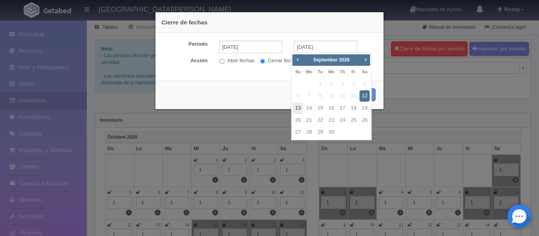
click at [300, 105] on link "13" at bounding box center [298, 108] width 10 height 11
type input "13-09-2026"
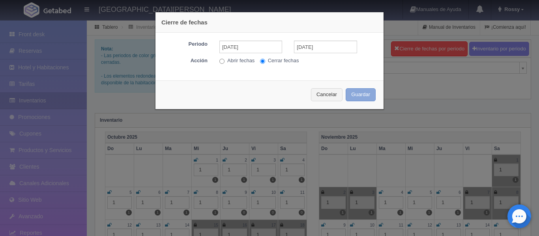
click at [366, 93] on button "Guardar" at bounding box center [361, 94] width 30 height 13
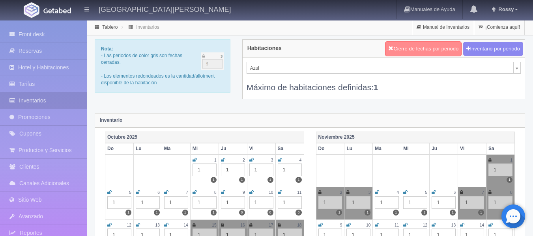
click at [402, 54] on button "Cierre de fechas por periodo" at bounding box center [423, 48] width 77 height 15
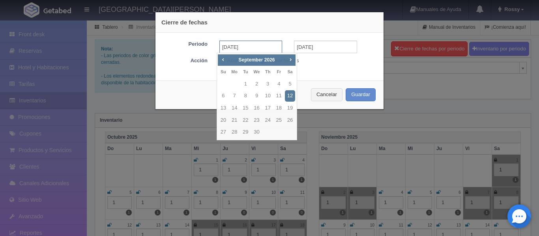
click at [266, 47] on input "[DATE]" at bounding box center [250, 47] width 63 height 13
click at [292, 60] on span "Next" at bounding box center [290, 59] width 6 height 6
click at [292, 82] on link "3" at bounding box center [290, 84] width 10 height 11
type input "[DATE]"
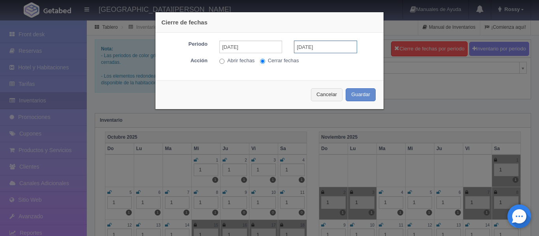
click at [324, 46] on input "[DATE]" at bounding box center [325, 47] width 63 height 13
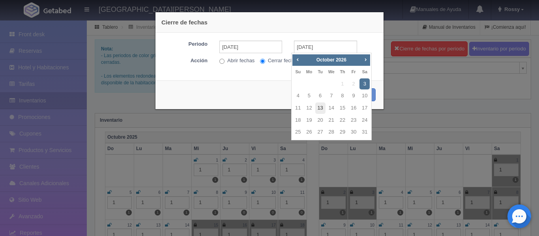
click at [320, 109] on link "13" at bounding box center [320, 108] width 10 height 11
type input "[DATE]"
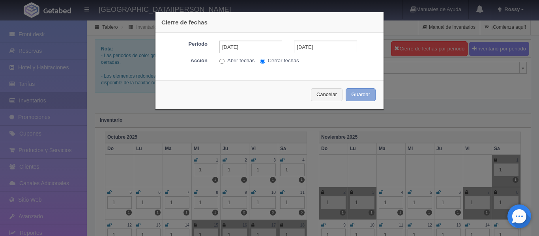
click at [356, 94] on button "Guardar" at bounding box center [361, 94] width 30 height 13
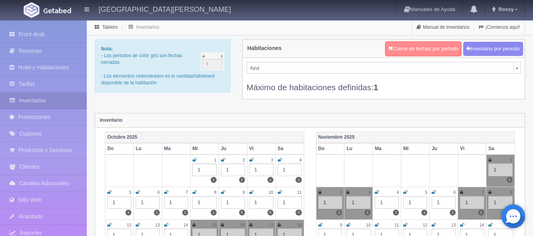
click at [404, 45] on button "Cierre de fechas por periodo" at bounding box center [423, 48] width 77 height 15
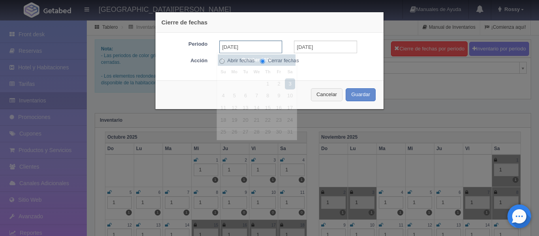
click at [267, 50] on input "[DATE]" at bounding box center [250, 47] width 63 height 13
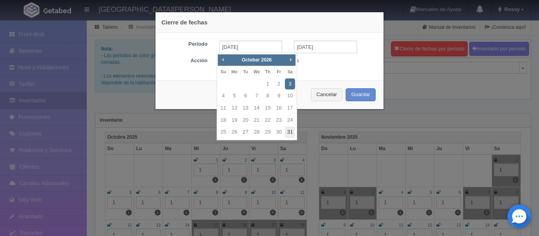
click at [289, 131] on link "31" at bounding box center [290, 132] width 10 height 11
type input "[DATE]"
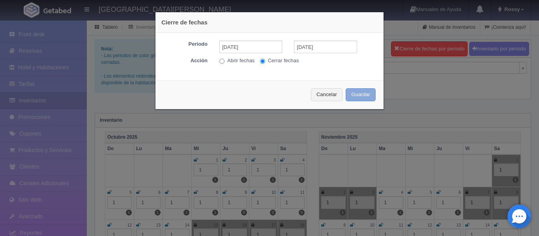
click at [361, 93] on button "Guardar" at bounding box center [361, 94] width 30 height 13
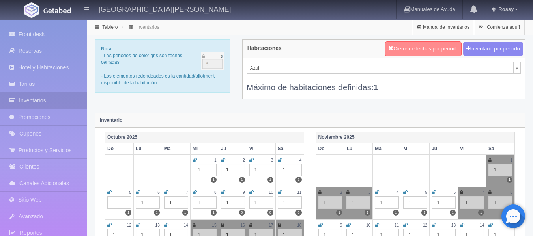
click at [407, 48] on button "Cierre de fechas por periodo" at bounding box center [423, 48] width 77 height 15
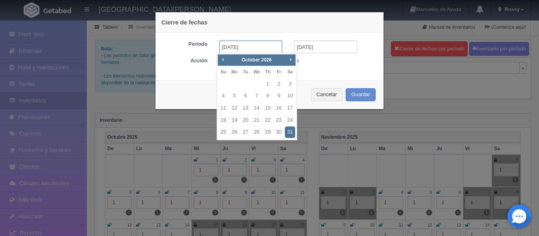
click at [260, 46] on input "[DATE]" at bounding box center [250, 47] width 63 height 13
click at [292, 58] on span "Next" at bounding box center [290, 59] width 6 height 6
click at [290, 83] on link "7" at bounding box center [290, 84] width 10 height 11
type input "[DATE]"
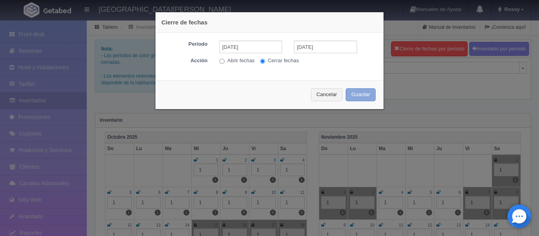
click at [360, 94] on button "Guardar" at bounding box center [361, 94] width 30 height 13
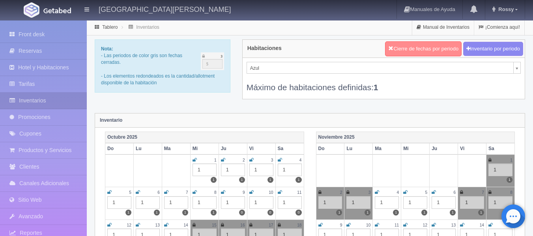
click at [421, 47] on button "Cierre de fechas por periodo" at bounding box center [423, 48] width 77 height 15
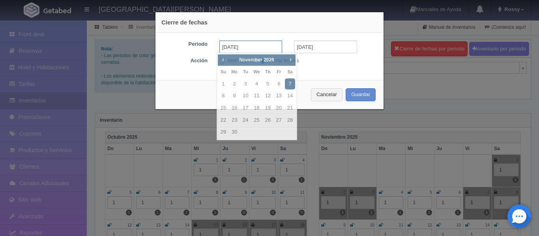
click at [260, 46] on input "[DATE]" at bounding box center [250, 47] width 63 height 13
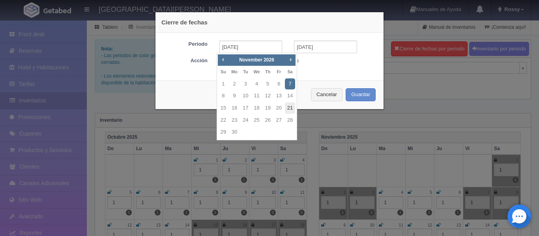
click at [289, 107] on link "21" at bounding box center [290, 108] width 10 height 11
type input "[DATE]"
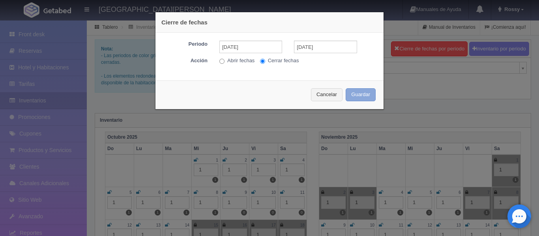
click at [359, 96] on button "Guardar" at bounding box center [361, 94] width 30 height 13
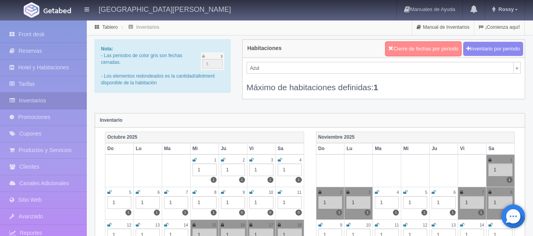
click at [408, 54] on button "Cierre de fechas por periodo" at bounding box center [423, 48] width 77 height 15
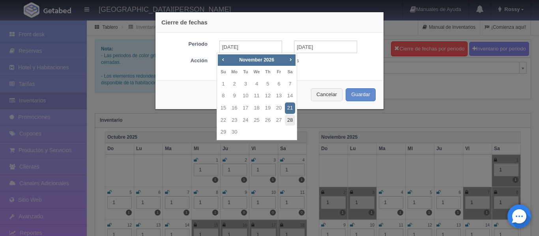
click at [287, 119] on link "28" at bounding box center [290, 120] width 10 height 11
type input "[DATE]"
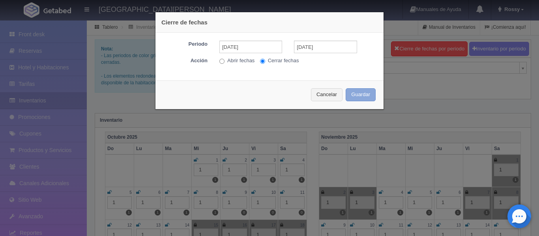
click at [352, 93] on button "Guardar" at bounding box center [361, 94] width 30 height 13
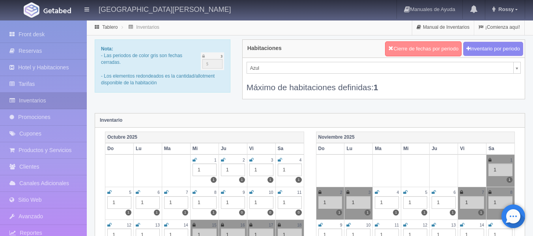
click at [417, 49] on button "Cierre de fechas por periodo" at bounding box center [423, 48] width 77 height 15
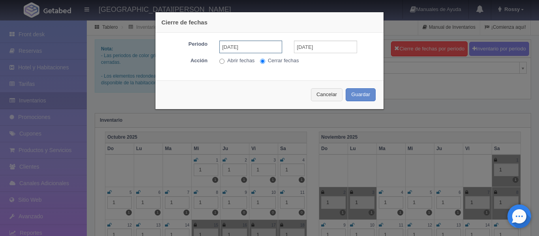
click at [256, 49] on input "[DATE]" at bounding box center [250, 47] width 63 height 13
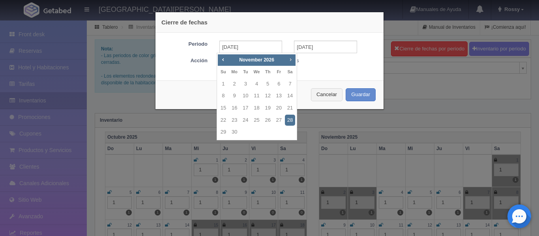
click at [287, 57] on link "Next" at bounding box center [291, 59] width 9 height 9
click at [268, 117] on link "24" at bounding box center [268, 120] width 10 height 11
type input "[DATE]"
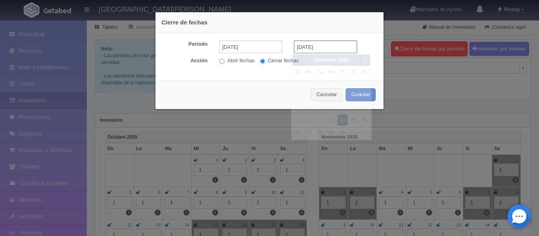
click at [323, 49] on input "[DATE]" at bounding box center [325, 47] width 63 height 13
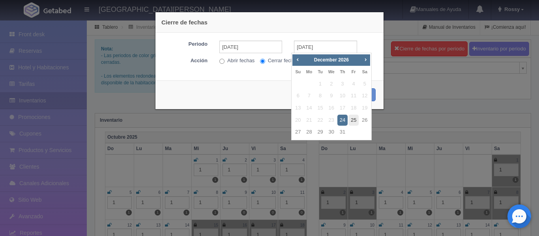
click at [352, 118] on link "25" at bounding box center [354, 120] width 10 height 11
type input "[DATE]"
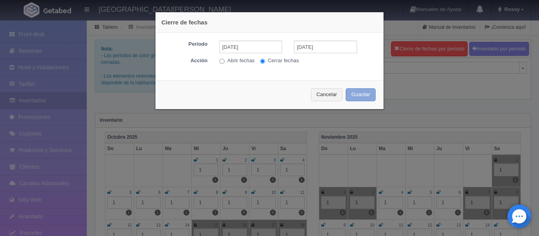
click at [352, 94] on button "Guardar" at bounding box center [361, 94] width 30 height 13
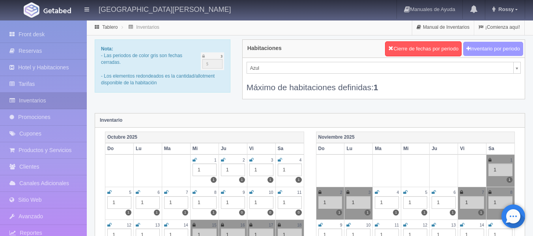
click at [492, 46] on button "Inventario por periodo" at bounding box center [493, 49] width 60 height 15
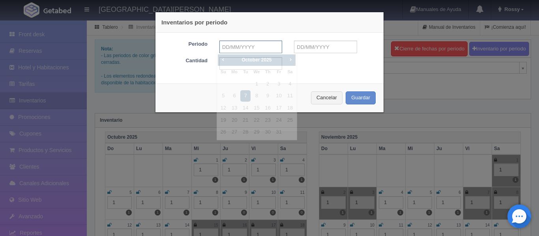
click at [253, 50] on input "text" at bounding box center [250, 47] width 63 height 13
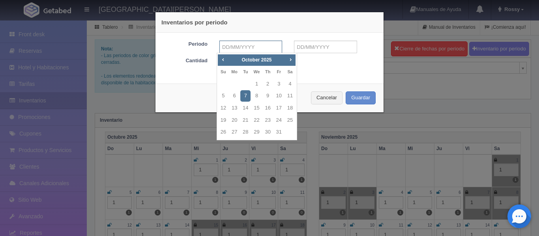
type input "[DATE]"
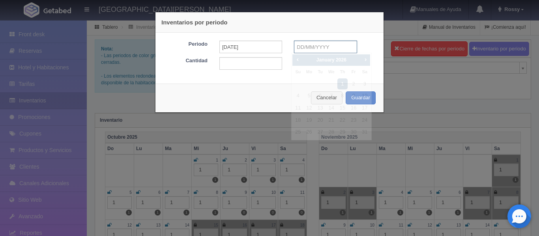
click at [321, 47] on input "text" at bounding box center [325, 47] width 63 height 13
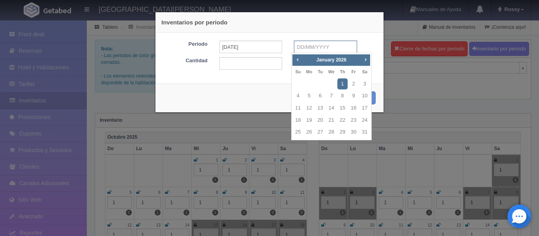
type input "[DATE]"
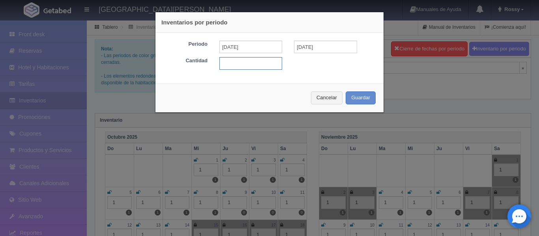
click at [240, 66] on input "text" at bounding box center [250, 63] width 63 height 13
type input "1"
click at [360, 100] on button "Guardar" at bounding box center [361, 98] width 30 height 13
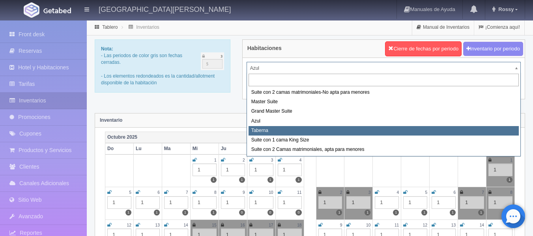
select select "1920"
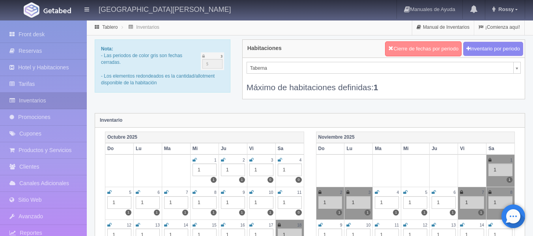
click at [416, 46] on button "Cierre de fechas por periodo" at bounding box center [423, 48] width 77 height 15
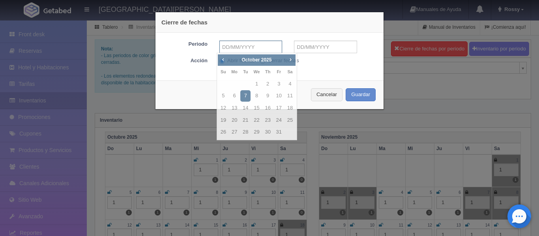
click at [262, 46] on input "text" at bounding box center [250, 47] width 63 height 13
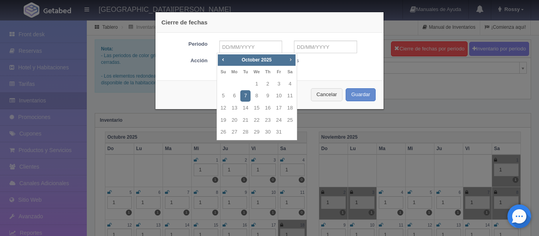
click at [288, 62] on span "Next" at bounding box center [290, 59] width 6 height 6
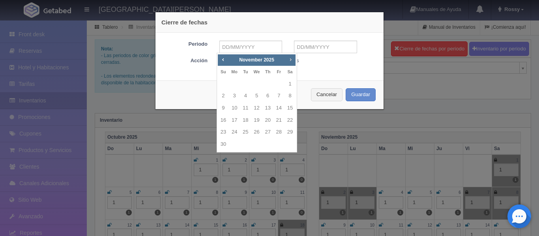
click at [288, 62] on span "Next" at bounding box center [290, 59] width 6 height 6
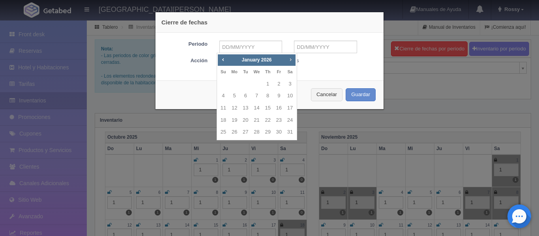
click at [288, 62] on span "Next" at bounding box center [290, 59] width 6 height 6
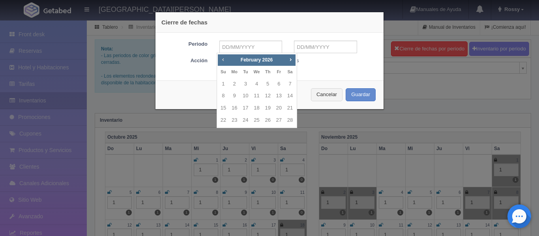
click at [224, 58] on span "Prev" at bounding box center [223, 59] width 6 height 6
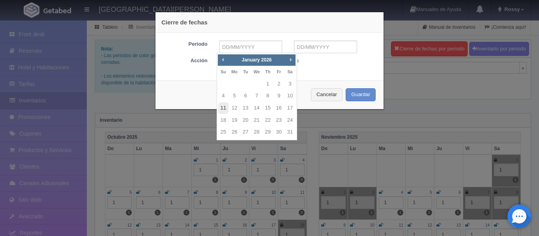
click at [225, 106] on link "11" at bounding box center [223, 108] width 10 height 11
type input "[DATE]"
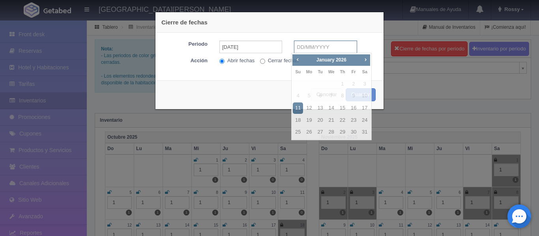
click at [320, 50] on input "text" at bounding box center [325, 47] width 63 height 13
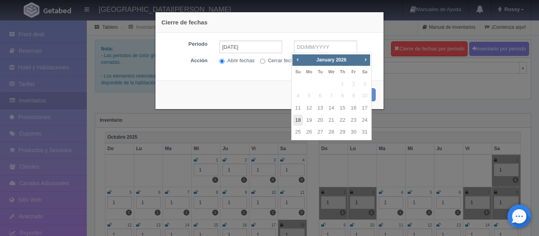
click at [302, 123] on link "18" at bounding box center [298, 120] width 10 height 11
type input "[DATE]"
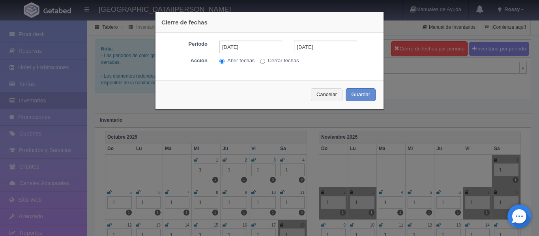
click at [260, 61] on input "Cerrar fechas" at bounding box center [262, 61] width 5 height 5
radio input "true"
click at [354, 91] on button "Guardar" at bounding box center [361, 94] width 30 height 13
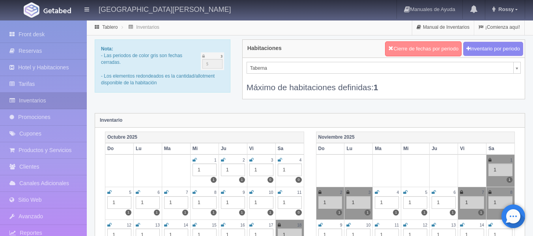
click at [401, 48] on button "Cierre de fechas por periodo" at bounding box center [423, 48] width 77 height 15
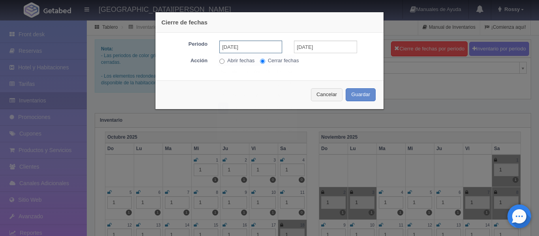
click at [267, 48] on input "[DATE]" at bounding box center [250, 47] width 63 height 13
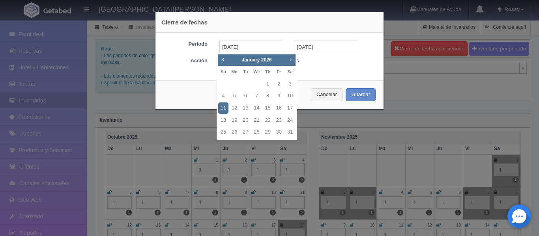
click at [292, 59] on span "Next" at bounding box center [290, 59] width 6 height 6
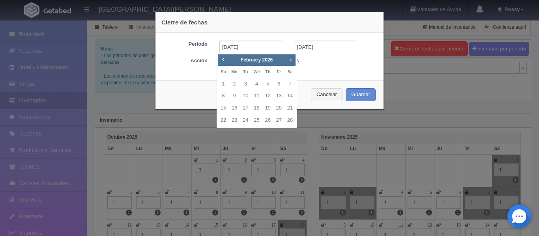
click at [292, 59] on span "Next" at bounding box center [290, 59] width 6 height 6
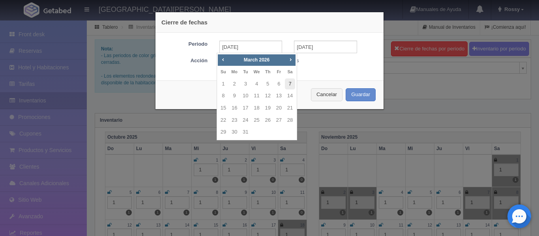
click at [287, 86] on link "7" at bounding box center [290, 84] width 10 height 11
type input "[DATE]"
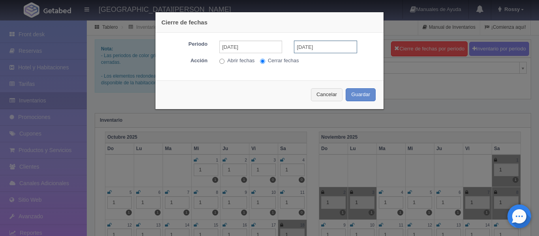
click at [329, 49] on input "[DATE]" at bounding box center [325, 47] width 63 height 13
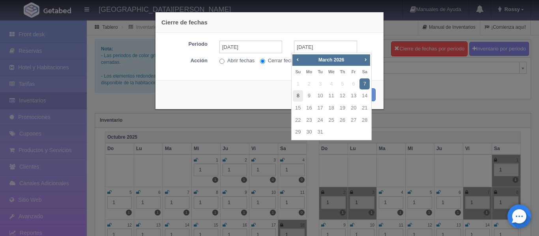
click at [300, 96] on link "8" at bounding box center [298, 95] width 10 height 11
type input "[DATE]"
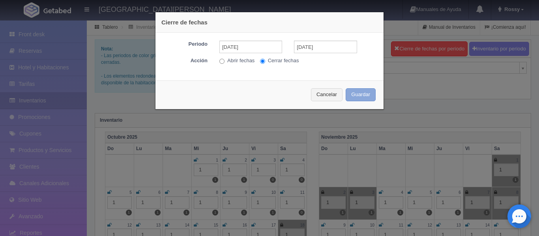
click at [359, 97] on button "Guardar" at bounding box center [361, 94] width 30 height 13
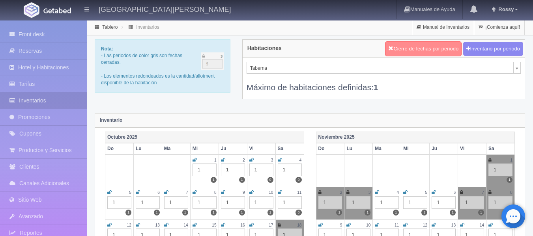
click at [418, 42] on button "Cierre de fechas por periodo" at bounding box center [423, 48] width 77 height 15
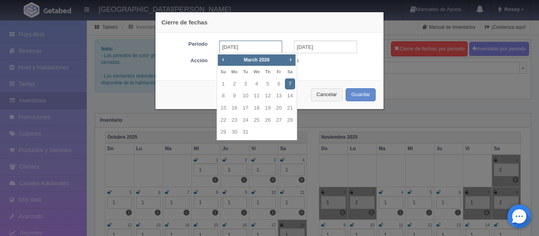
click at [265, 48] on input "[DATE]" at bounding box center [250, 47] width 63 height 13
click at [290, 119] on link "28" at bounding box center [290, 120] width 10 height 11
type input "[DATE]"
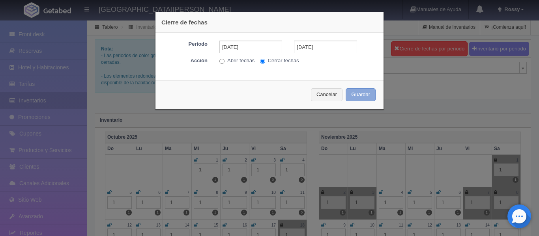
click at [361, 99] on button "Guardar" at bounding box center [361, 94] width 30 height 13
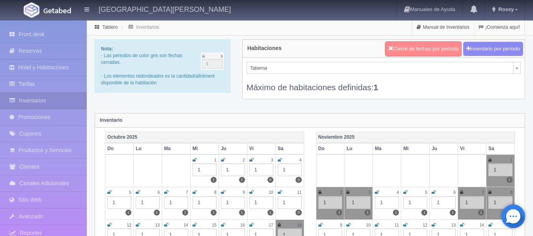
click at [405, 49] on button "Cierre de fechas por periodo" at bounding box center [423, 48] width 77 height 15
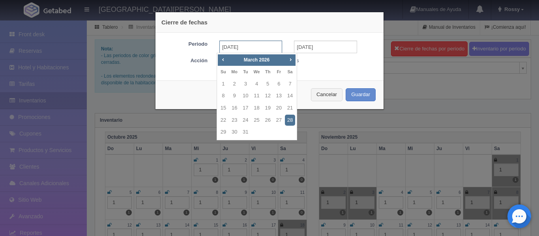
click at [268, 48] on input "[DATE]" at bounding box center [250, 47] width 63 height 13
click at [290, 60] on span "Next" at bounding box center [290, 59] width 6 height 6
click at [293, 119] on link "25" at bounding box center [290, 120] width 10 height 11
type input "[DATE]"
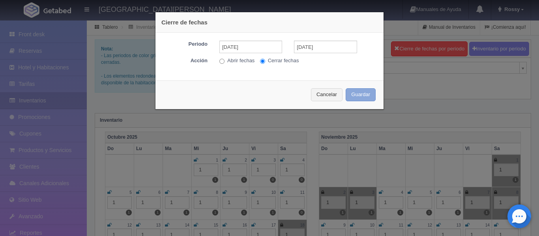
click at [352, 99] on button "Guardar" at bounding box center [361, 94] width 30 height 13
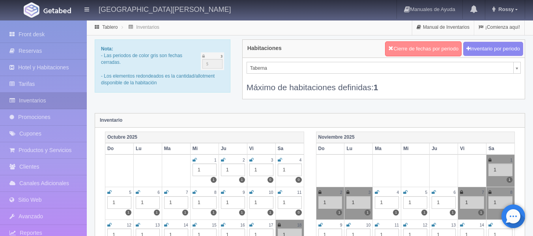
click at [412, 47] on button "Cierre de fechas por periodo" at bounding box center [423, 48] width 77 height 15
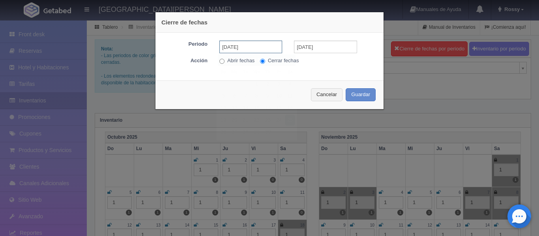
click at [260, 47] on input "[DATE]" at bounding box center [250, 47] width 63 height 13
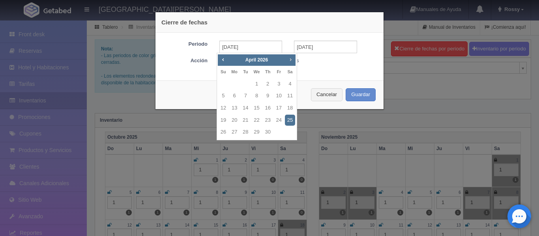
click at [292, 62] on span "Next" at bounding box center [290, 59] width 6 height 6
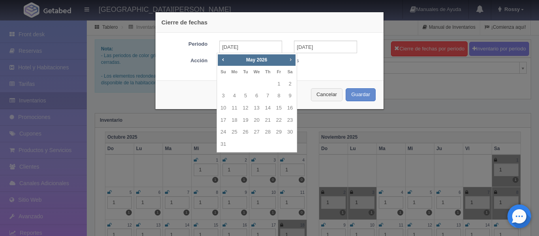
click at [292, 62] on span "Next" at bounding box center [290, 59] width 6 height 6
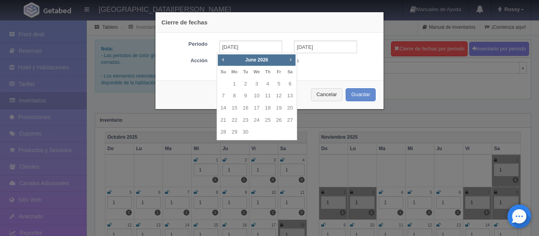
click at [292, 62] on span "Next" at bounding box center [290, 59] width 6 height 6
click at [277, 98] on link "10" at bounding box center [279, 95] width 10 height 11
type input "[DATE]"
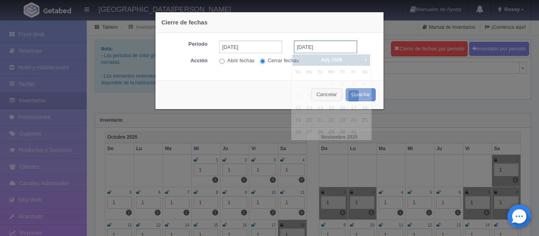
click at [324, 49] on input "[DATE]" at bounding box center [325, 47] width 63 height 13
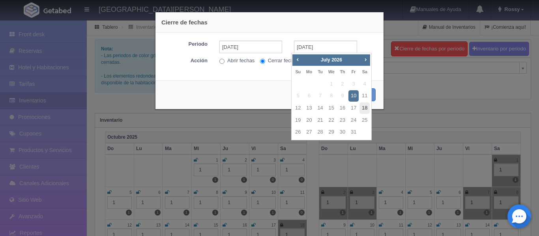
click at [366, 106] on link "18" at bounding box center [365, 108] width 10 height 11
type input "[DATE]"
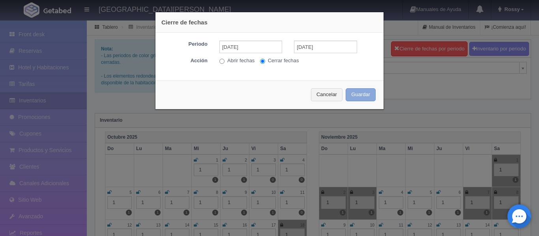
click at [369, 92] on button "Guardar" at bounding box center [361, 94] width 30 height 13
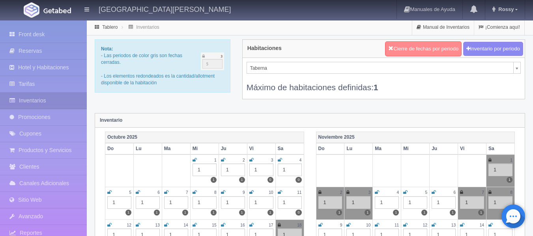
click at [413, 45] on button "Cierre de fechas por periodo" at bounding box center [423, 48] width 77 height 15
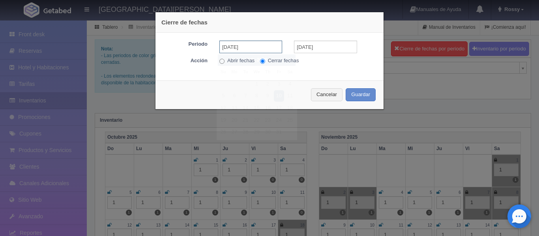
click at [260, 44] on input "[DATE]" at bounding box center [250, 47] width 63 height 13
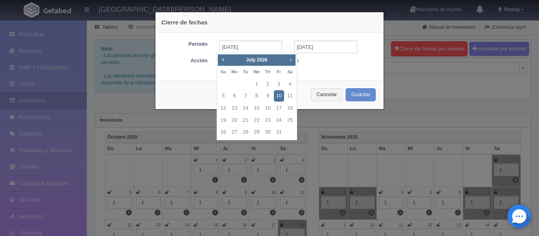
click at [291, 58] on span "Next" at bounding box center [290, 59] width 6 height 6
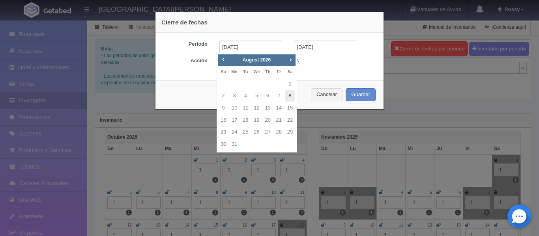
click at [287, 94] on link "8" at bounding box center [290, 95] width 10 height 11
type input "[DATE]"
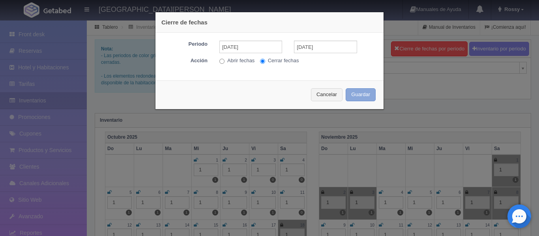
click at [352, 94] on button "Guardar" at bounding box center [361, 94] width 30 height 13
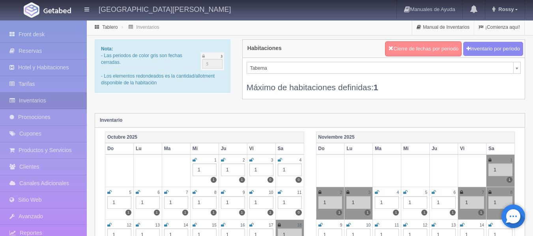
click at [414, 49] on button "Cierre de fechas por periodo" at bounding box center [423, 48] width 77 height 15
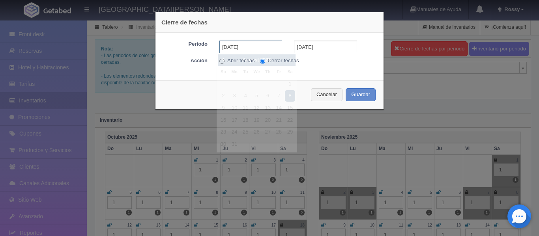
click at [270, 49] on input "[DATE]" at bounding box center [250, 47] width 63 height 13
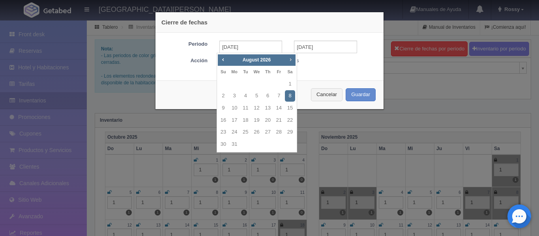
click at [291, 60] on span "Next" at bounding box center [290, 59] width 6 height 6
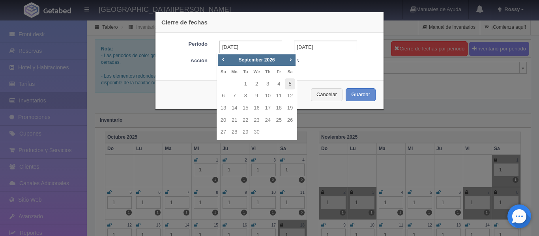
click at [288, 86] on link "5" at bounding box center [290, 84] width 10 height 11
type input "[DATE]"
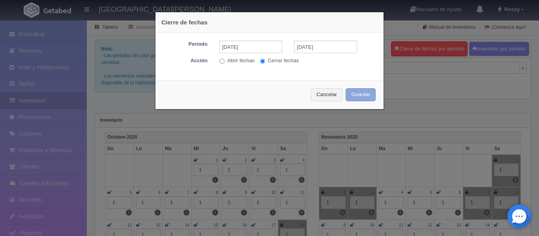
click at [353, 91] on button "Guardar" at bounding box center [361, 94] width 30 height 13
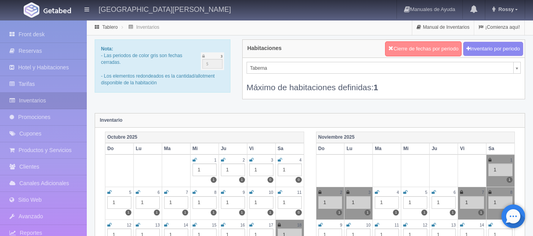
click at [411, 44] on button "Cierre de fechas por periodo" at bounding box center [423, 48] width 77 height 15
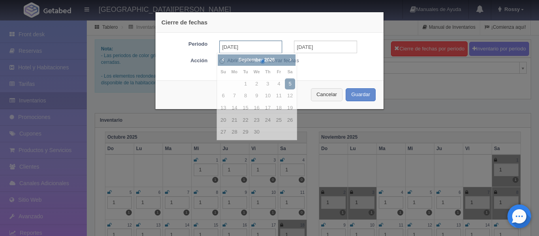
click at [250, 50] on input "[DATE]" at bounding box center [250, 47] width 63 height 13
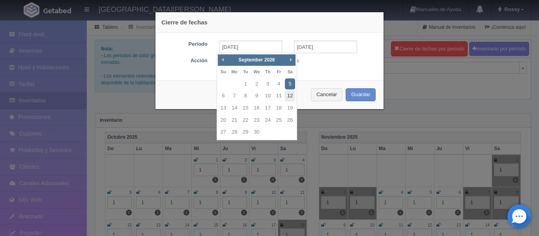
click at [291, 97] on link "12" at bounding box center [290, 95] width 10 height 11
type input "[DATE]"
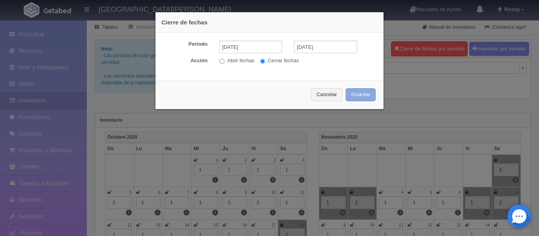
click at [364, 99] on button "Guardar" at bounding box center [361, 94] width 30 height 13
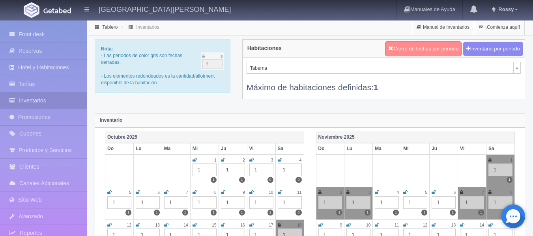
click at [414, 52] on button "Cierre de fechas por periodo" at bounding box center [423, 48] width 77 height 15
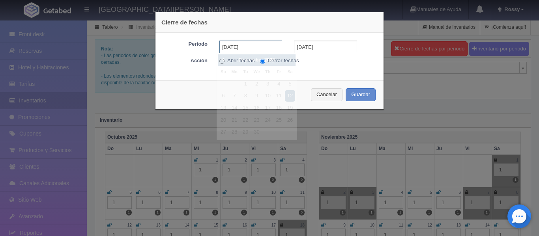
click at [257, 47] on input "[DATE]" at bounding box center [250, 47] width 63 height 13
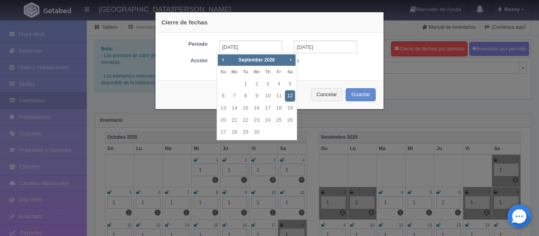
click at [291, 60] on span "Next" at bounding box center [290, 59] width 6 height 6
click at [292, 83] on link "3" at bounding box center [290, 84] width 10 height 11
type input "[DATE]"
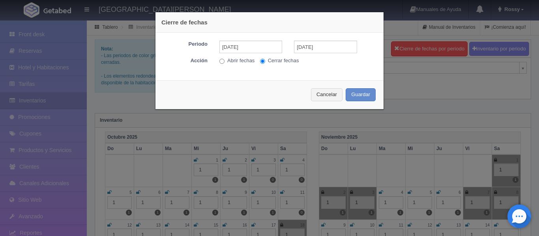
click at [333, 40] on div "Periodo 03-10-2026 03-10-2026 Acción Abrir fechas Cerrar fechas" at bounding box center [270, 54] width 228 height 42
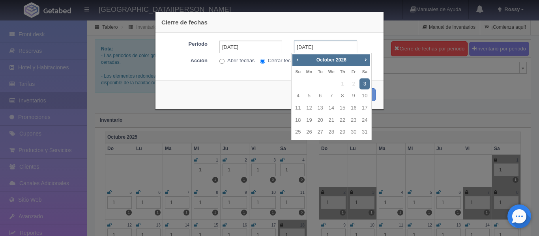
click at [331, 46] on input "[DATE]" at bounding box center [325, 47] width 63 height 13
click at [321, 108] on link "13" at bounding box center [320, 108] width 10 height 11
type input "[DATE]"
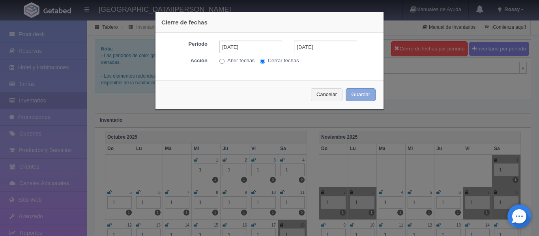
click at [360, 96] on button "Guardar" at bounding box center [361, 94] width 30 height 13
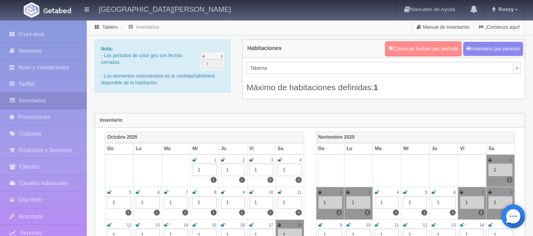
click at [415, 48] on button "Cierre de fechas por periodo" at bounding box center [423, 48] width 77 height 15
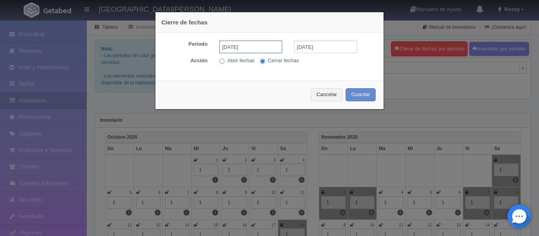
click at [270, 44] on input "[DATE]" at bounding box center [250, 47] width 63 height 13
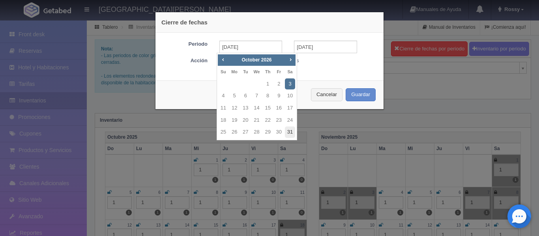
click at [286, 131] on link "31" at bounding box center [290, 132] width 10 height 11
type input "[DATE]"
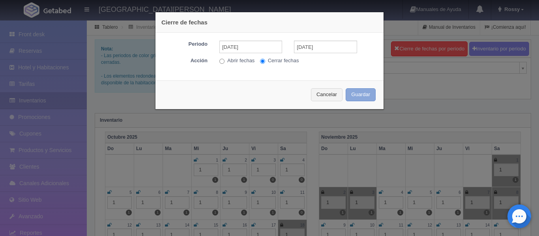
click at [353, 92] on button "Guardar" at bounding box center [361, 94] width 30 height 13
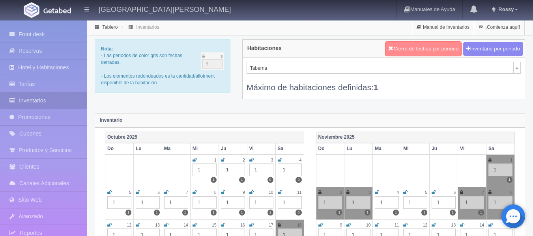
click at [418, 53] on button "Cierre de fechas por periodo" at bounding box center [423, 48] width 77 height 15
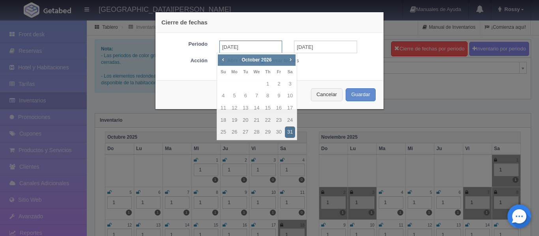
click at [249, 52] on input "[DATE]" at bounding box center [250, 47] width 63 height 13
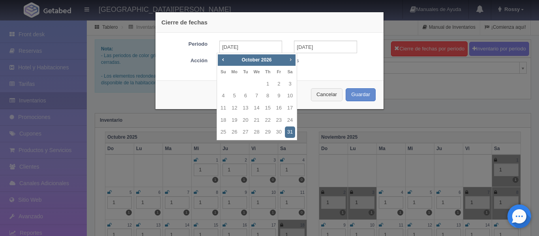
click at [289, 59] on span "Next" at bounding box center [290, 59] width 6 height 6
click at [291, 84] on link "7" at bounding box center [290, 84] width 10 height 11
type input "[DATE]"
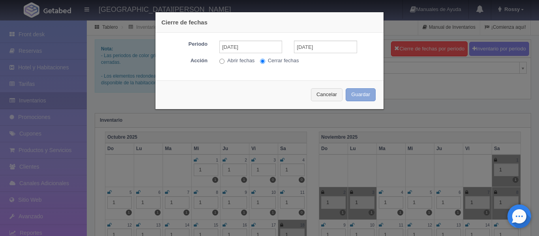
click at [360, 98] on button "Guardar" at bounding box center [361, 94] width 30 height 13
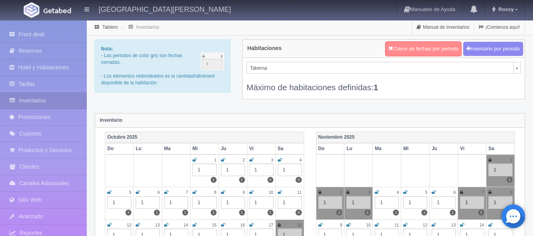
click at [413, 48] on button "Cierre de fechas por periodo" at bounding box center [423, 48] width 77 height 15
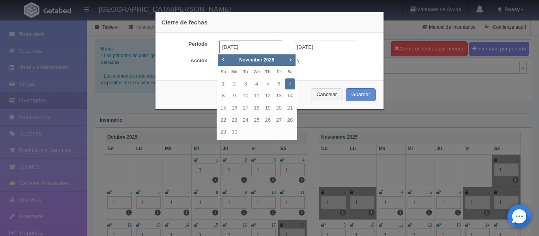
click at [272, 49] on input "[DATE]" at bounding box center [250, 47] width 63 height 13
click at [288, 109] on link "21" at bounding box center [290, 108] width 10 height 11
type input "[DATE]"
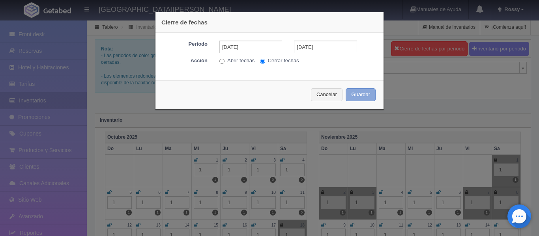
click at [364, 94] on button "Guardar" at bounding box center [361, 94] width 30 height 13
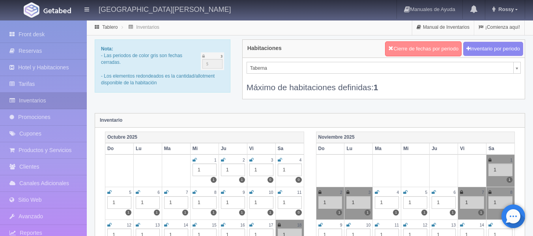
click at [416, 51] on button "Cierre de fechas por periodo" at bounding box center [423, 48] width 77 height 15
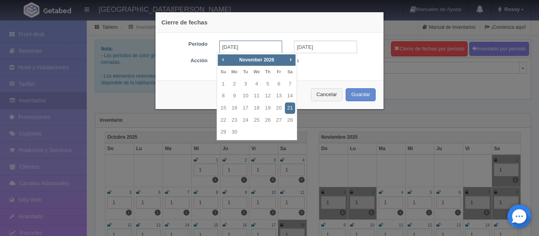
click at [271, 50] on input "[DATE]" at bounding box center [250, 47] width 63 height 13
click at [289, 122] on link "28" at bounding box center [290, 120] width 10 height 11
type input "[DATE]"
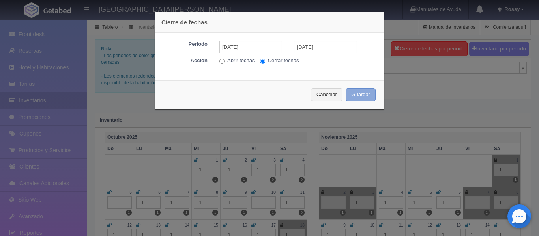
click at [365, 94] on button "Guardar" at bounding box center [361, 94] width 30 height 13
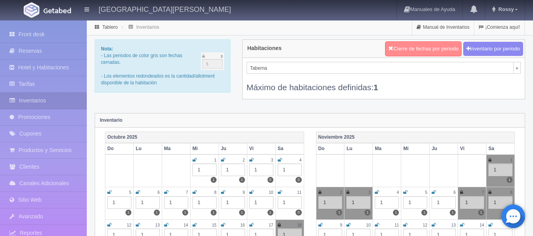
click at [416, 56] on button "Cierre de fechas por periodo" at bounding box center [423, 48] width 77 height 15
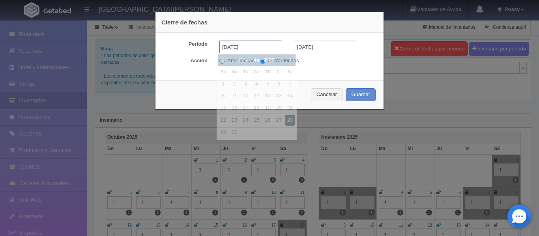
click at [254, 47] on input "[DATE]" at bounding box center [250, 47] width 63 height 13
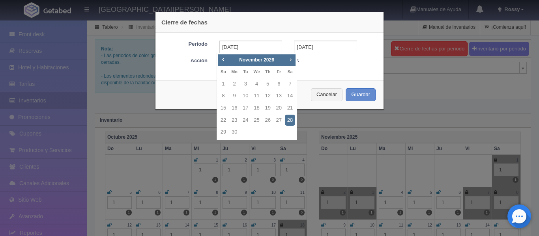
click at [293, 62] on span "Next" at bounding box center [290, 59] width 6 height 6
click at [268, 118] on link "24" at bounding box center [268, 120] width 10 height 11
type input "[DATE]"
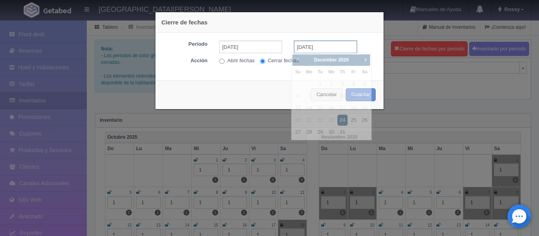
click at [328, 49] on input "[DATE]" at bounding box center [325, 47] width 63 height 13
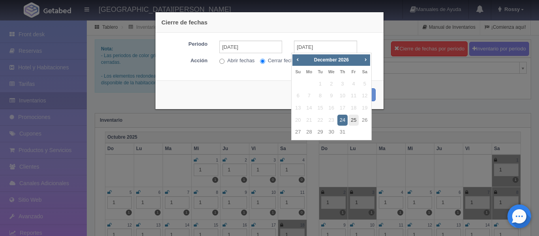
click at [353, 119] on link "25" at bounding box center [354, 120] width 10 height 11
type input "[DATE]"
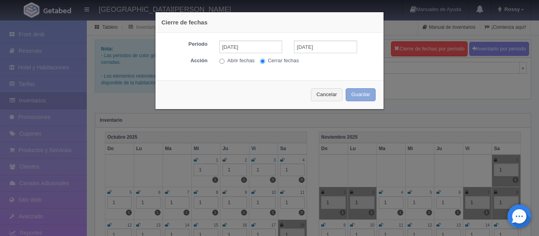
click at [368, 97] on button "Guardar" at bounding box center [361, 94] width 30 height 13
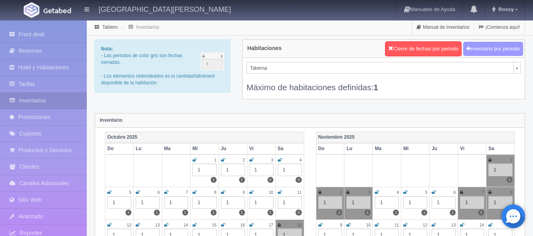
click at [498, 47] on button "Inventario por periodo" at bounding box center [493, 49] width 60 height 15
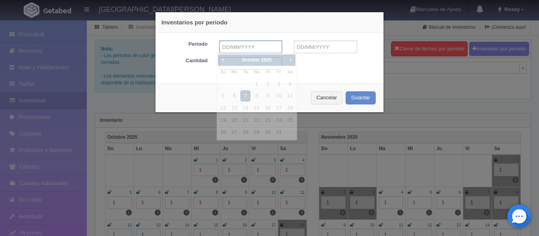
click at [259, 52] on input "text" at bounding box center [250, 47] width 63 height 13
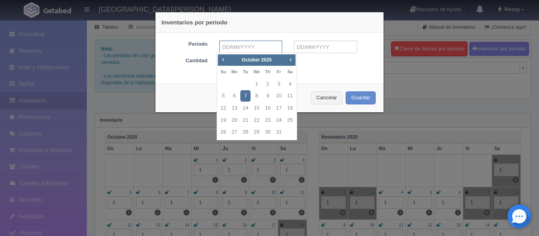
type input "[DATE]"
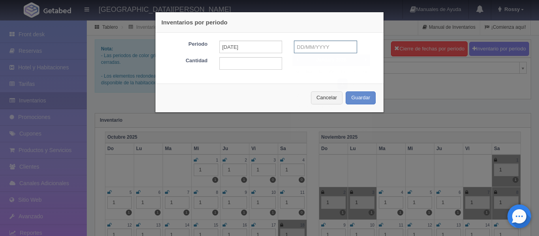
click at [318, 43] on input "text" at bounding box center [325, 47] width 63 height 13
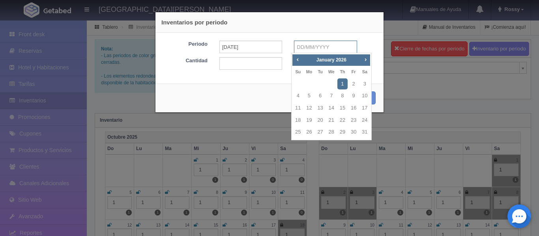
type input "[DATE]"
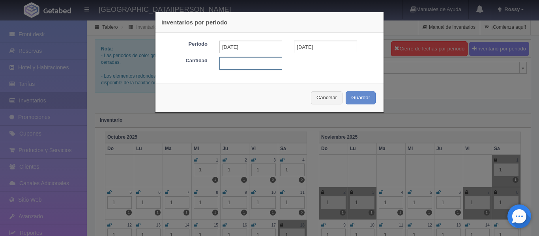
click at [243, 67] on input "text" at bounding box center [250, 63] width 63 height 13
type input "1"
click at [351, 97] on button "Guardar" at bounding box center [361, 98] width 30 height 13
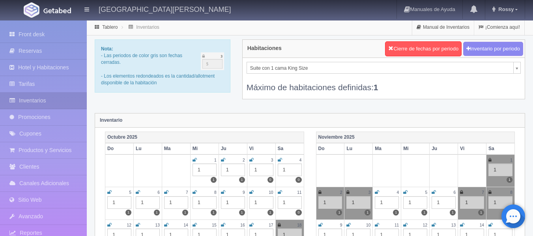
select select "1921"
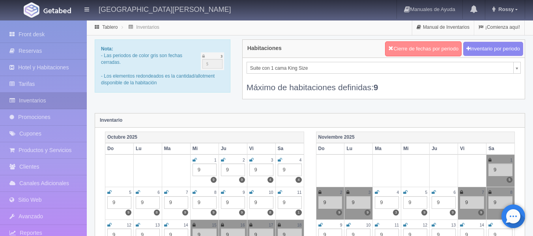
click at [418, 49] on button "Cierre de fechas por periodo" at bounding box center [423, 48] width 77 height 15
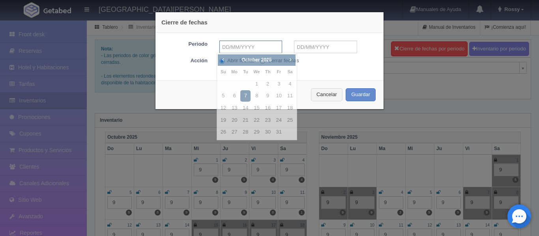
click at [262, 46] on input "text" at bounding box center [250, 47] width 63 height 13
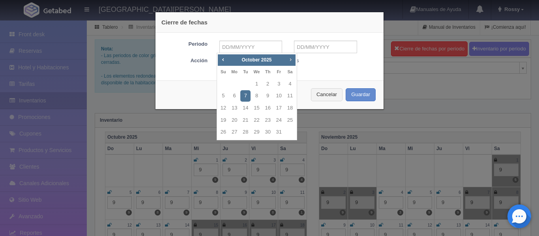
click at [288, 61] on span "Next" at bounding box center [290, 59] width 6 height 6
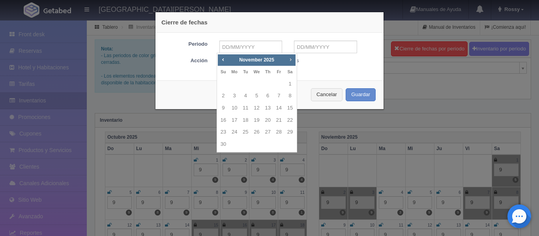
click at [288, 61] on span "Next" at bounding box center [290, 59] width 6 height 6
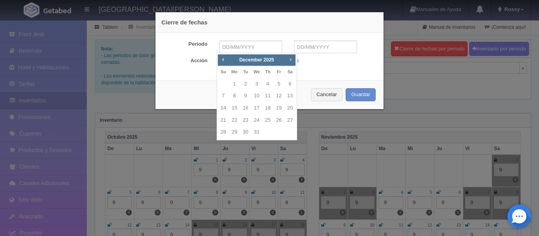
click at [288, 61] on span "Next" at bounding box center [290, 59] width 6 height 6
click at [224, 108] on link "11" at bounding box center [223, 108] width 10 height 11
type input "[DATE]"
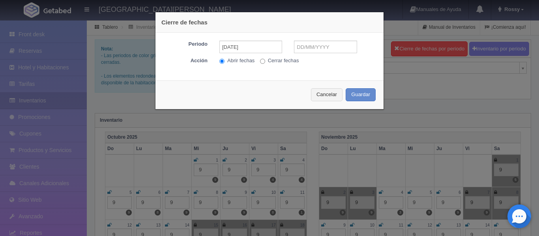
click at [260, 62] on input "Cerrar fechas" at bounding box center [262, 61] width 5 height 5
radio input "true"
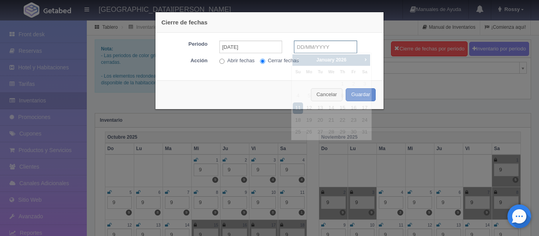
click at [324, 48] on input "text" at bounding box center [325, 47] width 63 height 13
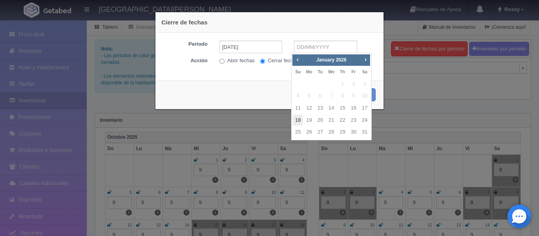
click at [300, 119] on link "18" at bounding box center [298, 120] width 10 height 11
type input "[DATE]"
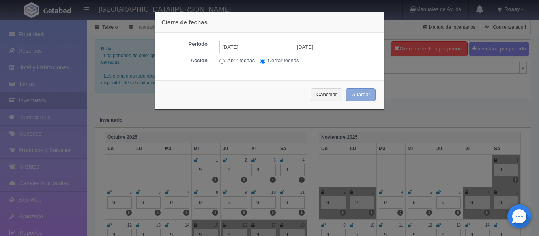
click at [366, 94] on button "Guardar" at bounding box center [361, 94] width 30 height 13
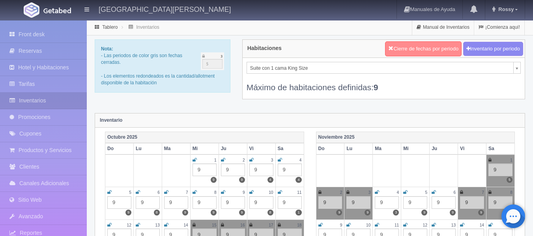
click at [421, 46] on button "Cierre de fechas por periodo" at bounding box center [423, 48] width 77 height 15
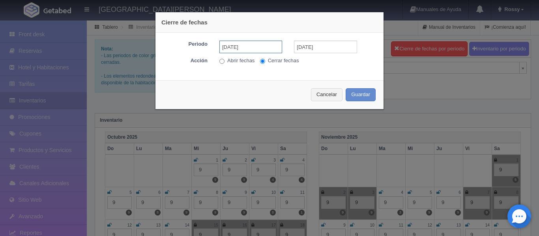
click at [255, 50] on input "[DATE]" at bounding box center [250, 47] width 63 height 13
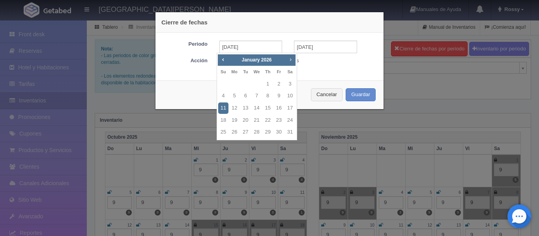
click at [289, 59] on span "Next" at bounding box center [290, 59] width 6 height 6
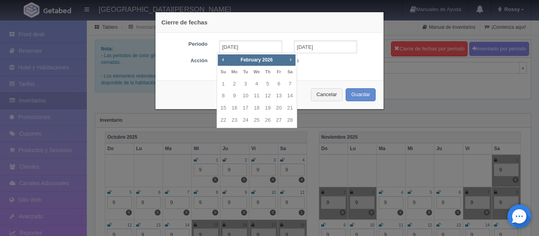
click at [289, 59] on span "Next" at bounding box center [290, 59] width 6 height 6
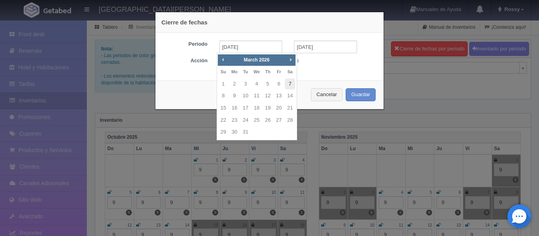
click at [291, 84] on link "7" at bounding box center [290, 84] width 10 height 11
type input "[DATE]"
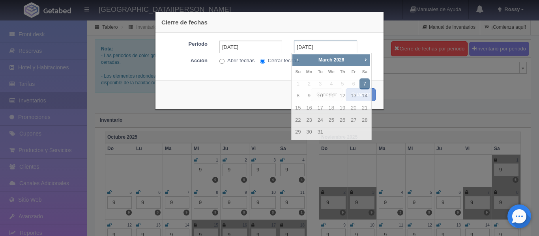
click at [327, 45] on input "[DATE]" at bounding box center [325, 47] width 63 height 13
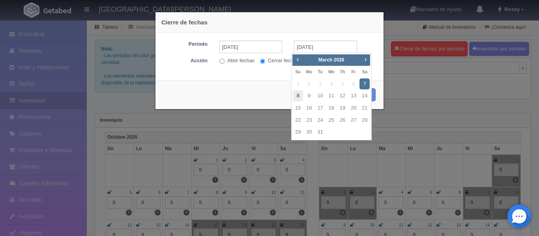
click at [299, 96] on link "8" at bounding box center [298, 95] width 10 height 11
type input "[DATE]"
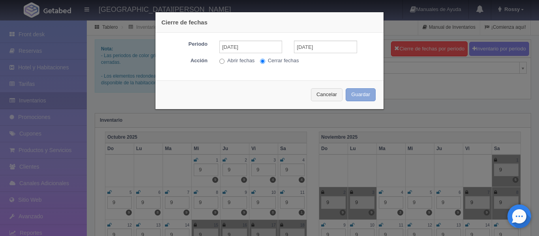
click at [365, 88] on button "Guardar" at bounding box center [361, 94] width 30 height 13
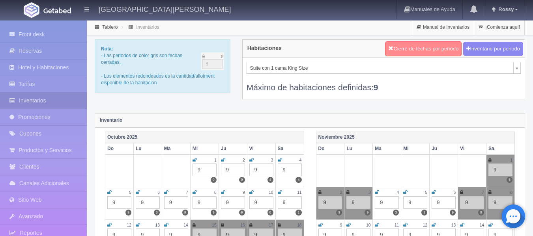
click at [407, 46] on button "Cierre de fechas por periodo" at bounding box center [423, 48] width 77 height 15
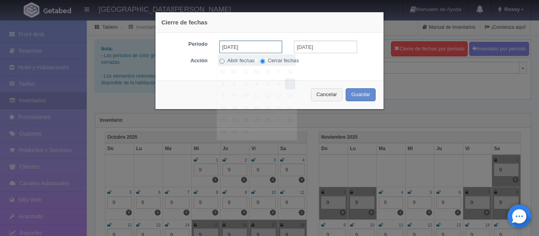
click at [276, 47] on input "[DATE]" at bounding box center [250, 47] width 63 height 13
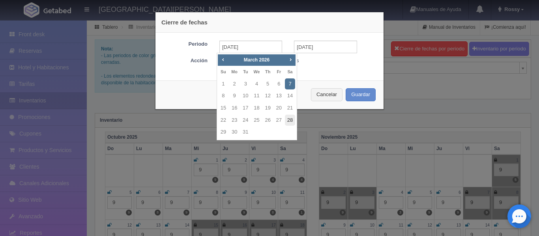
click at [290, 116] on link "28" at bounding box center [290, 120] width 10 height 11
type input "[DATE]"
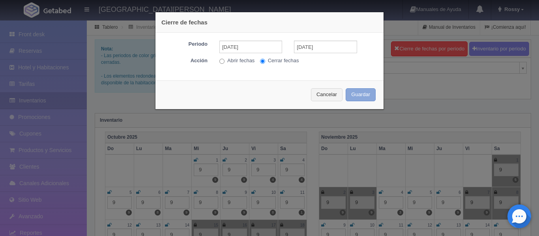
click at [358, 96] on button "Guardar" at bounding box center [361, 94] width 30 height 13
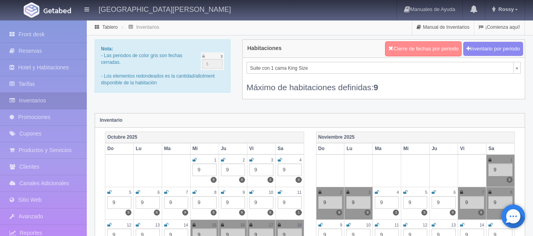
click at [426, 44] on button "Cierre de fechas por periodo" at bounding box center [423, 48] width 77 height 15
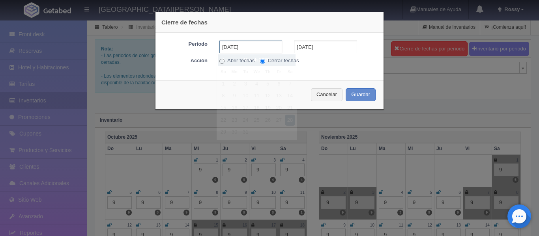
click at [264, 45] on input "[DATE]" at bounding box center [250, 47] width 63 height 13
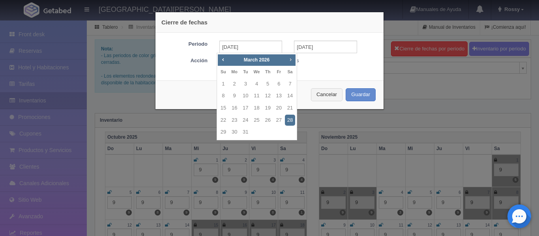
click at [294, 60] on link "Next" at bounding box center [291, 59] width 9 height 9
click at [291, 123] on link "25" at bounding box center [290, 120] width 10 height 11
type input "[DATE]"
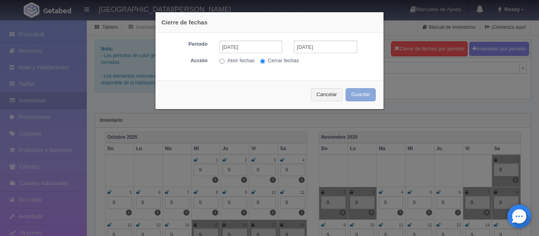
click at [347, 94] on button "Guardar" at bounding box center [361, 94] width 30 height 13
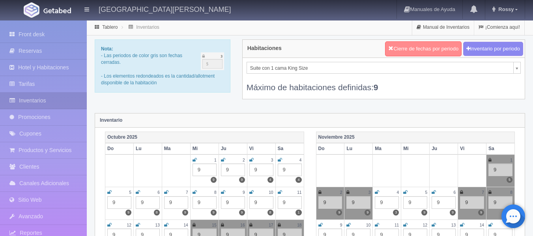
click at [435, 49] on button "Cierre de fechas por periodo" at bounding box center [423, 48] width 77 height 15
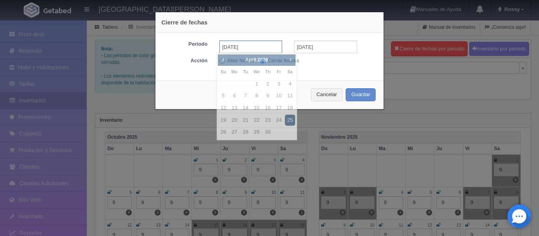
click at [268, 46] on input "[DATE]" at bounding box center [250, 47] width 63 height 13
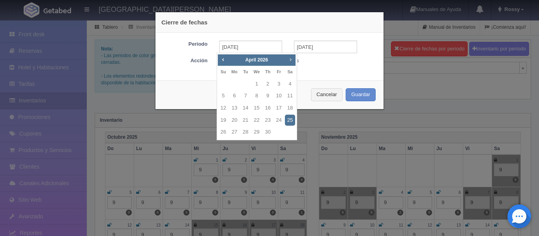
click at [292, 59] on span "Next" at bounding box center [290, 59] width 6 height 6
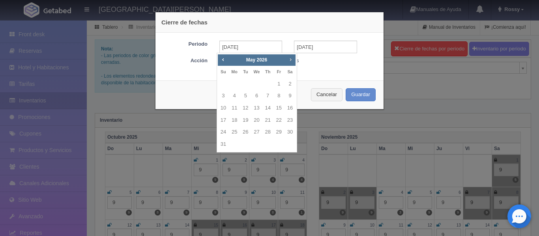
click at [292, 59] on span "Next" at bounding box center [290, 59] width 6 height 6
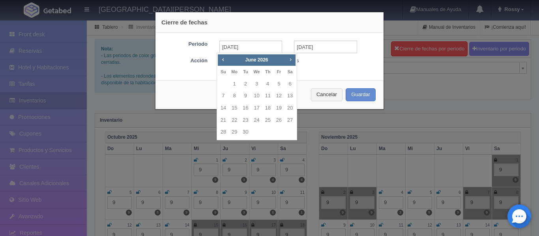
click at [292, 59] on span "Next" at bounding box center [290, 59] width 6 height 6
click at [276, 96] on link "10" at bounding box center [279, 95] width 10 height 11
type input "[DATE]"
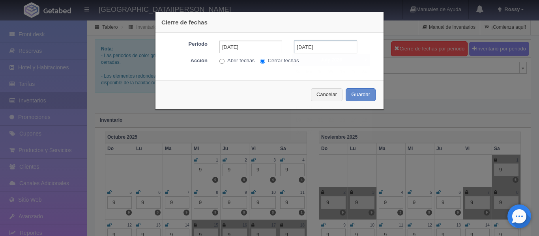
click at [319, 52] on input "[DATE]" at bounding box center [325, 47] width 63 height 13
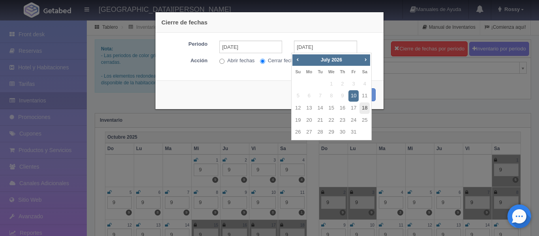
click at [363, 108] on link "18" at bounding box center [365, 108] width 10 height 11
type input "[DATE]"
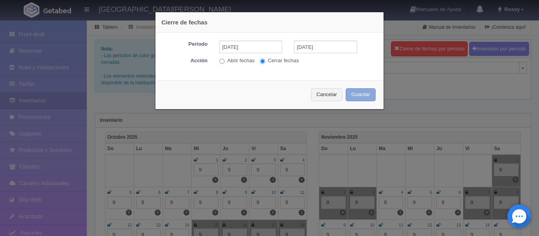
click at [365, 93] on button "Guardar" at bounding box center [361, 94] width 30 height 13
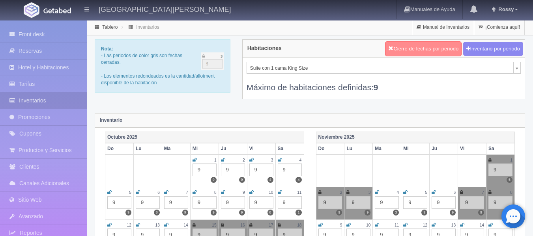
click at [418, 45] on button "Cierre de fechas por periodo" at bounding box center [423, 48] width 77 height 15
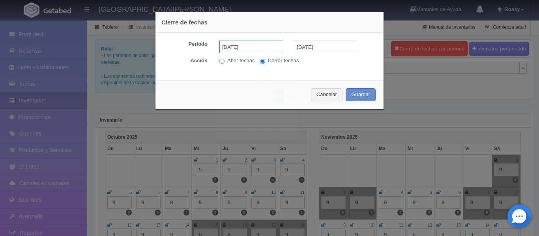
click at [262, 47] on input "[DATE]" at bounding box center [250, 47] width 63 height 13
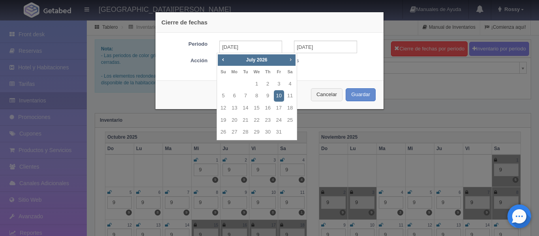
click at [291, 60] on span "Next" at bounding box center [290, 59] width 6 height 6
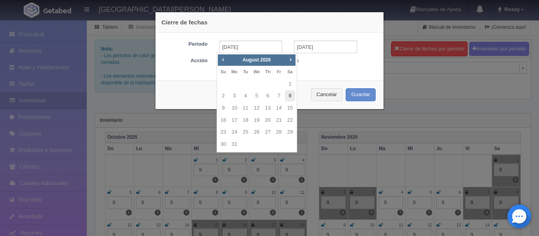
click at [290, 96] on link "8" at bounding box center [290, 95] width 10 height 11
type input "[DATE]"
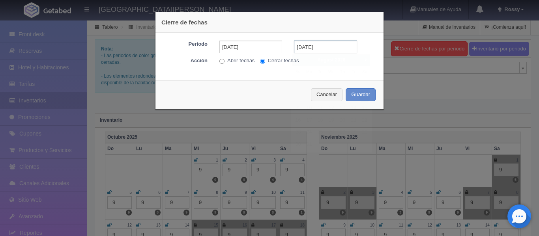
click at [321, 46] on input "[DATE]" at bounding box center [325, 47] width 63 height 13
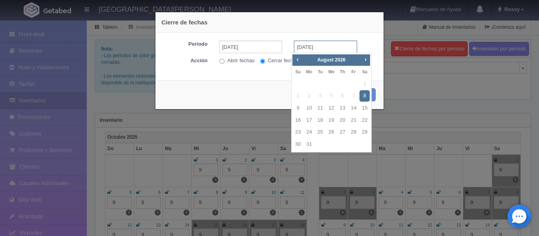
click at [321, 46] on input "[DATE]" at bounding box center [325, 47] width 63 height 13
click at [364, 95] on link "8" at bounding box center [365, 95] width 10 height 11
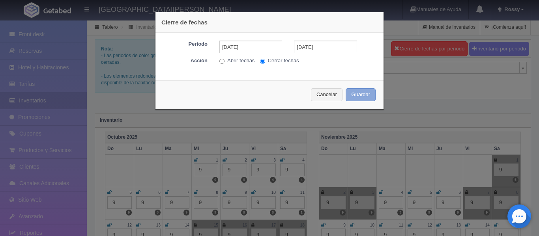
click at [357, 95] on button "Guardar" at bounding box center [361, 94] width 30 height 13
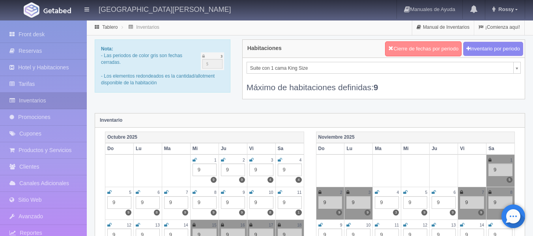
click at [414, 49] on button "Cierre de fechas por periodo" at bounding box center [423, 48] width 77 height 15
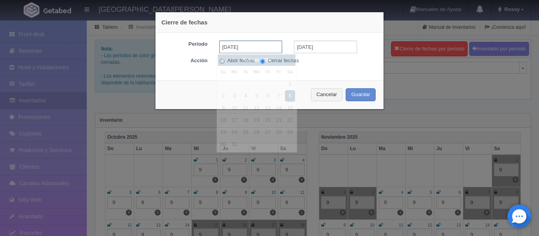
click at [262, 49] on input "[DATE]" at bounding box center [250, 47] width 63 height 13
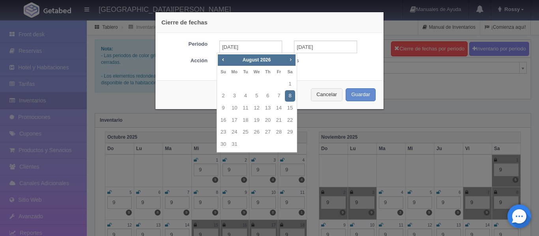
click at [290, 59] on span "Next" at bounding box center [290, 59] width 6 height 6
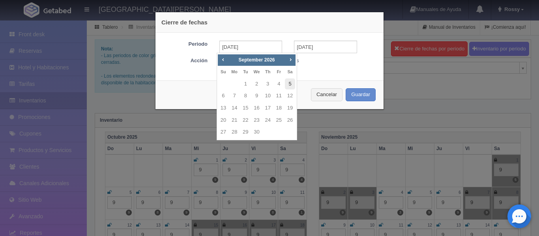
click at [294, 86] on link "5" at bounding box center [290, 84] width 10 height 11
type input "[DATE]"
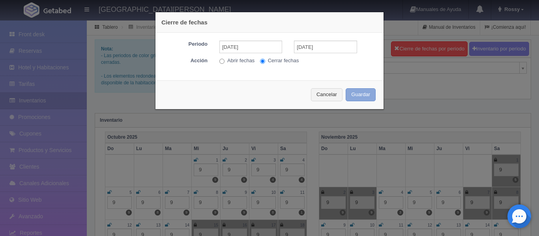
click at [363, 94] on button "Guardar" at bounding box center [361, 94] width 30 height 13
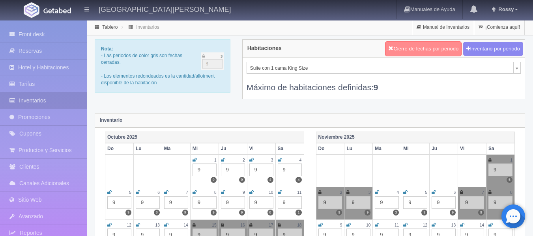
click at [416, 47] on button "Cierre de fechas por periodo" at bounding box center [423, 48] width 77 height 15
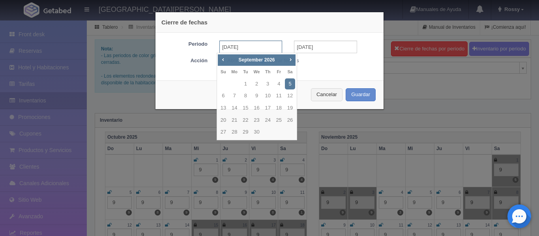
click at [255, 46] on input "[DATE]" at bounding box center [250, 47] width 63 height 13
click at [288, 97] on link "12" at bounding box center [290, 95] width 10 height 11
type input "[DATE]"
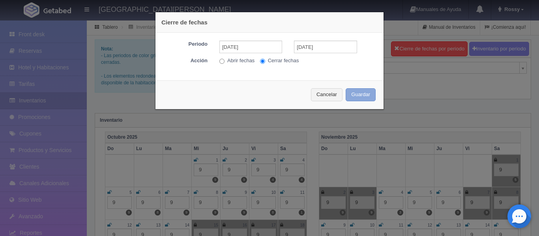
click at [357, 92] on button "Guardar" at bounding box center [361, 94] width 30 height 13
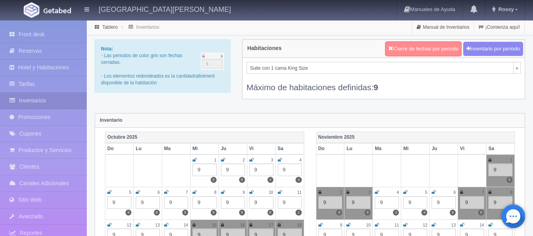
click at [411, 49] on button "Cierre de fechas por periodo" at bounding box center [423, 48] width 77 height 15
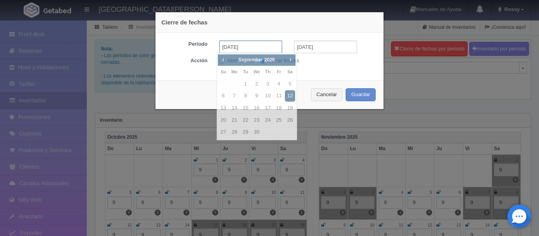
click at [261, 52] on input "[DATE]" at bounding box center [250, 47] width 63 height 13
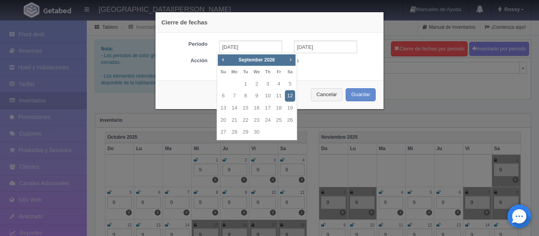
click at [292, 59] on span "Next" at bounding box center [290, 59] width 6 height 6
click at [291, 84] on link "3" at bounding box center [290, 84] width 10 height 11
type input "[DATE]"
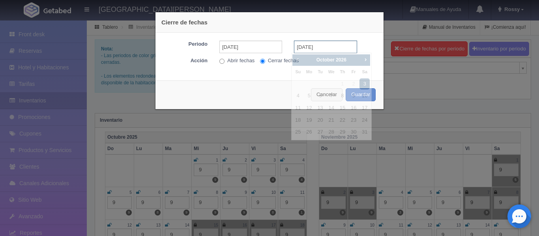
click at [325, 50] on input "[DATE]" at bounding box center [325, 47] width 63 height 13
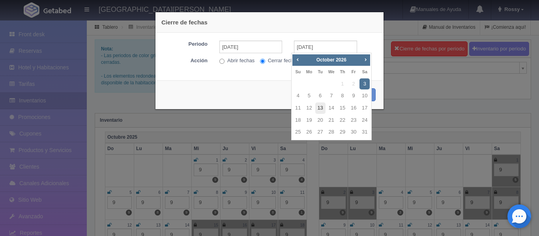
click at [317, 105] on link "13" at bounding box center [320, 108] width 10 height 11
type input "[DATE]"
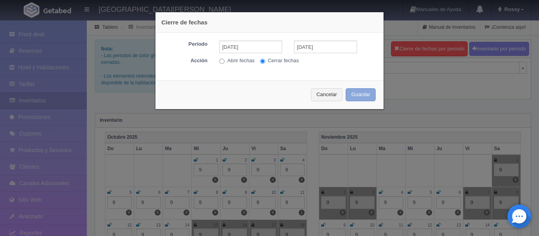
click at [358, 94] on button "Guardar" at bounding box center [361, 94] width 30 height 13
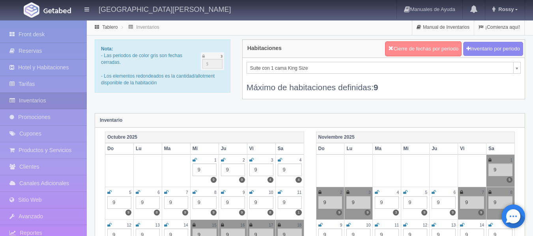
click at [407, 46] on button "Cierre de fechas por periodo" at bounding box center [423, 48] width 77 height 15
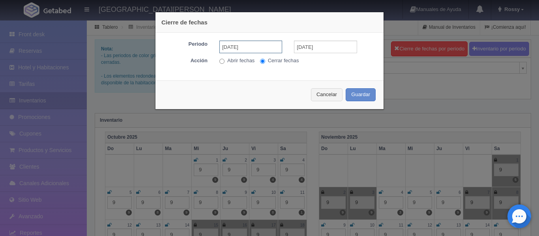
click at [265, 43] on input "[DATE]" at bounding box center [250, 47] width 63 height 13
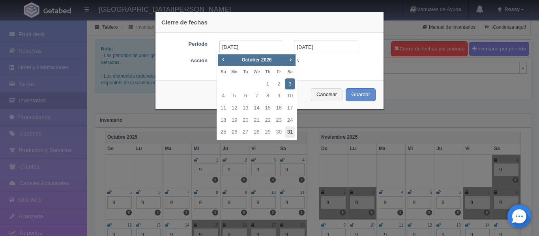
click at [289, 135] on link "31" at bounding box center [290, 132] width 10 height 11
type input "[DATE]"
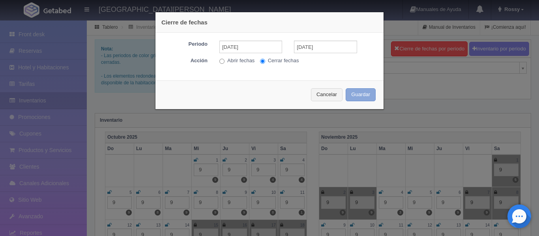
click at [363, 94] on button "Guardar" at bounding box center [361, 94] width 30 height 13
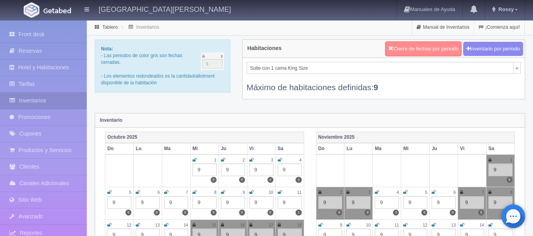
click at [411, 53] on button "Cierre de fechas por periodo" at bounding box center [423, 48] width 77 height 15
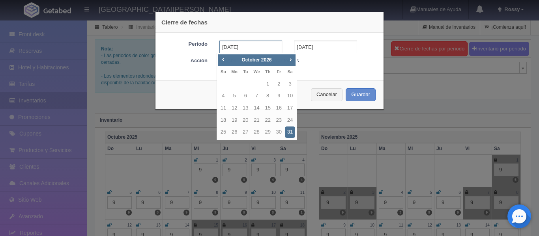
click at [262, 45] on input "[DATE]" at bounding box center [250, 47] width 63 height 13
click at [290, 63] on link "Next" at bounding box center [291, 59] width 9 height 9
click at [292, 88] on link "7" at bounding box center [290, 84] width 10 height 11
type input "[DATE]"
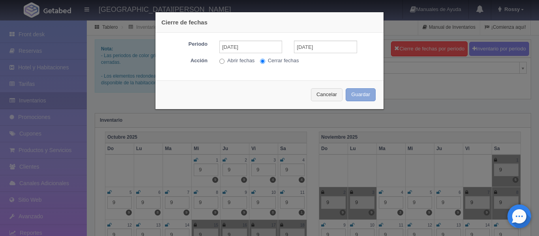
click at [364, 92] on button "Guardar" at bounding box center [361, 94] width 30 height 13
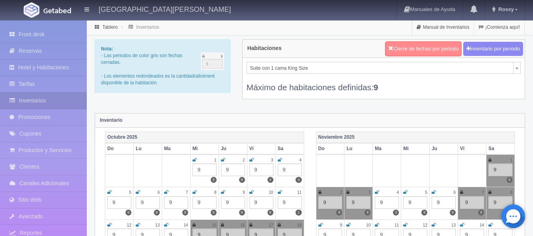
click at [416, 46] on button "Cierre de fechas por periodo" at bounding box center [423, 48] width 77 height 15
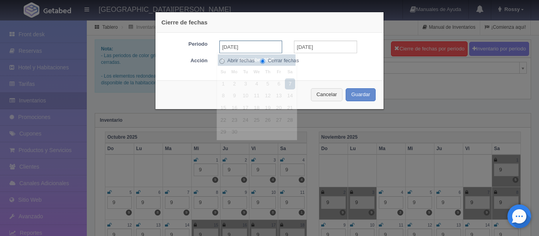
click at [255, 51] on input "[DATE]" at bounding box center [250, 47] width 63 height 13
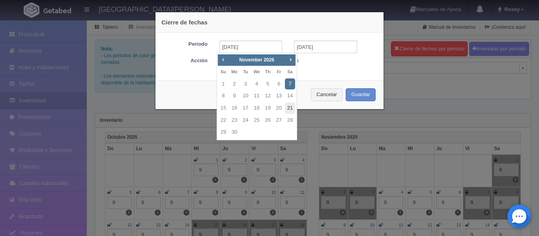
click at [293, 106] on link "21" at bounding box center [290, 108] width 10 height 11
type input "[DATE]"
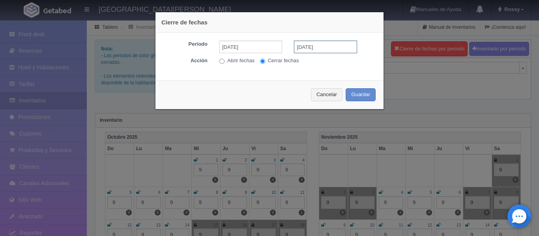
click at [324, 47] on input "[DATE]" at bounding box center [325, 47] width 63 height 13
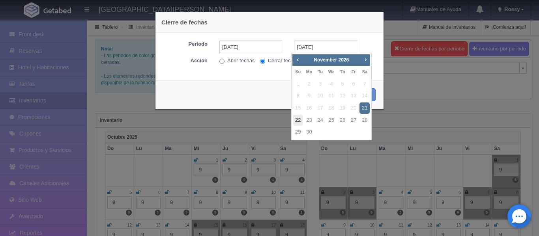
click at [299, 120] on link "22" at bounding box center [298, 120] width 10 height 11
type input "[DATE]"
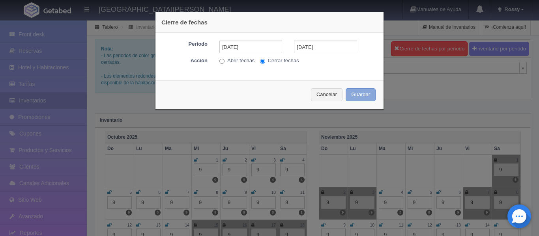
click at [360, 96] on button "Guardar" at bounding box center [361, 94] width 30 height 13
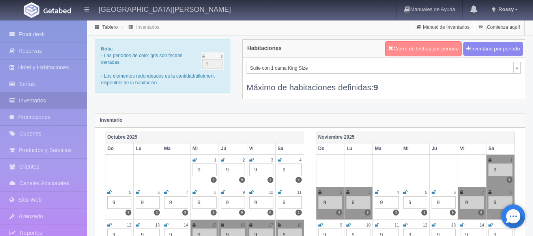
click at [416, 48] on button "Cierre de fechas por periodo" at bounding box center [423, 48] width 77 height 15
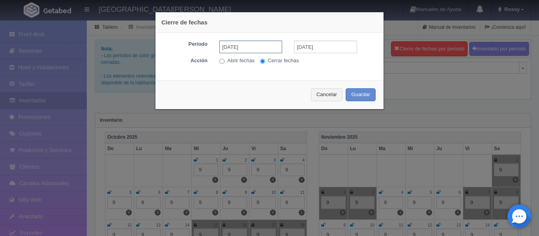
click at [253, 49] on input "[DATE]" at bounding box center [250, 47] width 63 height 13
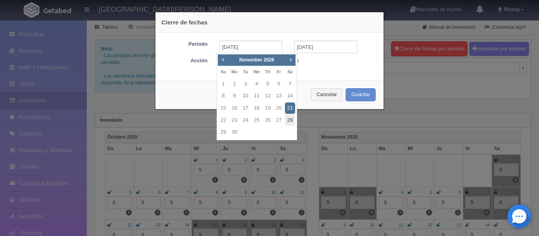
click at [287, 124] on link "28" at bounding box center [290, 120] width 10 height 11
type input "[DATE]"
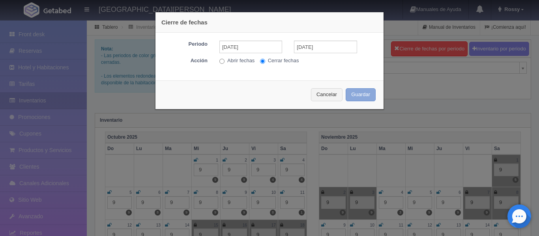
click at [353, 95] on button "Guardar" at bounding box center [361, 94] width 30 height 13
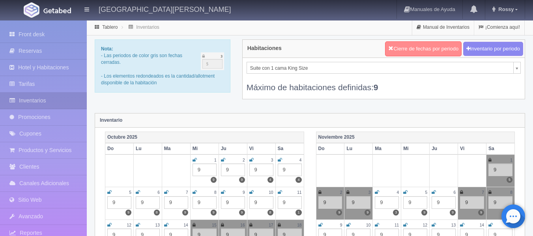
click at [415, 44] on button "Cierre de fechas por periodo" at bounding box center [423, 48] width 77 height 15
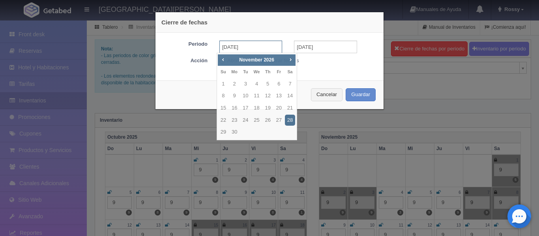
click at [259, 49] on input "[DATE]" at bounding box center [250, 47] width 63 height 13
click at [291, 60] on span "Next" at bounding box center [290, 59] width 6 height 6
click at [264, 122] on link "24" at bounding box center [268, 120] width 10 height 11
type input "[DATE]"
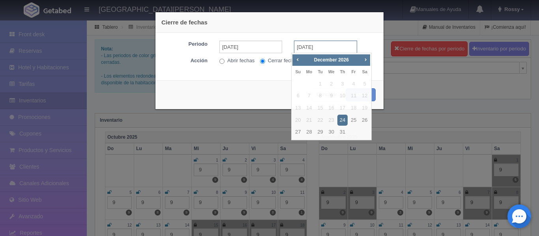
click at [328, 50] on input "[DATE]" at bounding box center [325, 47] width 63 height 13
click at [355, 118] on link "25" at bounding box center [354, 120] width 10 height 11
type input "[DATE]"
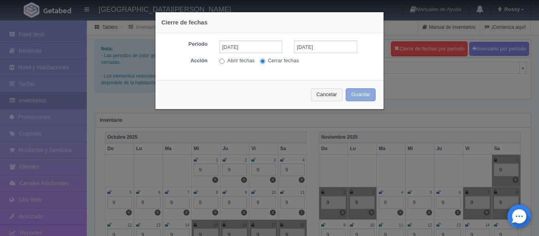
click at [361, 90] on button "Guardar" at bounding box center [361, 94] width 30 height 13
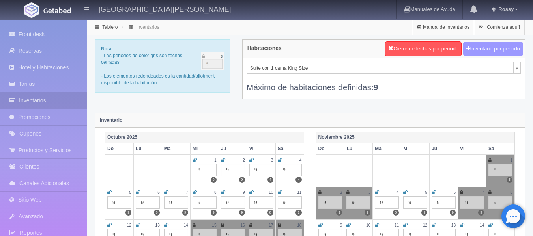
click at [501, 49] on button "Inventario por periodo" at bounding box center [493, 49] width 60 height 15
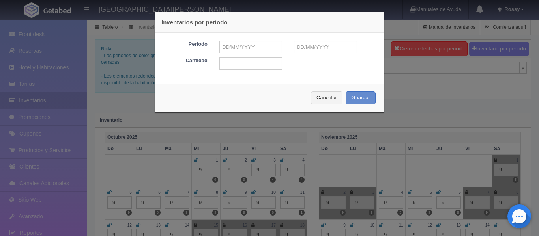
click at [459, 84] on div "Inventarios por periodo Periodo Cantidad Cancelar Guardar" at bounding box center [269, 118] width 539 height 236
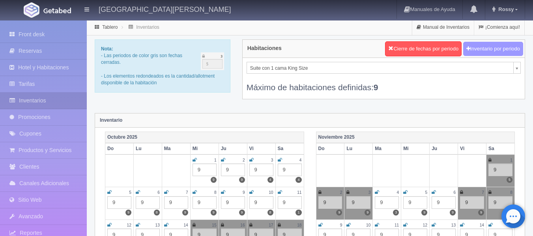
click at [501, 48] on button "Inventario por periodo" at bounding box center [493, 49] width 60 height 15
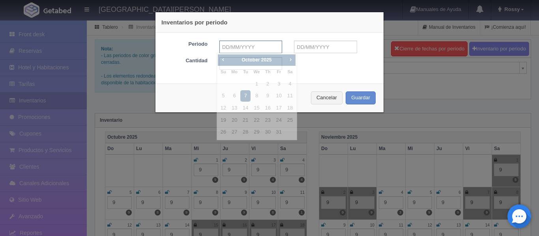
click at [259, 47] on input "text" at bounding box center [250, 47] width 63 height 13
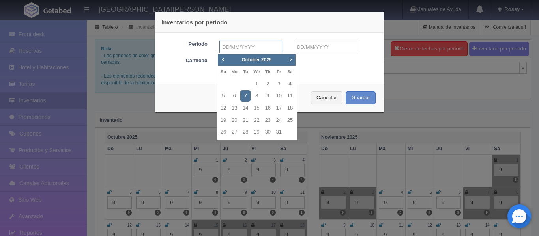
type input "[DATE]"
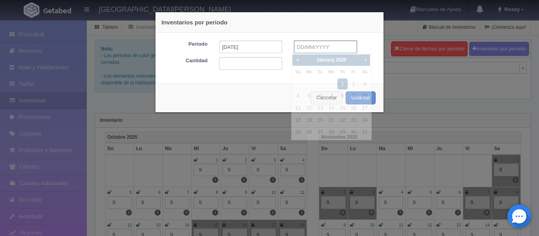
click at [341, 45] on input "text" at bounding box center [325, 47] width 63 height 13
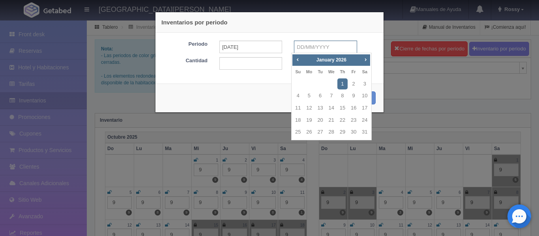
type input "[DATE]"
click at [256, 60] on input "text" at bounding box center [250, 63] width 63 height 13
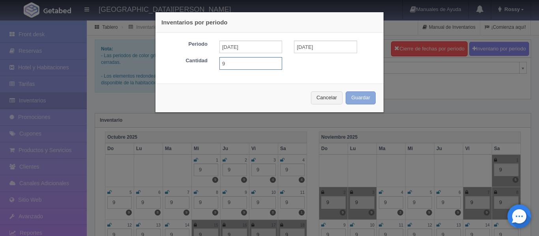
type input "9"
click at [355, 104] on button "Guardar" at bounding box center [361, 98] width 30 height 13
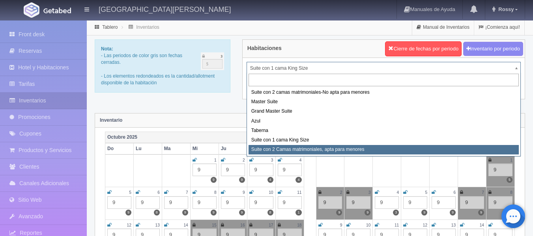
select select "1983"
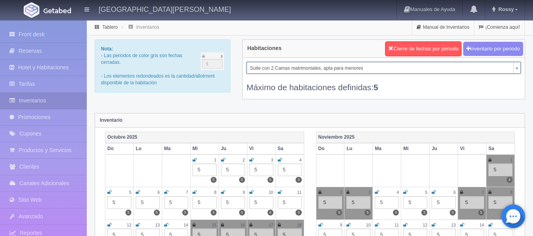
click at [427, 52] on button "Cierre de fechas por periodo" at bounding box center [423, 48] width 77 height 15
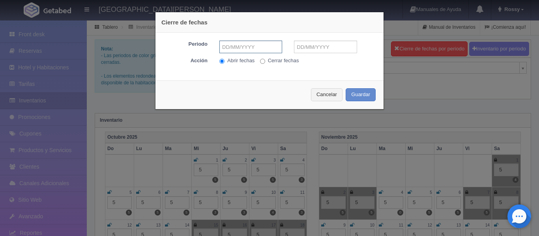
click at [252, 44] on input "text" at bounding box center [250, 47] width 63 height 13
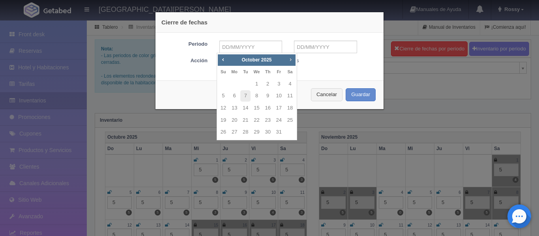
click at [289, 63] on link "Next" at bounding box center [291, 59] width 9 height 9
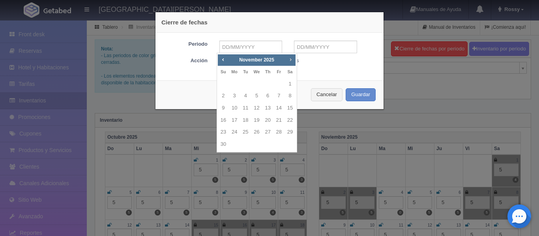
click at [289, 63] on link "Next" at bounding box center [291, 59] width 9 height 9
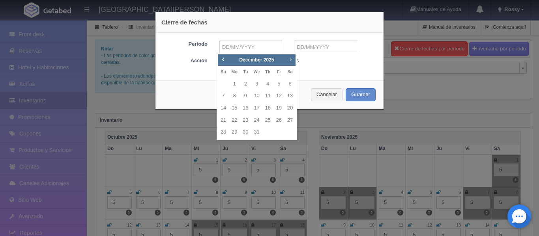
click at [289, 63] on link "Next" at bounding box center [291, 59] width 9 height 9
click at [222, 112] on link "11" at bounding box center [223, 108] width 10 height 11
type input "[DATE]"
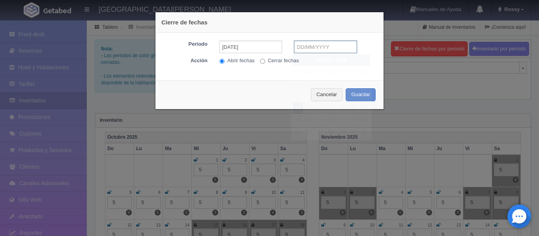
click at [319, 48] on input "text" at bounding box center [325, 47] width 63 height 13
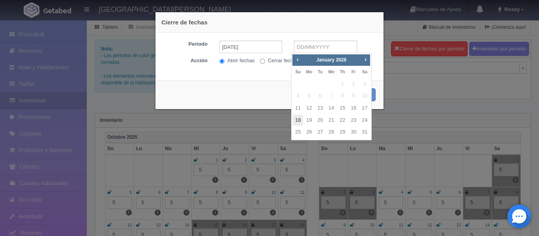
click at [300, 120] on link "18" at bounding box center [298, 120] width 10 height 11
type input "[DATE]"
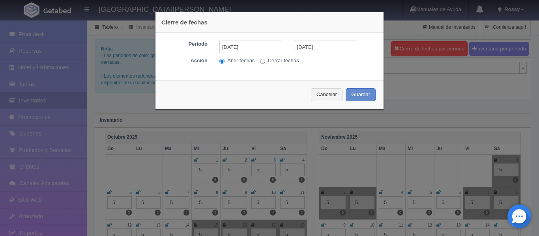
click at [260, 60] on input "Cerrar fechas" at bounding box center [262, 61] width 5 height 5
radio input "true"
click at [358, 96] on button "Guardar" at bounding box center [361, 94] width 30 height 13
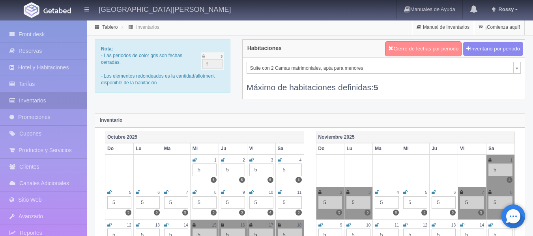
click at [435, 49] on button "Cierre de fechas por periodo" at bounding box center [423, 48] width 77 height 15
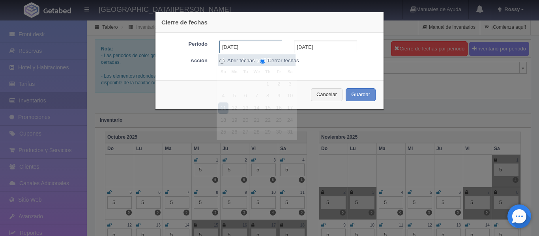
click at [266, 47] on input "[DATE]" at bounding box center [250, 47] width 63 height 13
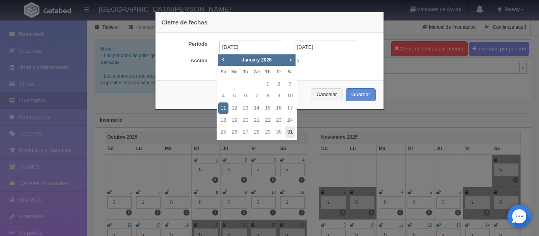
click at [288, 133] on link "31" at bounding box center [290, 132] width 10 height 11
type input "[DATE]"
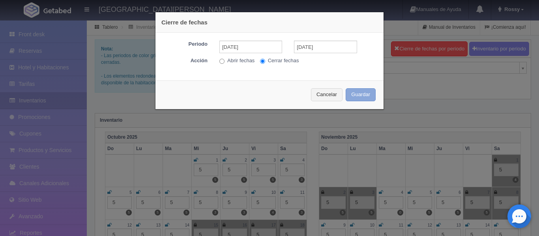
click at [360, 97] on button "Guardar" at bounding box center [361, 94] width 30 height 13
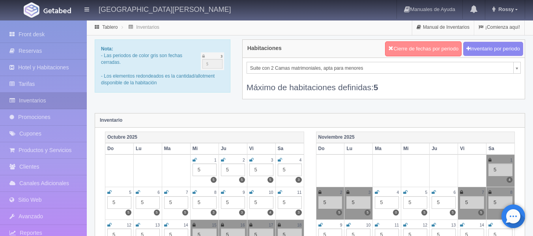
click at [435, 47] on button "Cierre de fechas por periodo" at bounding box center [423, 48] width 77 height 15
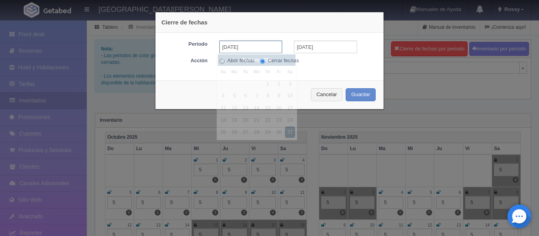
click at [255, 49] on input "[DATE]" at bounding box center [250, 47] width 63 height 13
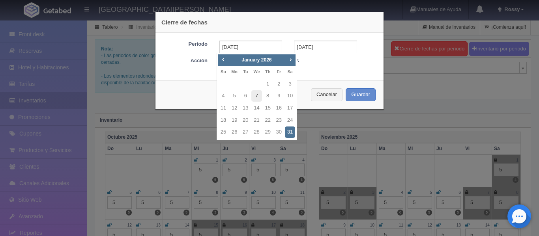
click at [257, 97] on link "7" at bounding box center [256, 95] width 10 height 11
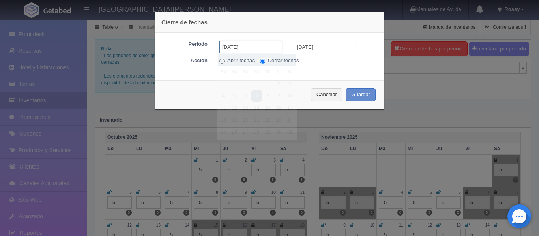
click at [259, 49] on input "[DATE]" at bounding box center [250, 47] width 63 height 13
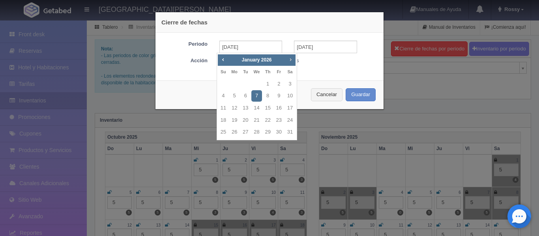
click at [291, 57] on span "Next" at bounding box center [290, 59] width 6 height 6
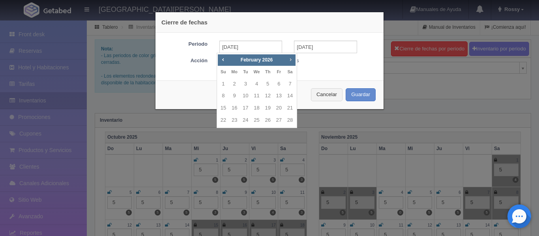
click at [291, 57] on span "Next" at bounding box center [290, 59] width 6 height 6
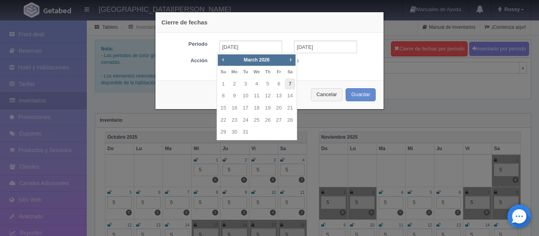
click at [287, 85] on link "7" at bounding box center [290, 84] width 10 height 11
type input "[DATE]"
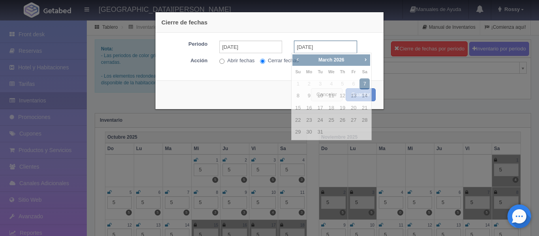
click at [323, 47] on input "[DATE]" at bounding box center [325, 47] width 63 height 13
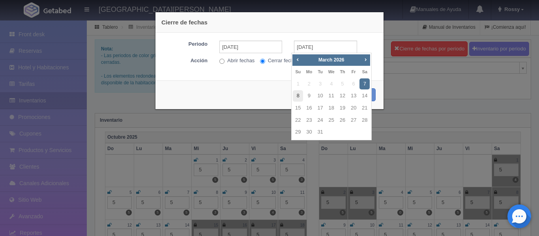
click at [297, 97] on link "8" at bounding box center [298, 95] width 10 height 11
type input "[DATE]"
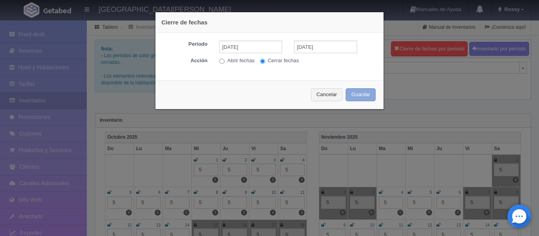
click at [358, 98] on button "Guardar" at bounding box center [361, 94] width 30 height 13
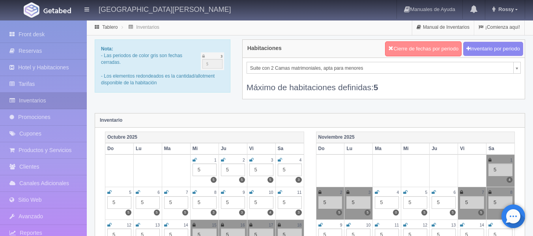
click at [417, 50] on button "Cierre de fechas por periodo" at bounding box center [423, 48] width 77 height 15
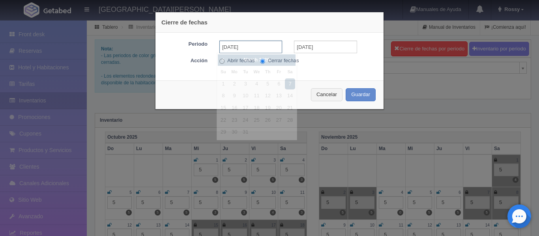
click at [250, 49] on input "[DATE]" at bounding box center [250, 47] width 63 height 13
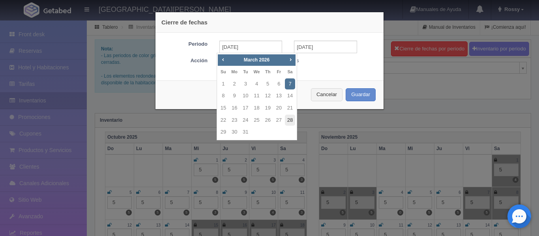
click at [292, 118] on link "28" at bounding box center [290, 120] width 10 height 11
type input "[DATE]"
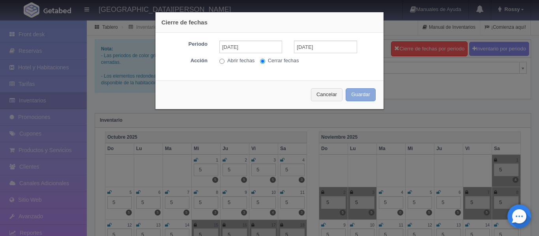
click at [366, 98] on button "Guardar" at bounding box center [361, 94] width 30 height 13
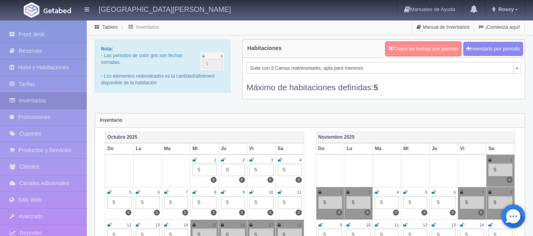
click at [412, 49] on button "Cierre de fechas por periodo" at bounding box center [423, 48] width 77 height 15
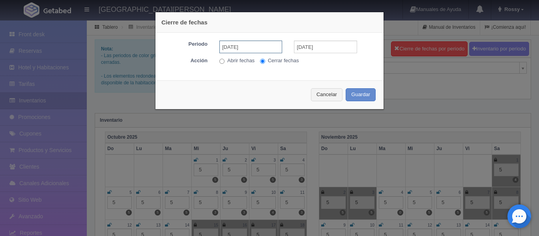
click at [257, 49] on input "[DATE]" at bounding box center [250, 47] width 63 height 13
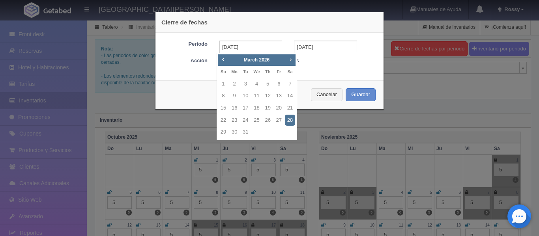
click at [292, 59] on span "Next" at bounding box center [290, 59] width 6 height 6
click at [292, 117] on link "25" at bounding box center [290, 120] width 10 height 11
type input "[DATE]"
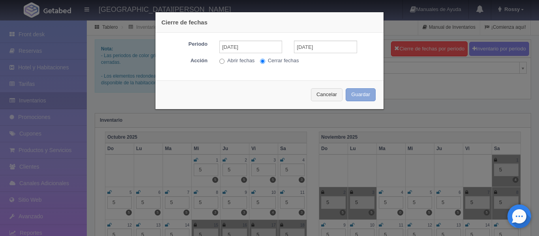
click at [357, 99] on button "Guardar" at bounding box center [361, 94] width 30 height 13
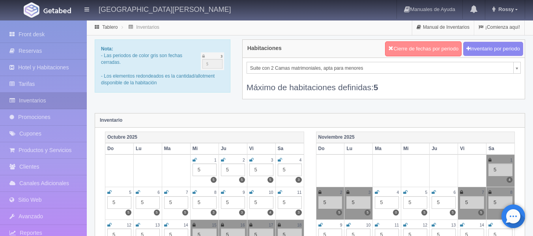
click at [400, 44] on button "Cierre de fechas por periodo" at bounding box center [423, 48] width 77 height 15
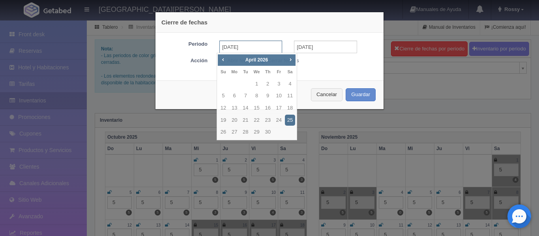
click at [258, 51] on input "[DATE]" at bounding box center [250, 47] width 63 height 13
click at [291, 58] on span "Next" at bounding box center [290, 59] width 6 height 6
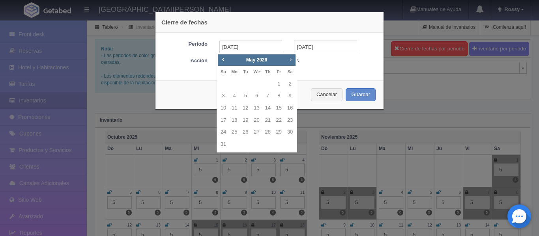
click at [291, 58] on span "Next" at bounding box center [290, 59] width 6 height 6
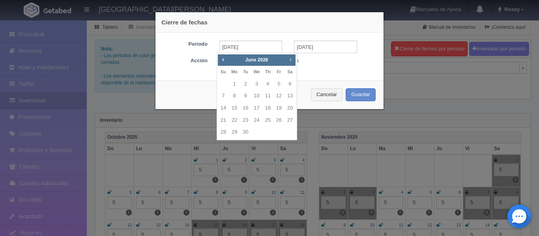
click at [291, 58] on span "Next" at bounding box center [290, 59] width 6 height 6
click at [280, 95] on link "10" at bounding box center [279, 95] width 10 height 11
type input "[DATE]"
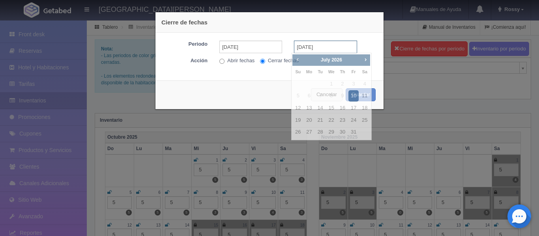
click at [331, 44] on input "[DATE]" at bounding box center [325, 47] width 63 height 13
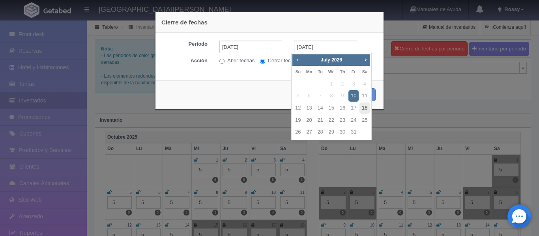
click at [369, 106] on link "18" at bounding box center [365, 108] width 10 height 11
type input "[DATE]"
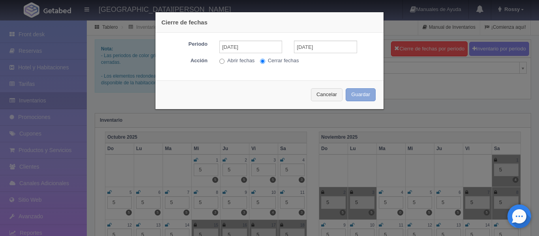
click at [361, 91] on button "Guardar" at bounding box center [361, 94] width 30 height 13
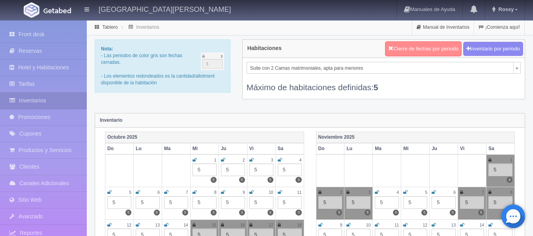
click at [415, 44] on button "Cierre de fechas por periodo" at bounding box center [423, 48] width 77 height 15
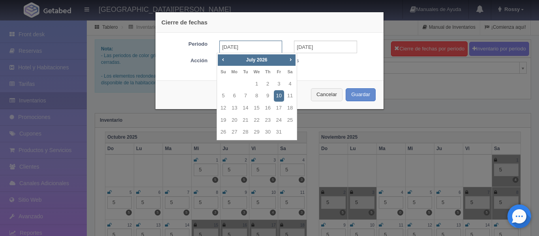
click at [265, 50] on input "[DATE]" at bounding box center [250, 47] width 63 height 13
click at [294, 61] on link "Next" at bounding box center [291, 59] width 9 height 9
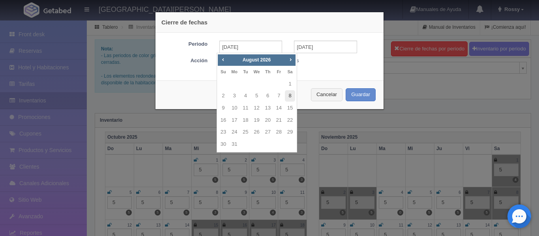
click at [289, 96] on link "8" at bounding box center [290, 95] width 10 height 11
type input "[DATE]"
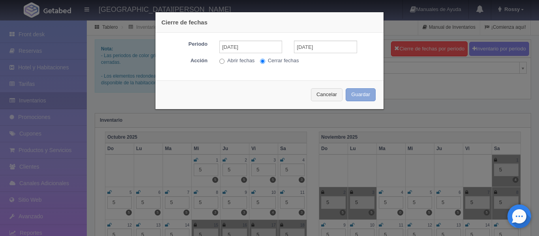
click at [347, 93] on button "Guardar" at bounding box center [361, 94] width 30 height 13
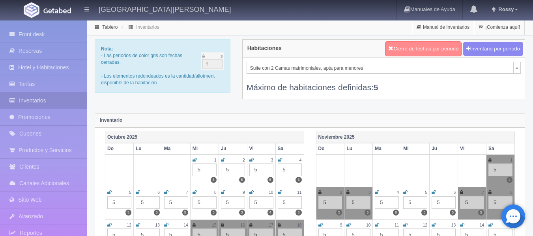
click at [403, 53] on button "Cierre de fechas por periodo" at bounding box center [423, 48] width 77 height 15
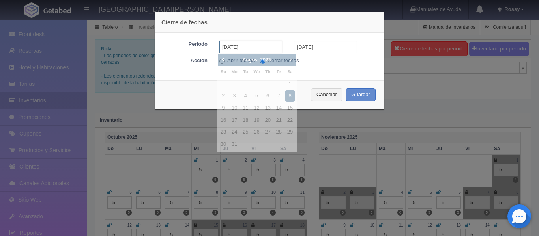
click at [261, 52] on input "[DATE]" at bounding box center [250, 47] width 63 height 13
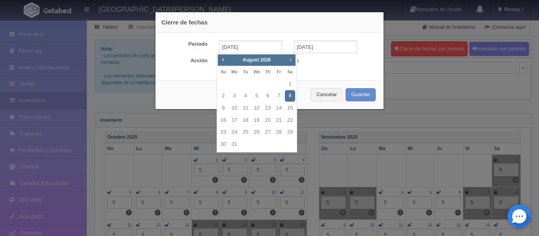
click at [288, 62] on span "Next" at bounding box center [290, 59] width 6 height 6
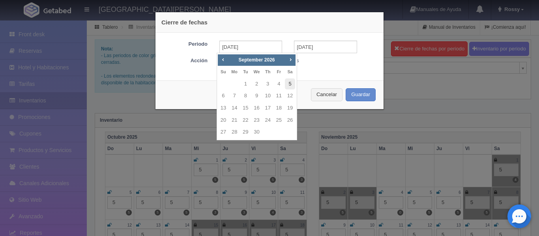
click at [292, 83] on link "5" at bounding box center [290, 84] width 10 height 11
type input "[DATE]"
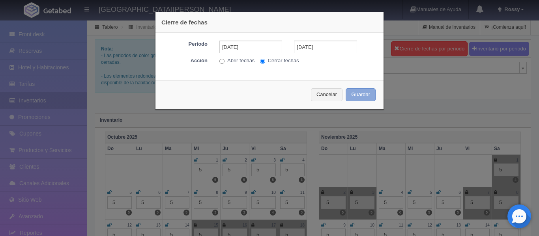
click at [361, 95] on button "Guardar" at bounding box center [361, 94] width 30 height 13
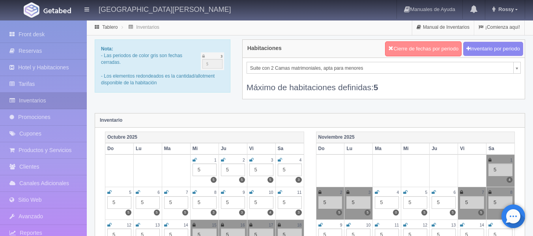
click at [400, 46] on button "Cierre de fechas por periodo" at bounding box center [423, 48] width 77 height 15
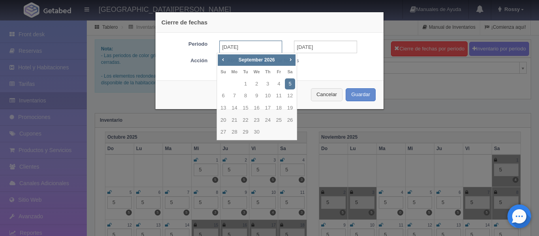
click at [260, 45] on input "[DATE]" at bounding box center [250, 47] width 63 height 13
click at [288, 92] on link "12" at bounding box center [290, 95] width 10 height 11
type input "[DATE]"
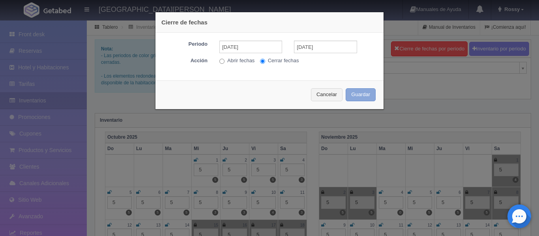
click at [362, 97] on button "Guardar" at bounding box center [361, 94] width 30 height 13
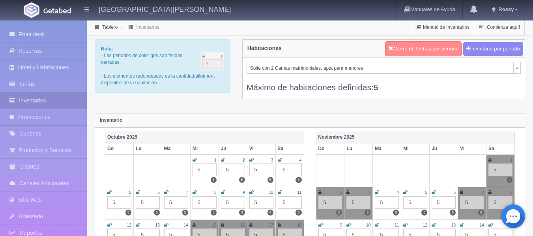
click at [437, 47] on button "Cierre de fechas por periodo" at bounding box center [423, 48] width 77 height 15
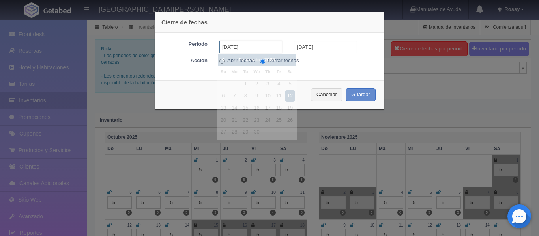
click at [261, 51] on input "[DATE]" at bounding box center [250, 47] width 63 height 13
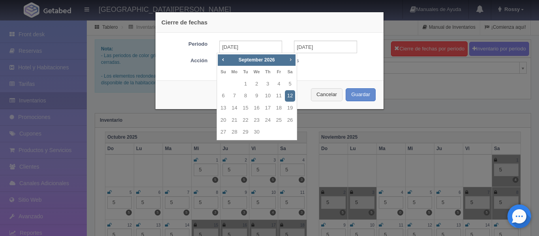
click at [289, 61] on span "Next" at bounding box center [290, 59] width 6 height 6
click at [289, 82] on link "3" at bounding box center [290, 84] width 10 height 11
type input "[DATE]"
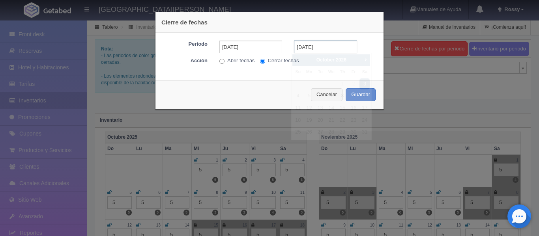
click at [310, 50] on input "[DATE]" at bounding box center [325, 47] width 63 height 13
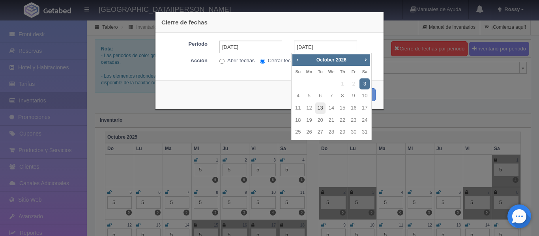
click at [319, 105] on link "13" at bounding box center [320, 108] width 10 height 11
type input "[DATE]"
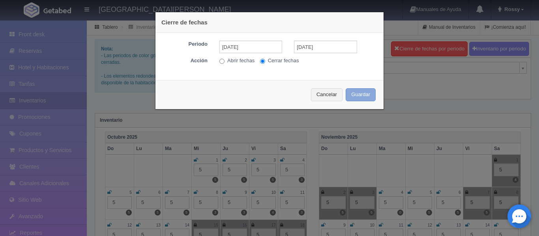
click at [357, 94] on button "Guardar" at bounding box center [361, 94] width 30 height 13
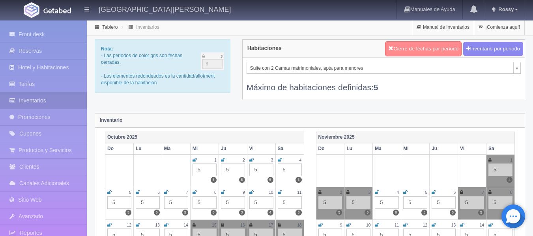
click at [407, 49] on button "Cierre de fechas por periodo" at bounding box center [423, 48] width 77 height 15
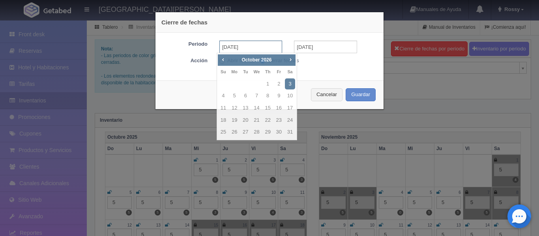
click at [263, 49] on input "[DATE]" at bounding box center [250, 47] width 63 height 13
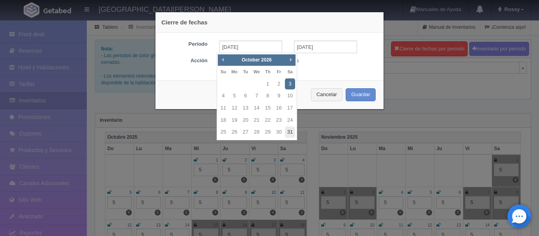
click at [292, 130] on link "31" at bounding box center [290, 132] width 10 height 11
type input "[DATE]"
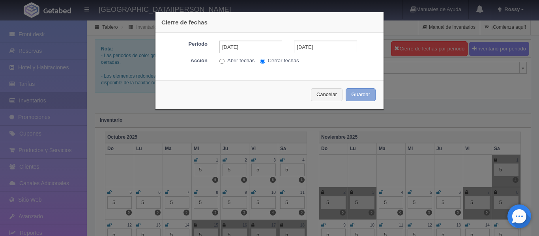
click at [368, 97] on button "Guardar" at bounding box center [361, 94] width 30 height 13
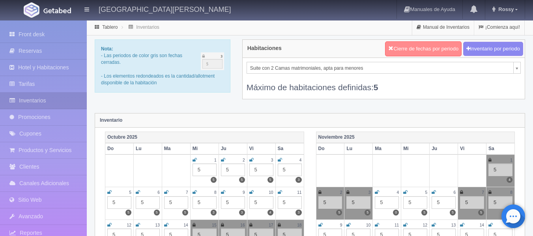
click at [411, 49] on button "Cierre de fechas por periodo" at bounding box center [423, 48] width 77 height 15
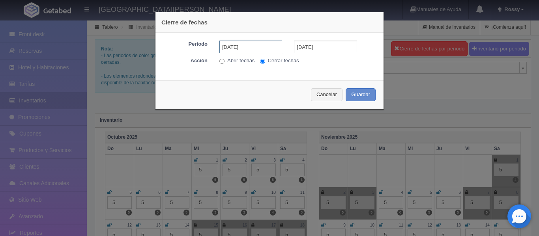
click at [259, 46] on input "[DATE]" at bounding box center [250, 47] width 63 height 13
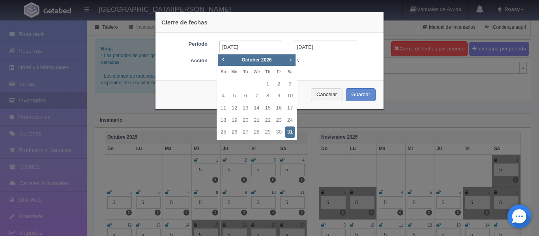
click at [288, 60] on span "Next" at bounding box center [290, 59] width 6 height 6
click at [291, 82] on link "7" at bounding box center [290, 84] width 10 height 11
type input "[DATE]"
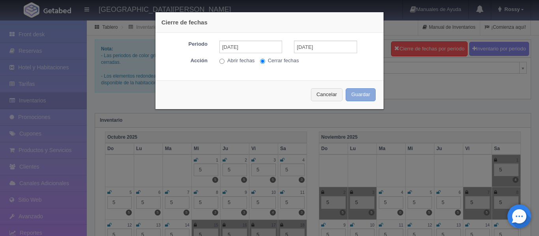
click at [357, 95] on button "Guardar" at bounding box center [361, 94] width 30 height 13
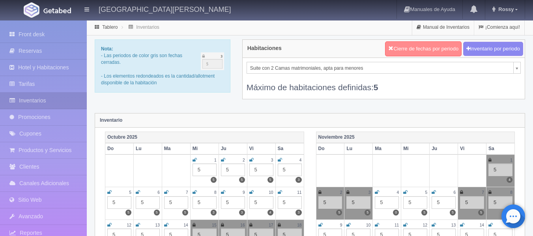
click at [416, 49] on button "Cierre de fechas por periodo" at bounding box center [423, 48] width 77 height 15
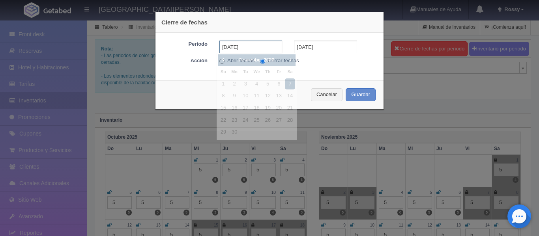
click at [270, 47] on input "[DATE]" at bounding box center [250, 47] width 63 height 13
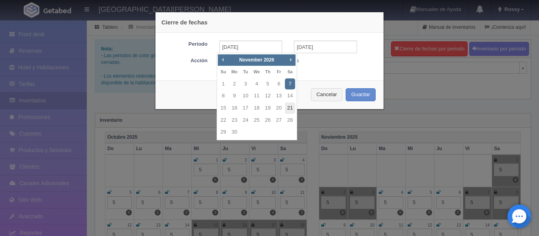
click at [290, 107] on link "21" at bounding box center [290, 108] width 10 height 11
type input "[DATE]"
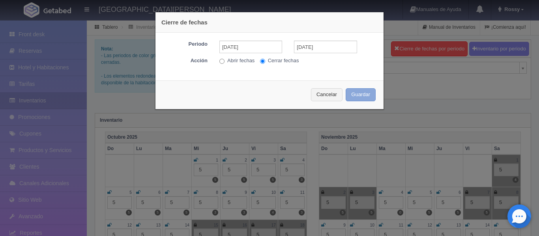
click at [360, 96] on button "Guardar" at bounding box center [361, 94] width 30 height 13
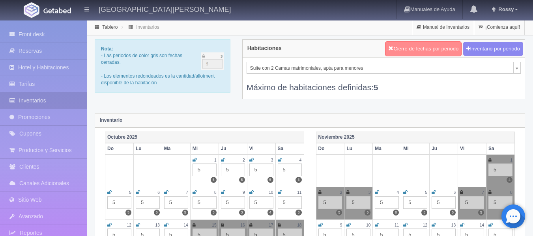
click at [413, 51] on button "Cierre de fechas por periodo" at bounding box center [423, 48] width 77 height 15
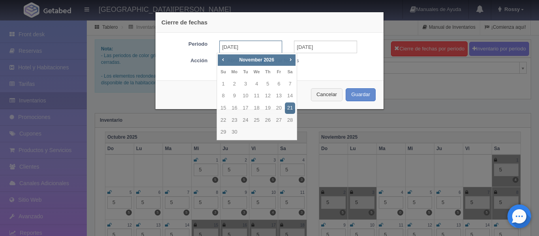
click at [260, 45] on input "[DATE]" at bounding box center [250, 47] width 63 height 13
click at [291, 120] on link "28" at bounding box center [290, 120] width 10 height 11
type input "[DATE]"
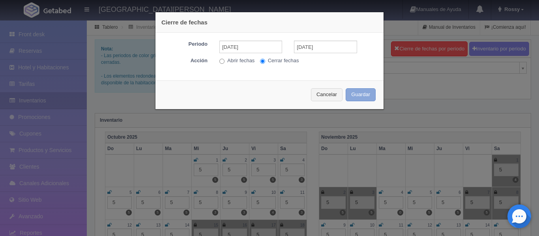
click at [360, 96] on button "Guardar" at bounding box center [361, 94] width 30 height 13
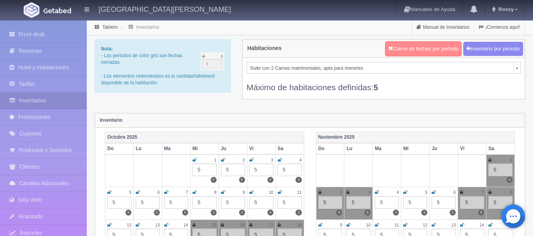
click at [420, 48] on button "Cierre de fechas por periodo" at bounding box center [423, 48] width 77 height 15
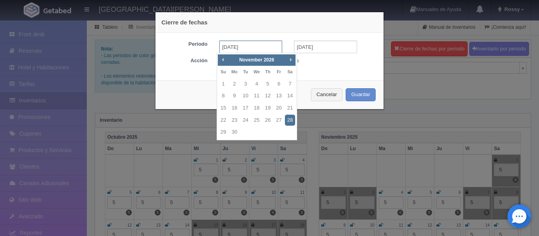
click at [272, 45] on input "[DATE]" at bounding box center [250, 47] width 63 height 13
click at [291, 62] on span "Next" at bounding box center [290, 59] width 6 height 6
click at [266, 119] on link "24" at bounding box center [268, 120] width 10 height 11
type input "[DATE]"
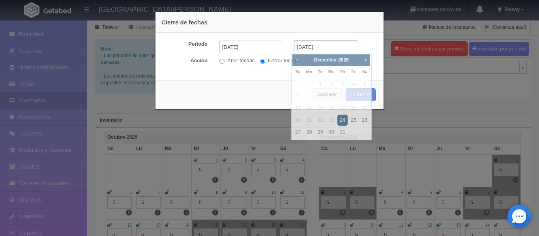
click at [324, 47] on input "[DATE]" at bounding box center [325, 47] width 63 height 13
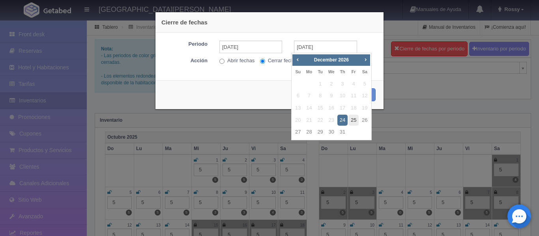
click at [351, 121] on link "25" at bounding box center [354, 120] width 10 height 11
type input "[DATE]"
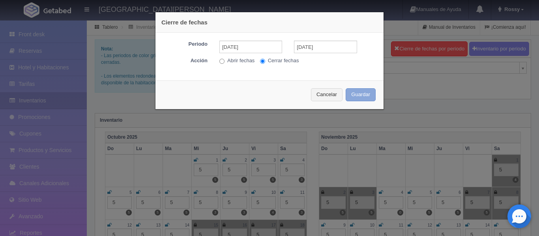
click at [364, 93] on button "Guardar" at bounding box center [361, 94] width 30 height 13
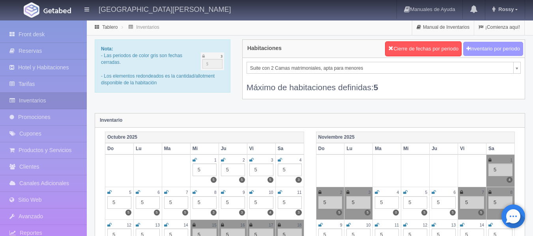
click at [497, 49] on button "Inventario por periodo" at bounding box center [493, 49] width 60 height 15
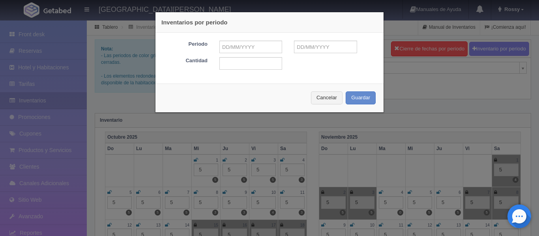
click at [458, 81] on div "Inventarios por periodo Periodo Cantidad Cancelar Guardar" at bounding box center [269, 118] width 539 height 236
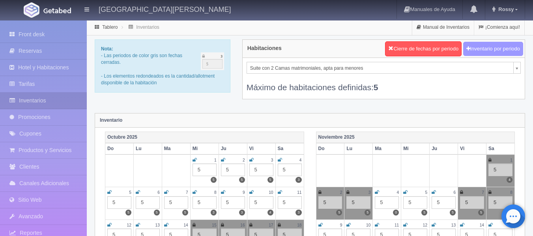
click at [487, 50] on button "Inventario por periodo" at bounding box center [493, 49] width 60 height 15
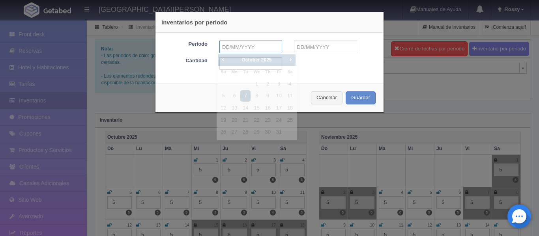
click at [253, 45] on input "text" at bounding box center [250, 47] width 63 height 13
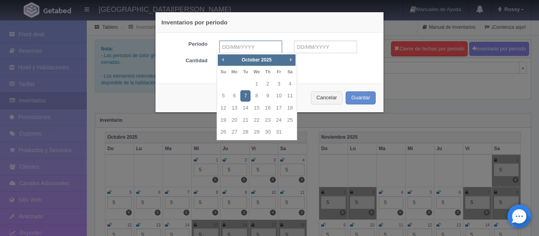
type input "[DATE]"
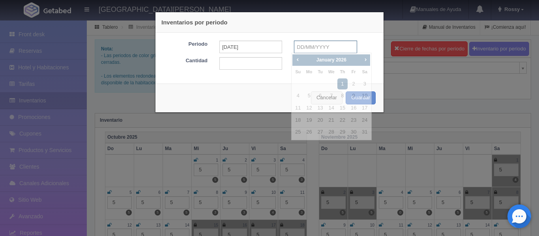
click at [329, 44] on input "text" at bounding box center [325, 47] width 63 height 13
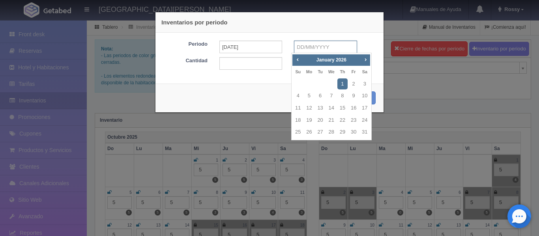
type input "[DATE]"
click at [327, 42] on input "[DATE]" at bounding box center [325, 47] width 63 height 13
click at [341, 131] on link "31" at bounding box center [342, 132] width 10 height 11
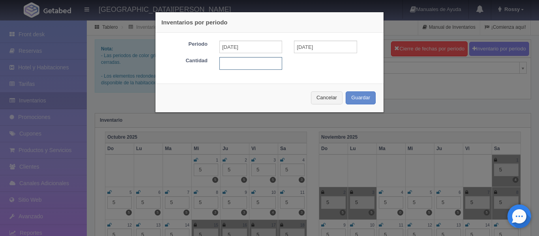
click at [248, 67] on input "text" at bounding box center [250, 63] width 63 height 13
type input "5"
click at [355, 102] on button "Guardar" at bounding box center [361, 98] width 30 height 13
